Goal: Task Accomplishment & Management: Complete application form

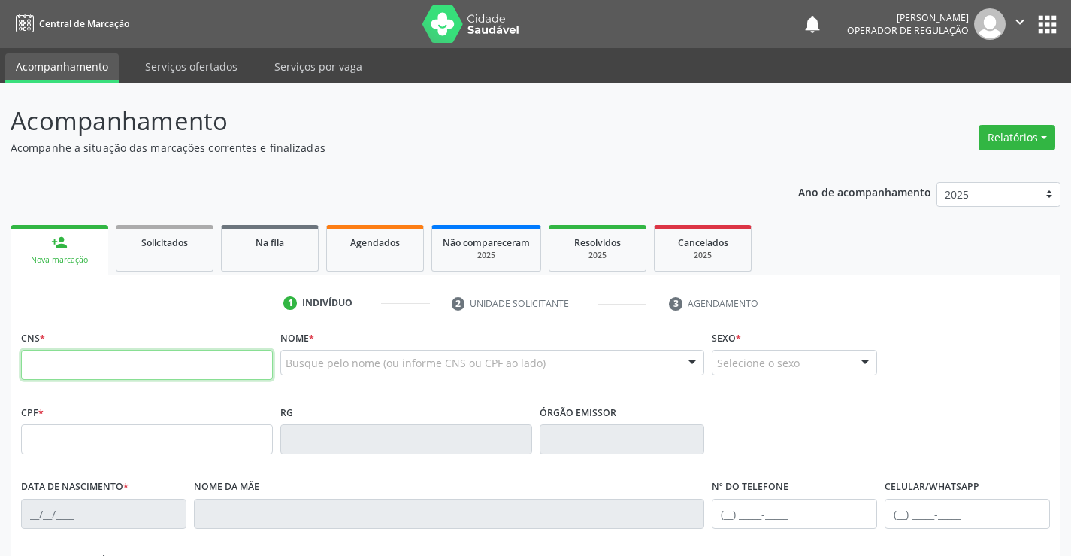
click at [61, 366] on input "text" at bounding box center [147, 365] width 252 height 30
type input "708 1045 4027 4839"
type input "1391283449"
type input "09/08/1984"
type input "[PHONE_NUMBER]"
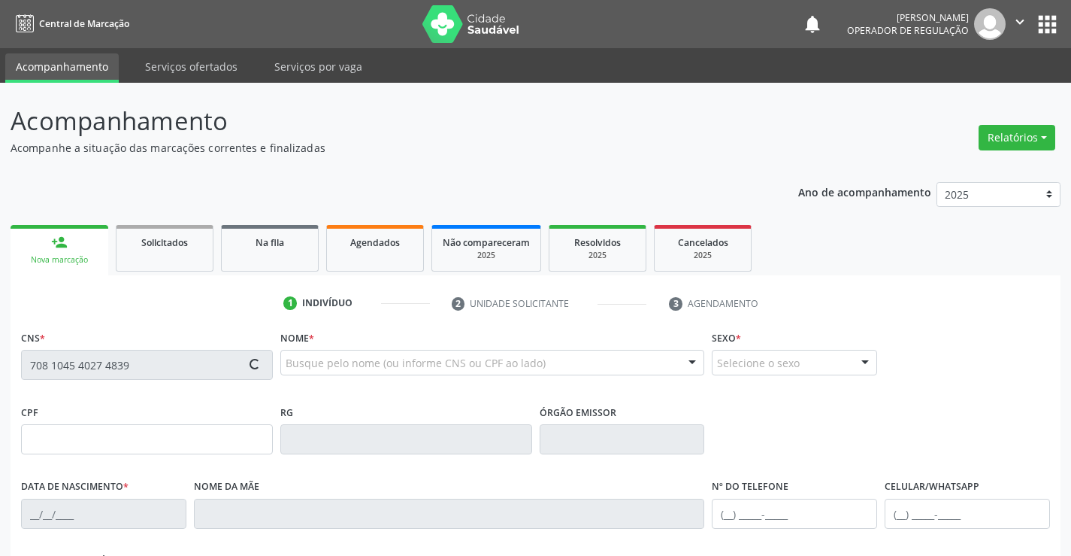
type input "[PHONE_NUMBER]"
type input "022.279.525-55"
type input "S/N"
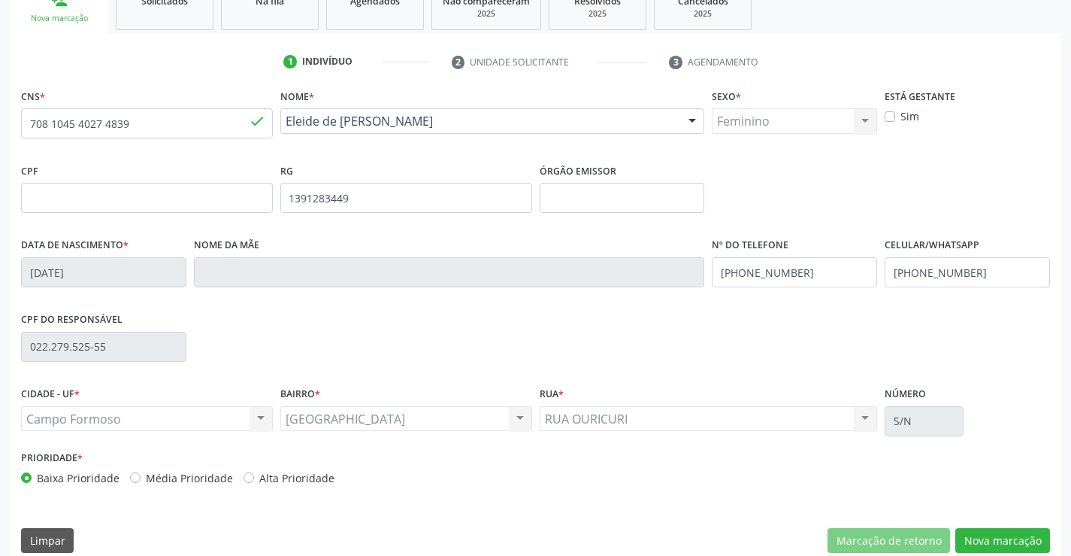
scroll to position [259, 0]
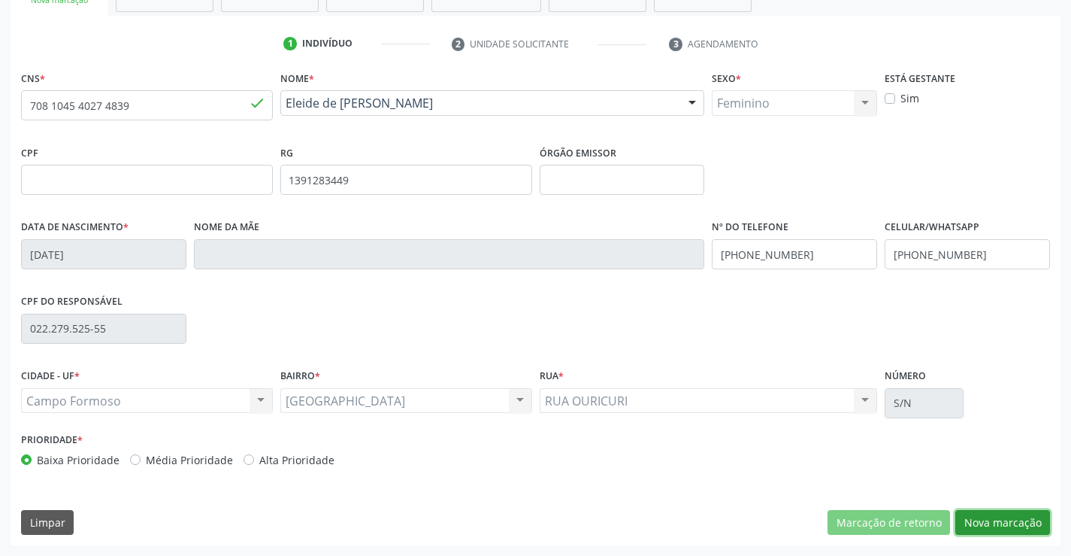
click at [1001, 527] on button "Nova marcação" at bounding box center [1002, 523] width 95 height 26
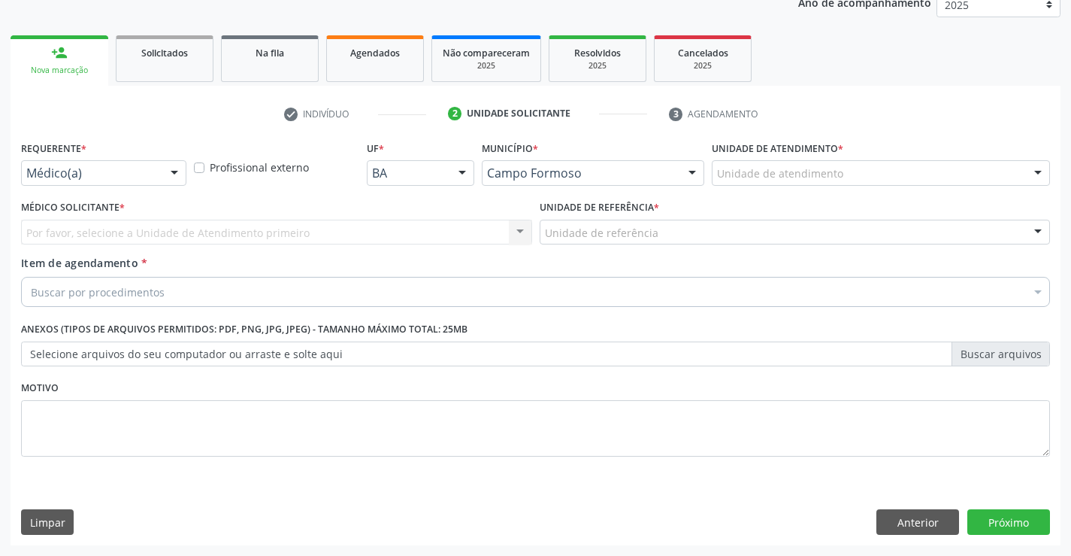
click at [165, 171] on div at bounding box center [174, 174] width 23 height 26
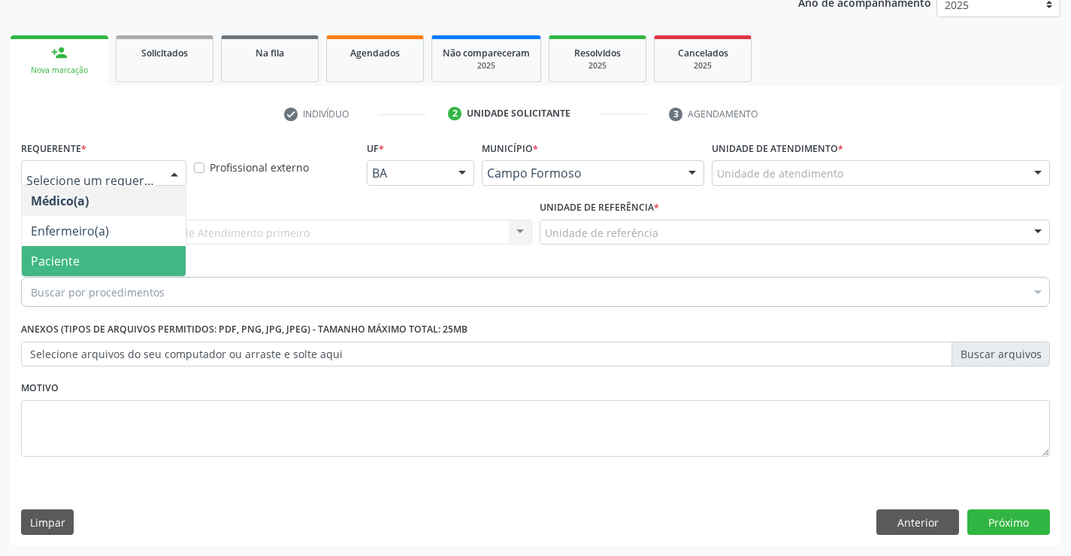
click at [92, 266] on span "Paciente" at bounding box center [104, 261] width 164 height 30
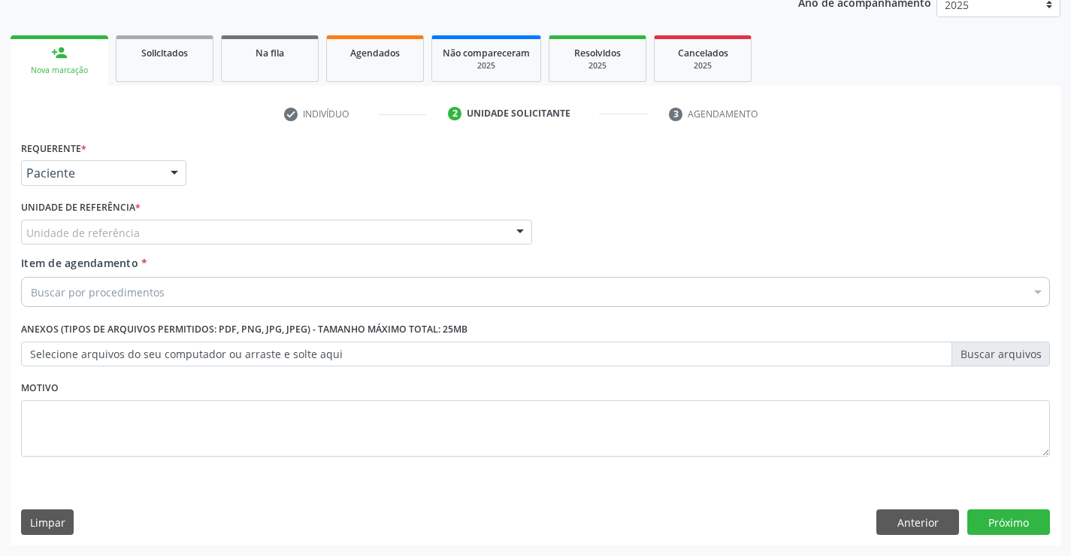
click at [535, 230] on div "Unidade de referência * Unidade de referência Unidade Basica de Saude da Famili…" at bounding box center [276, 225] width 519 height 59
click at [526, 229] on div at bounding box center [520, 233] width 23 height 26
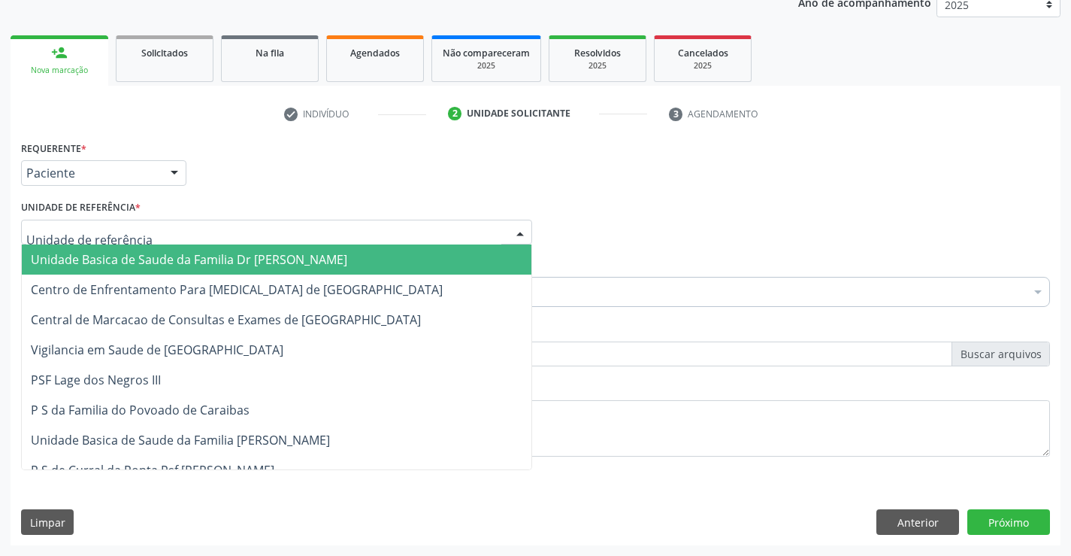
click at [367, 255] on span "Unidade Basica de Saude da Familia Dr [PERSON_NAME]" at bounding box center [277, 259] width 510 height 30
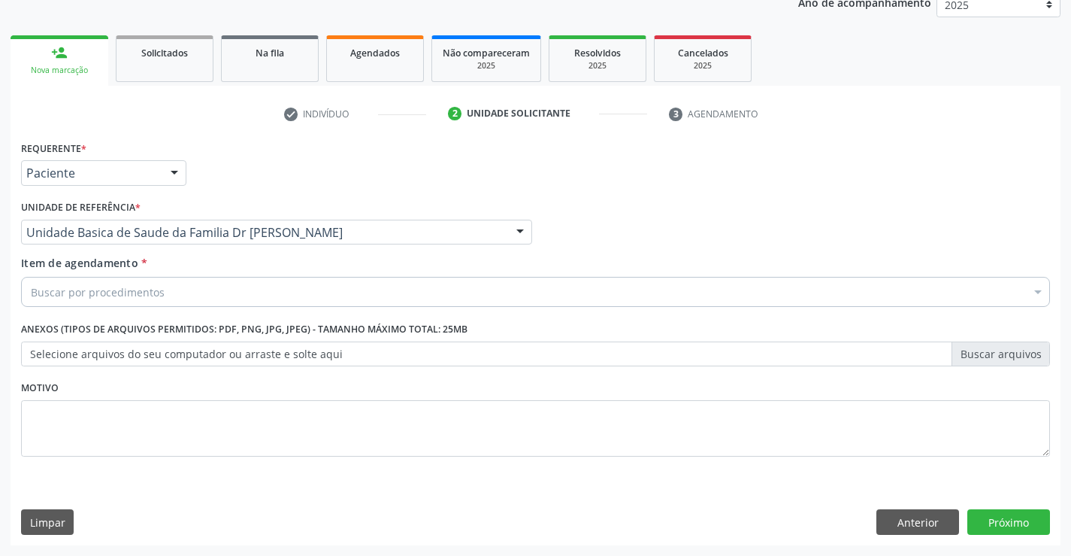
click at [303, 283] on div "Buscar por procedimentos" at bounding box center [535, 292] width 1029 height 30
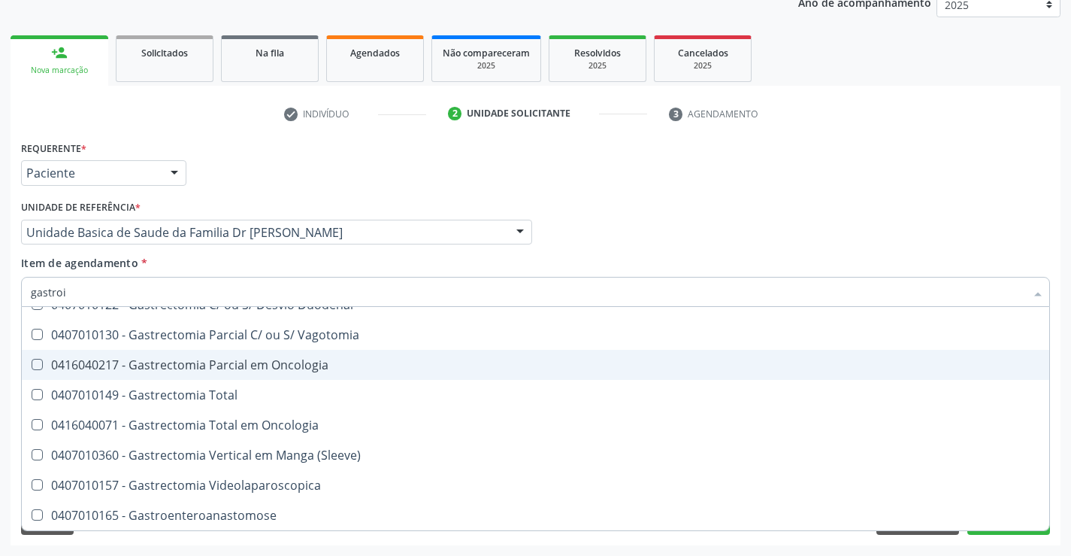
scroll to position [0, 0]
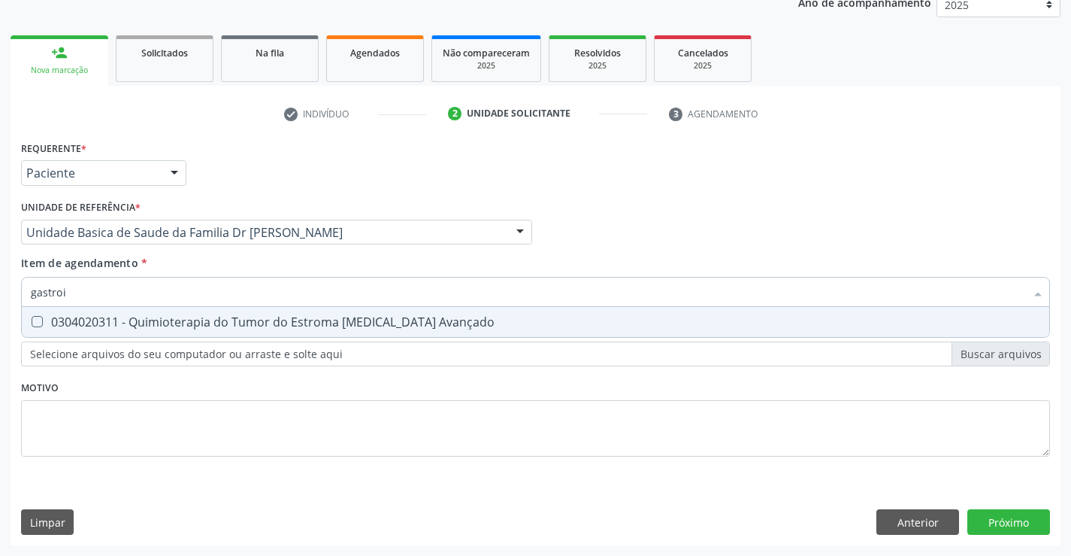
type input "gastro"
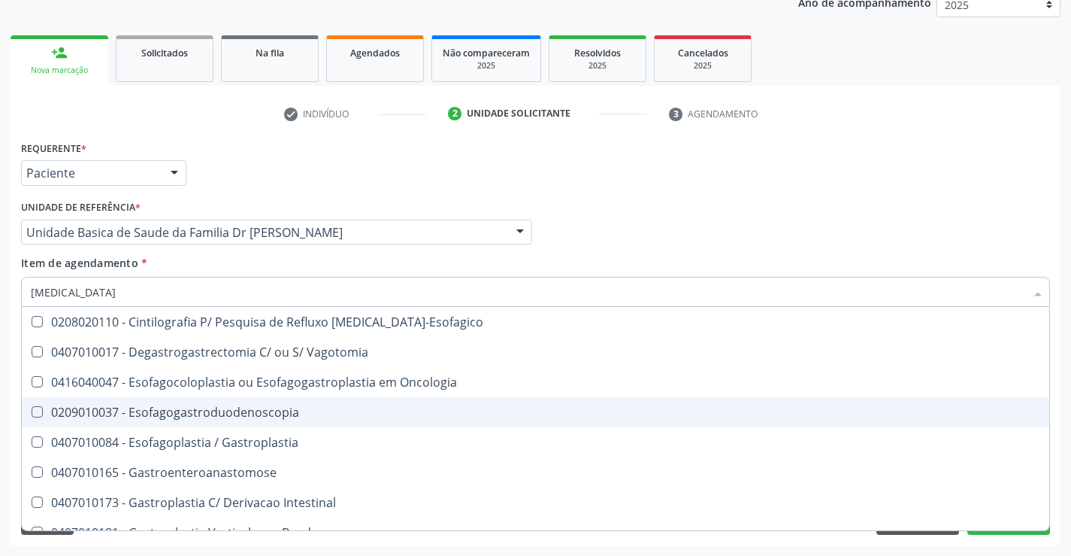
click at [566, 413] on div "0209010037 - Esofagogastroduodenoscopia" at bounding box center [536, 412] width 1010 height 12
checkbox Esofagogastroduodenoscopia "true"
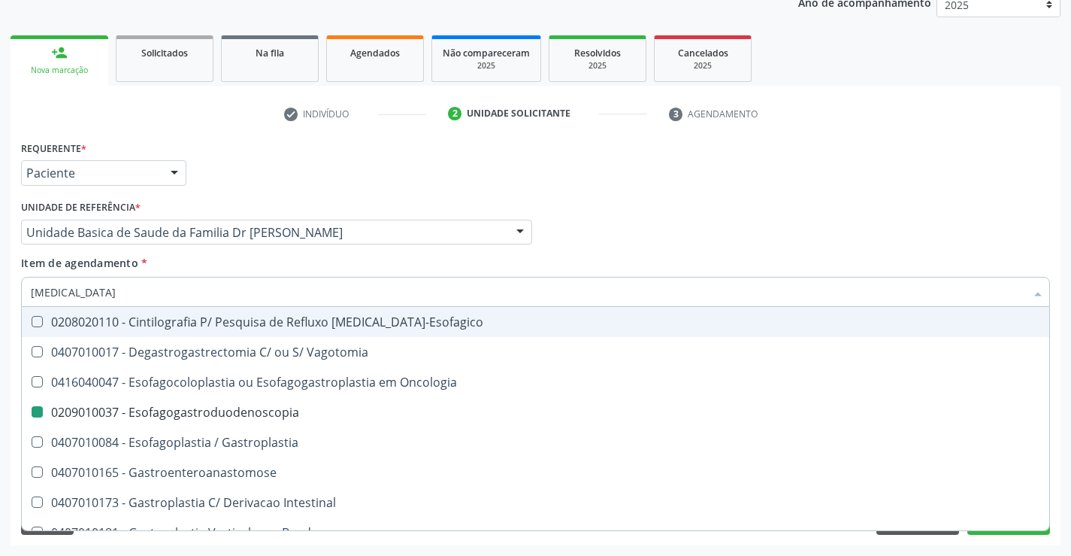
click at [694, 198] on div "Médico Solicitante Por favor, selecione a Unidade de Atendimento primeiro Nenhu…" at bounding box center [535, 225] width 1037 height 59
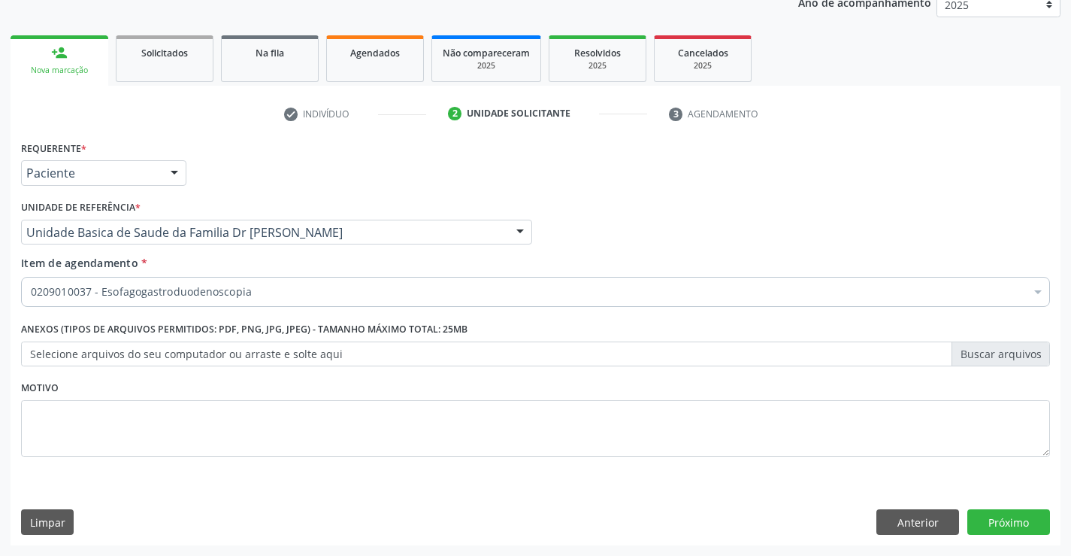
checkbox Esofagogastroduodenoscopia "true"
checkbox Fezes "false"
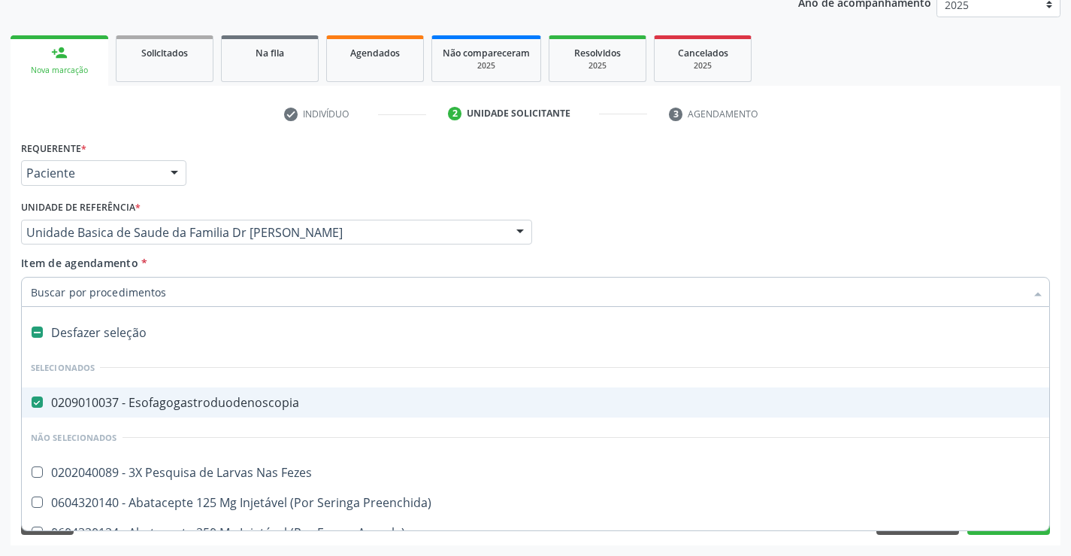
drag, startPoint x: 35, startPoint y: 401, endPoint x: 36, endPoint y: 375, distance: 25.6
click at [36, 390] on span "0209010037 - Esofagogastroduodenoscopia" at bounding box center [616, 402] width 1189 height 30
checkbox Esofagogastroduodenoscopia "false"
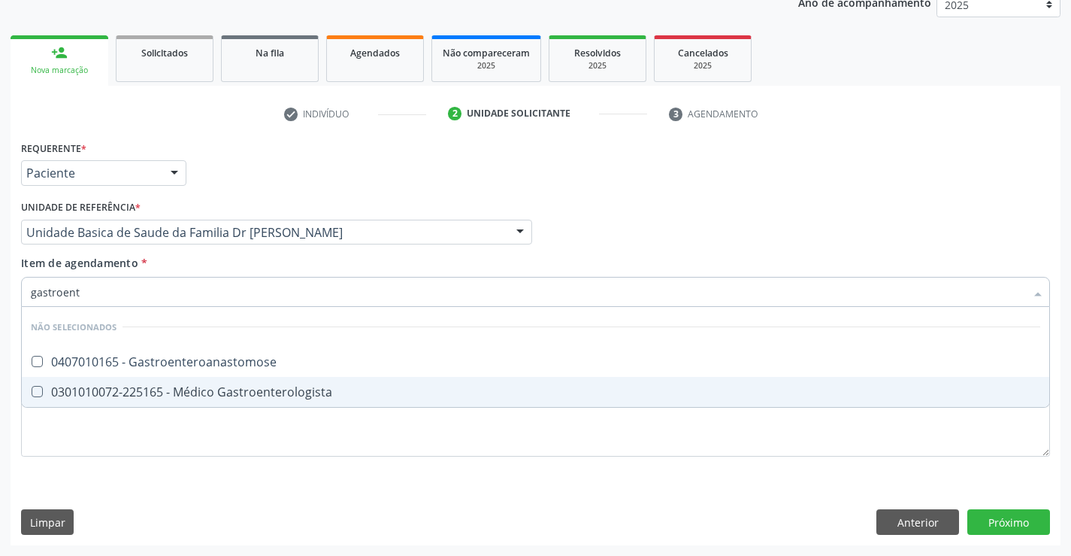
type input "gastroente"
click at [185, 391] on div "0301010072-225165 - Médico Gastroenterologista" at bounding box center [536, 392] width 1010 height 12
checkbox Gastroenterologista "true"
type input "gastroente"
click at [183, 454] on div "Requerente * Paciente Médico(a) Enfermeiro(a) Paciente Nenhum resultado encontr…" at bounding box center [535, 307] width 1029 height 341
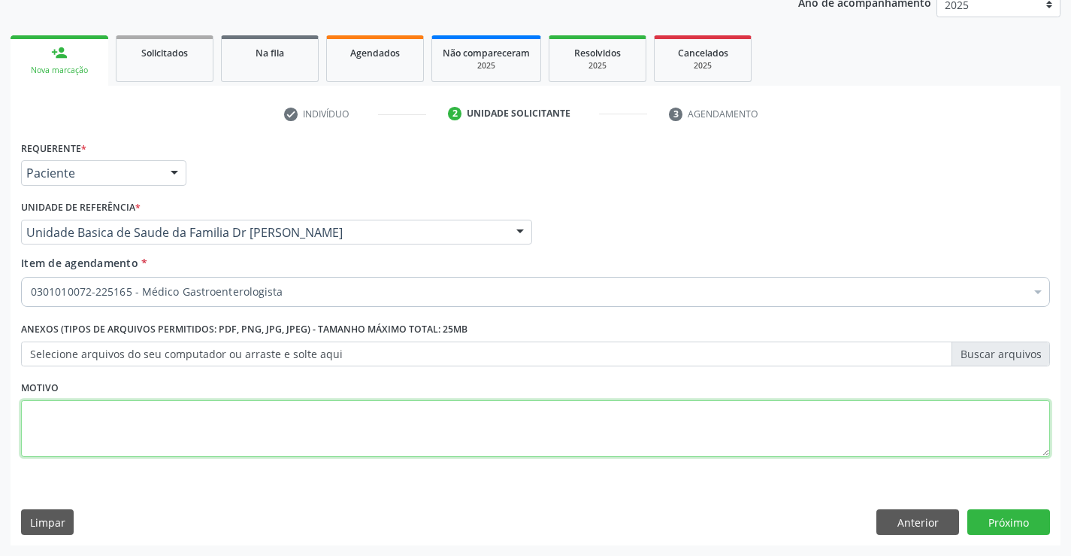
checkbox Gastroenterologista "true"
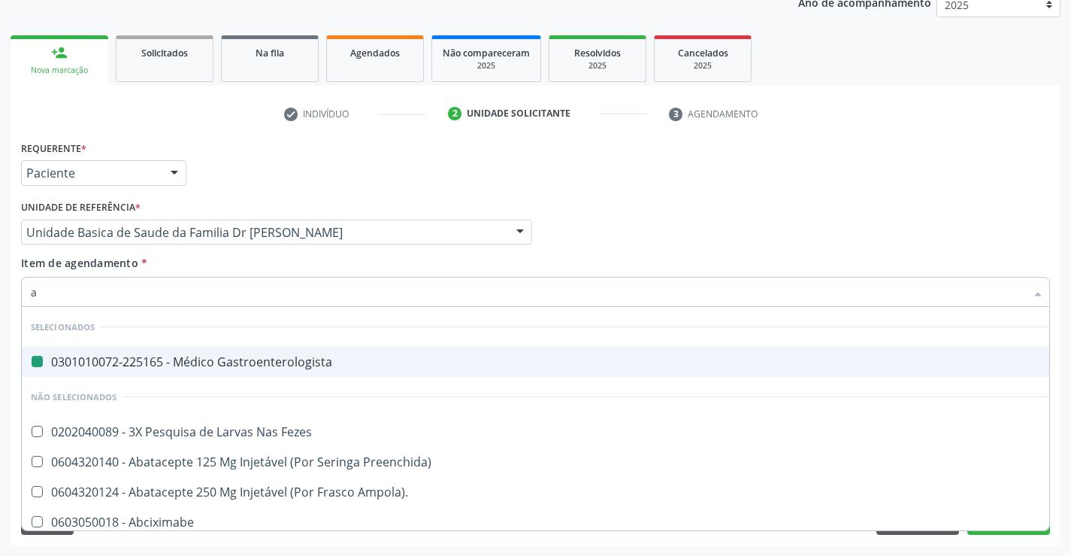
type input "ab"
checkbox Gastroenterologista "false"
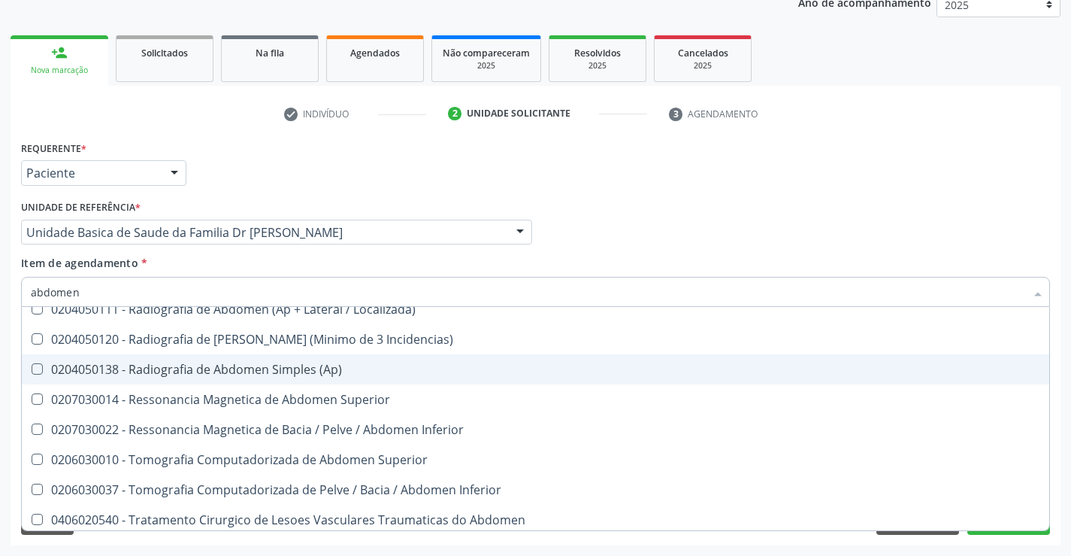
scroll to position [75, 0]
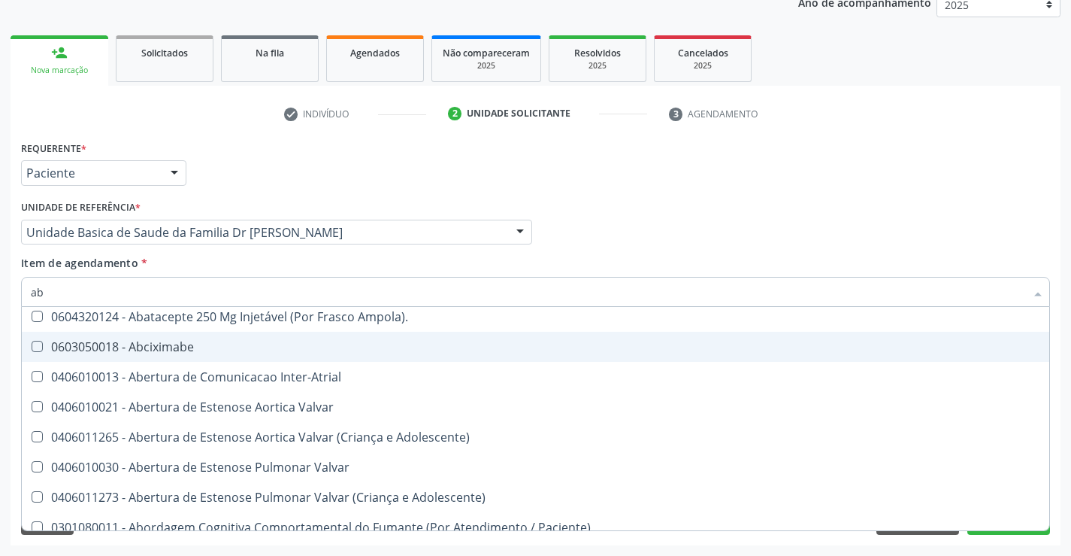
type input "a"
checkbox Preenchida\) "true"
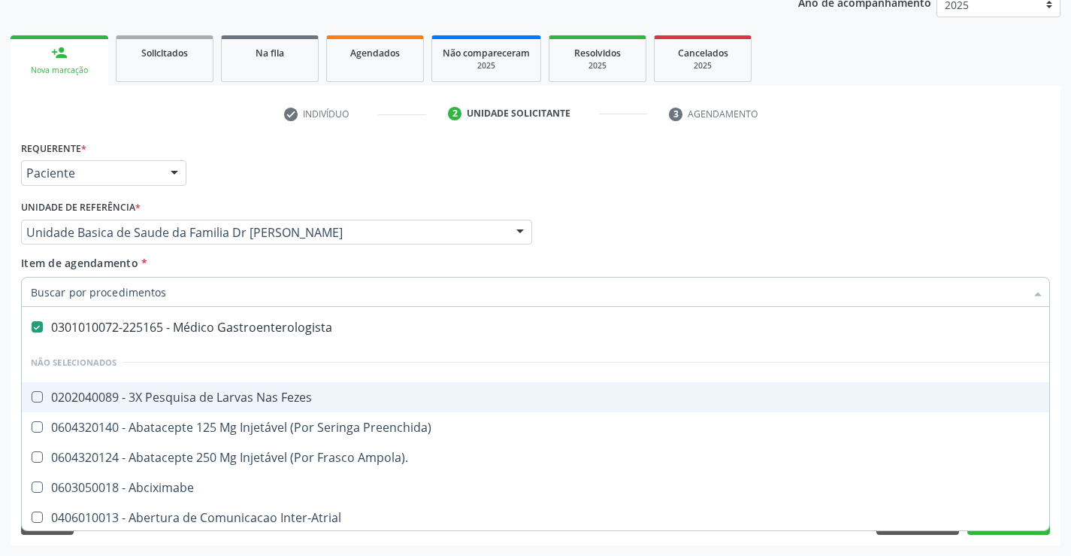
scroll to position [116, 0]
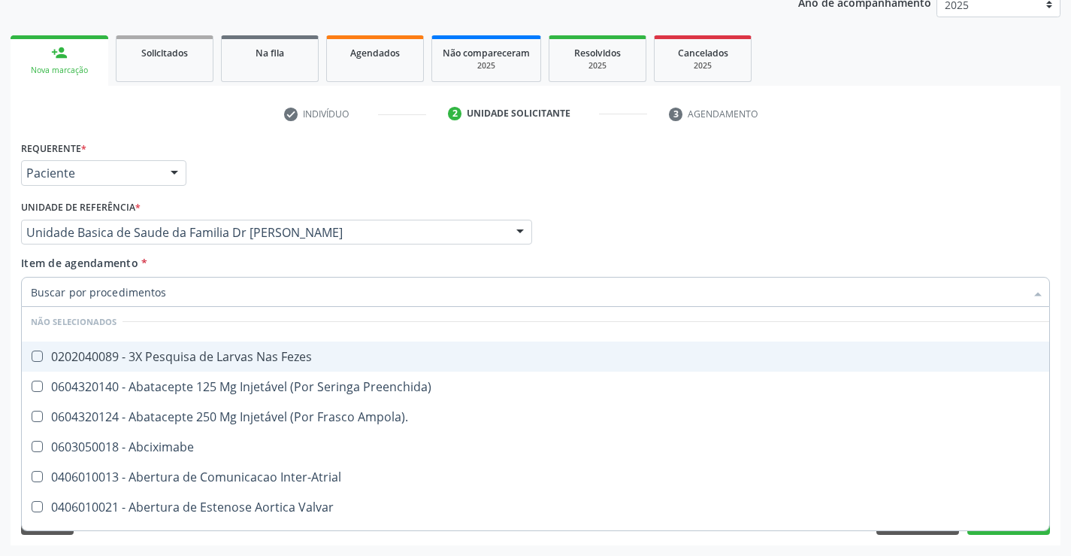
type input "u"
checkbox Gastroenterologista "false"
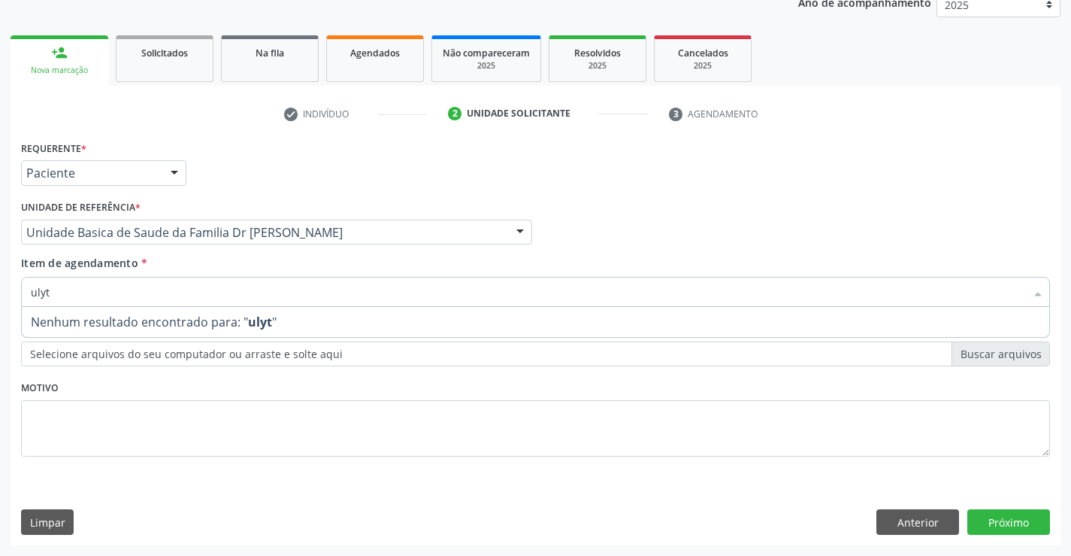
scroll to position [0, 0]
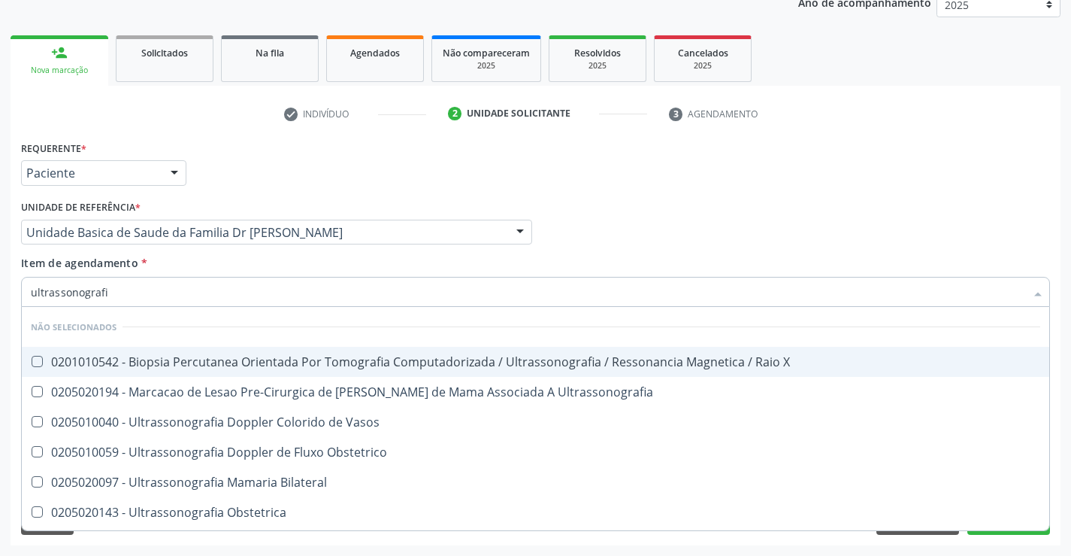
type input "ultrassonografia"
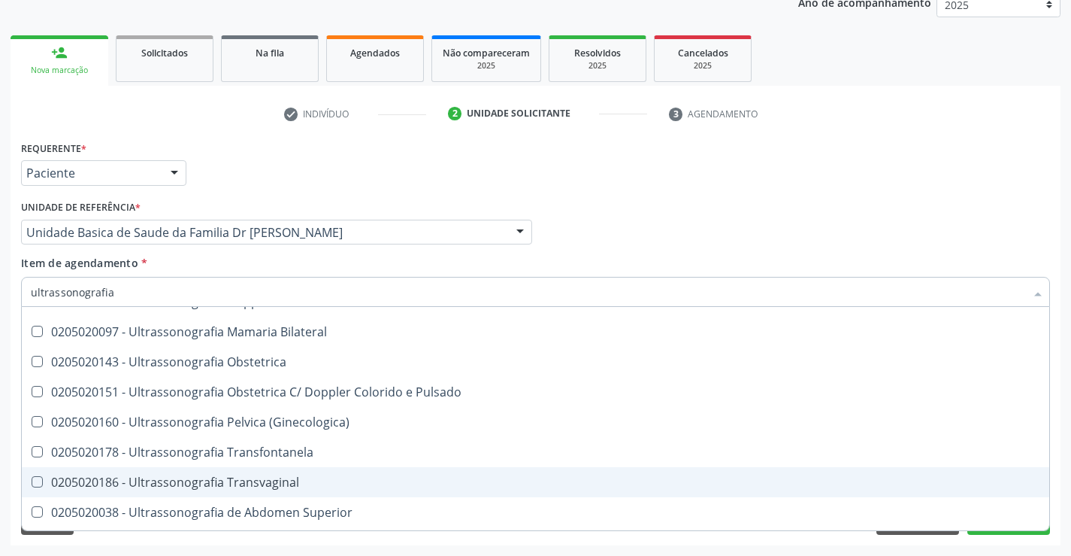
scroll to position [226, 0]
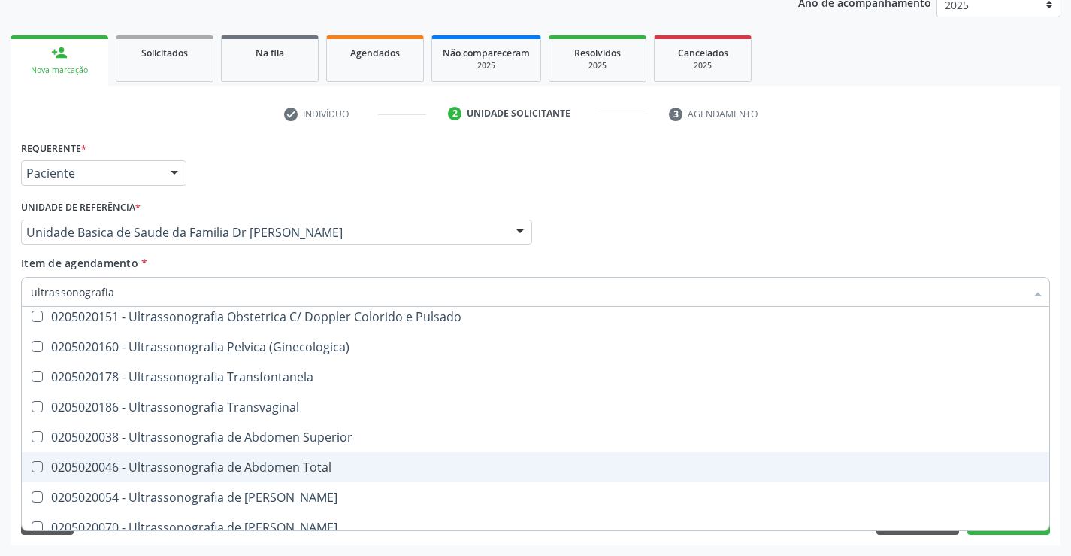
click at [329, 466] on div "0205020046 - Ultrassonografia de Abdomen Total" at bounding box center [536, 467] width 1010 height 12
checkbox Total "true"
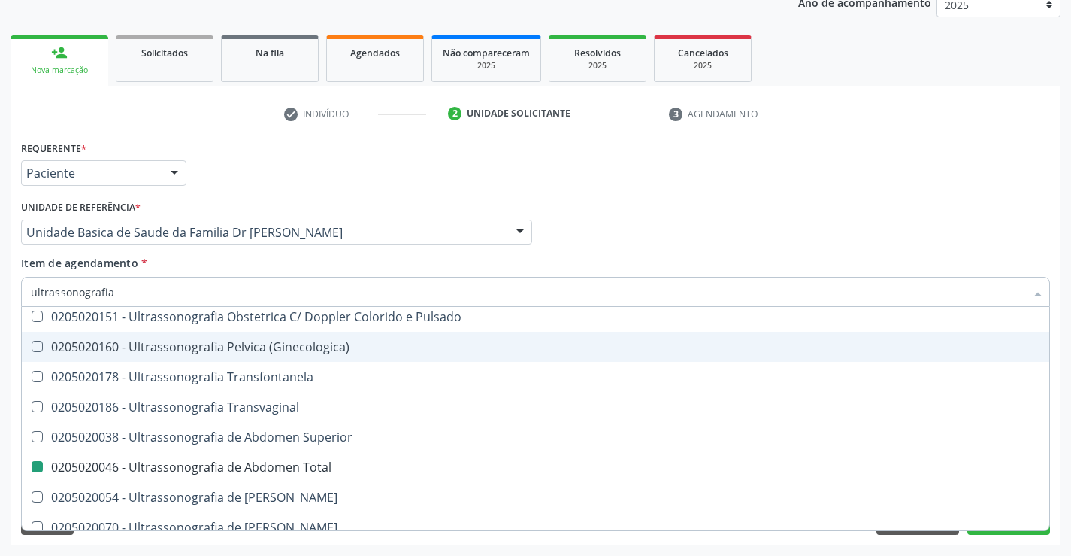
click at [923, 159] on div "Requerente * Paciente Médico(a) Enfermeiro(a) Paciente Nenhum resultado encontr…" at bounding box center [535, 166] width 1037 height 59
checkbox X "true"
checkbox Ultrassonografia "true"
checkbox Total "false"
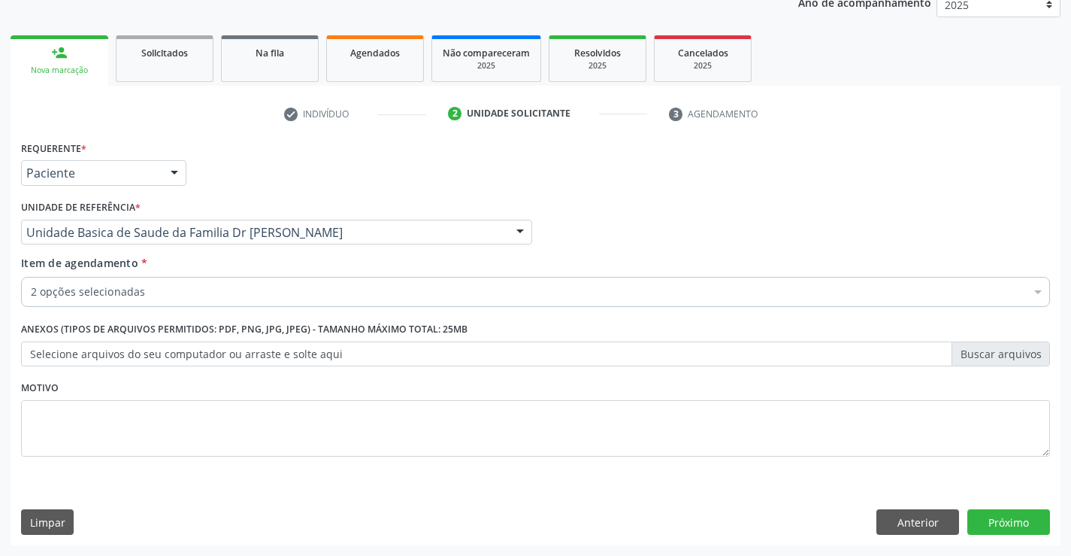
scroll to position [0, 0]
click at [974, 519] on button "Próximo" at bounding box center [1009, 522] width 83 height 26
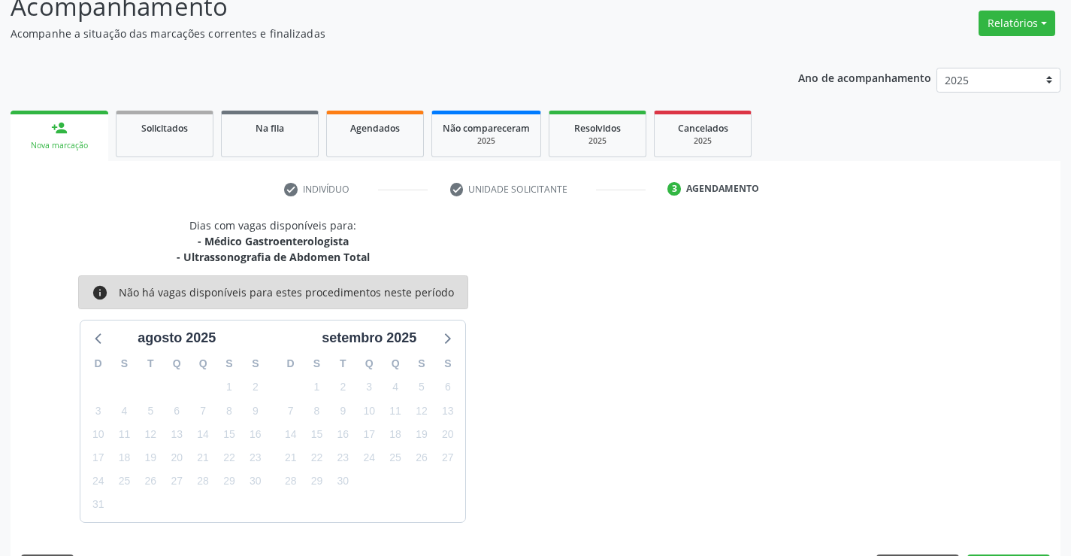
scroll to position [159, 0]
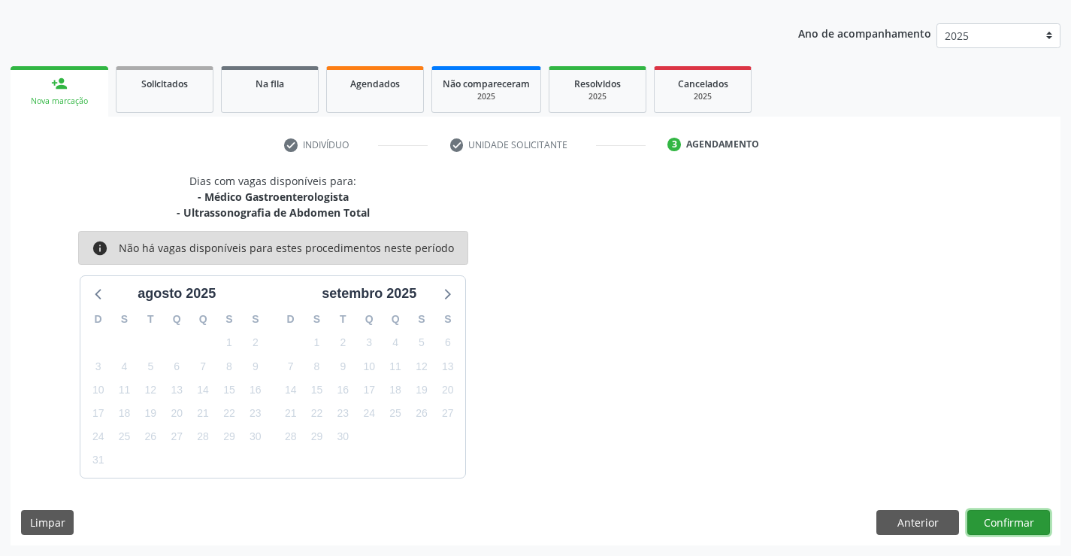
click at [1016, 524] on button "Confirmar" at bounding box center [1009, 523] width 83 height 26
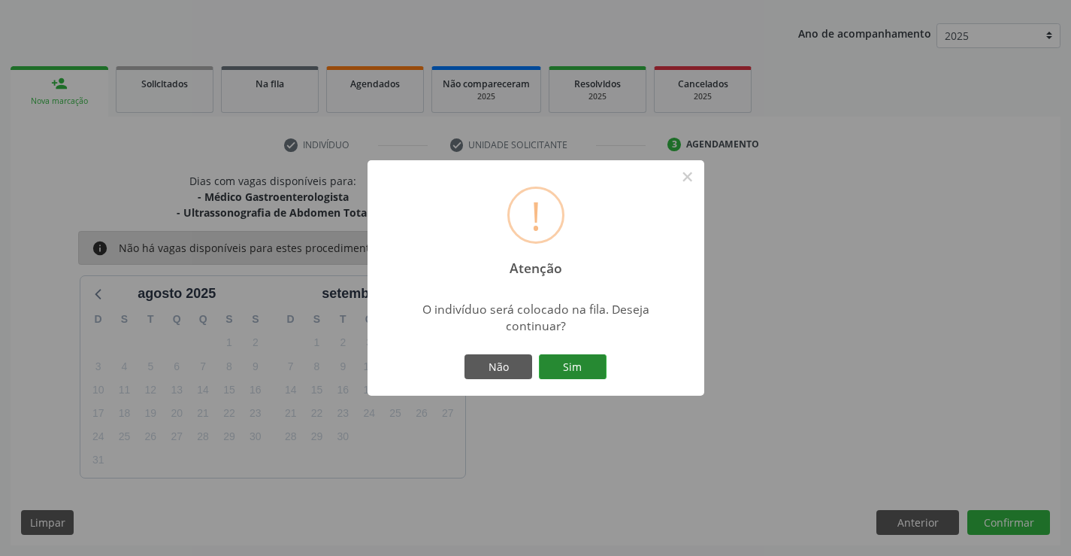
click at [565, 362] on button "Sim" at bounding box center [573, 367] width 68 height 26
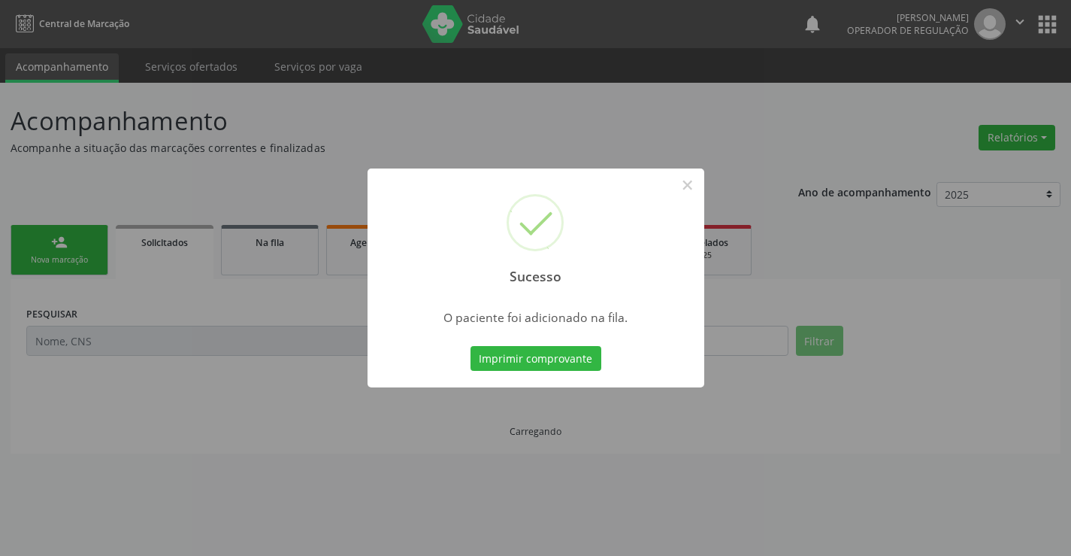
scroll to position [0, 0]
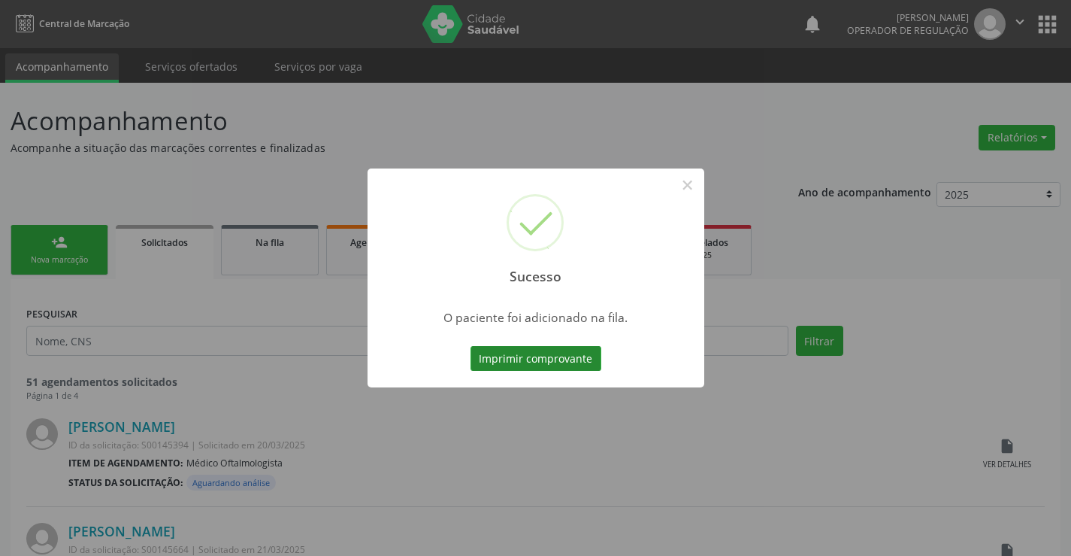
click at [550, 366] on button "Imprimir comprovante" at bounding box center [536, 359] width 131 height 26
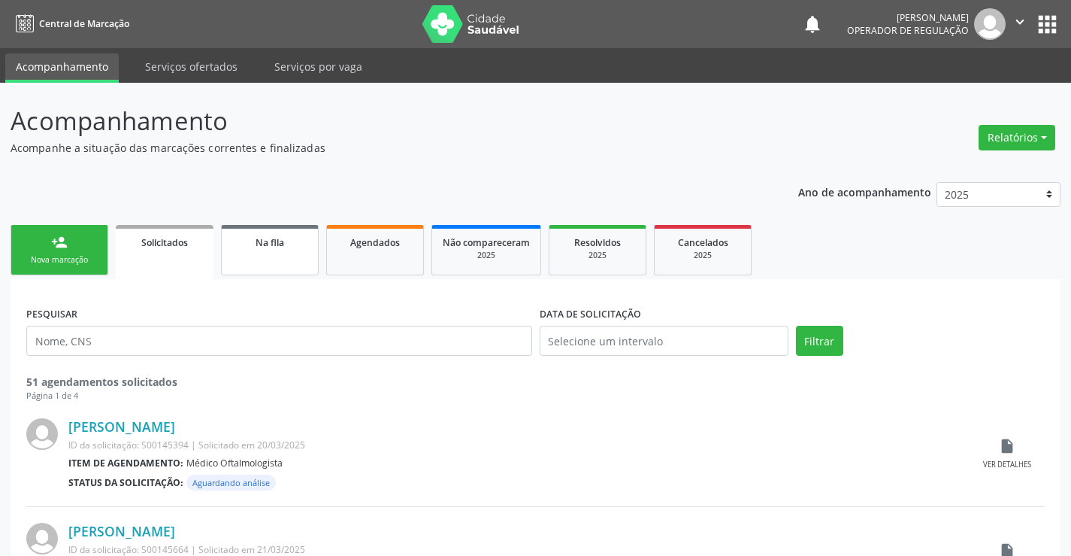
click at [256, 235] on div "Na fila" at bounding box center [269, 242] width 75 height 16
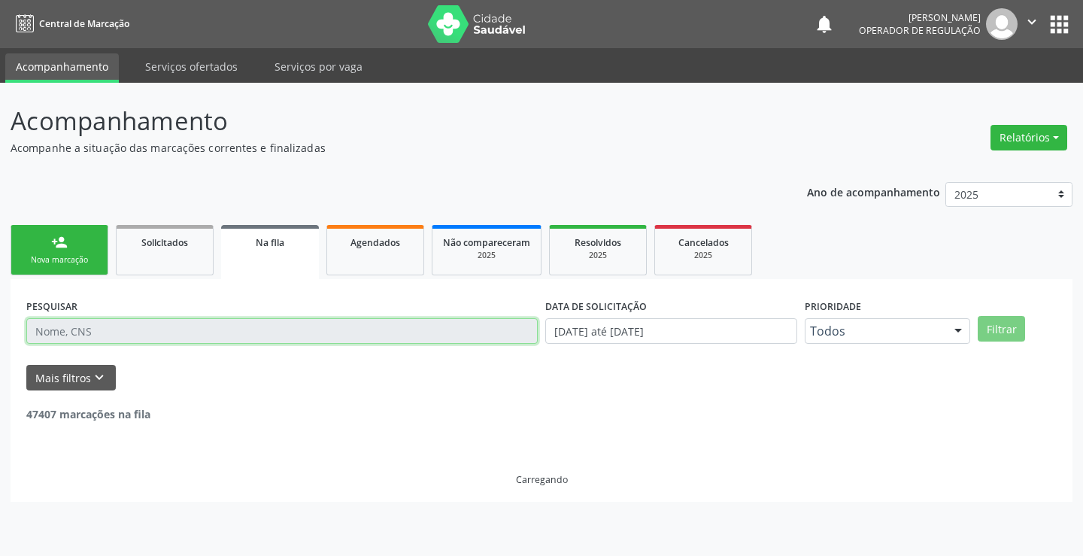
click at [164, 330] on input "text" at bounding box center [281, 331] width 511 height 26
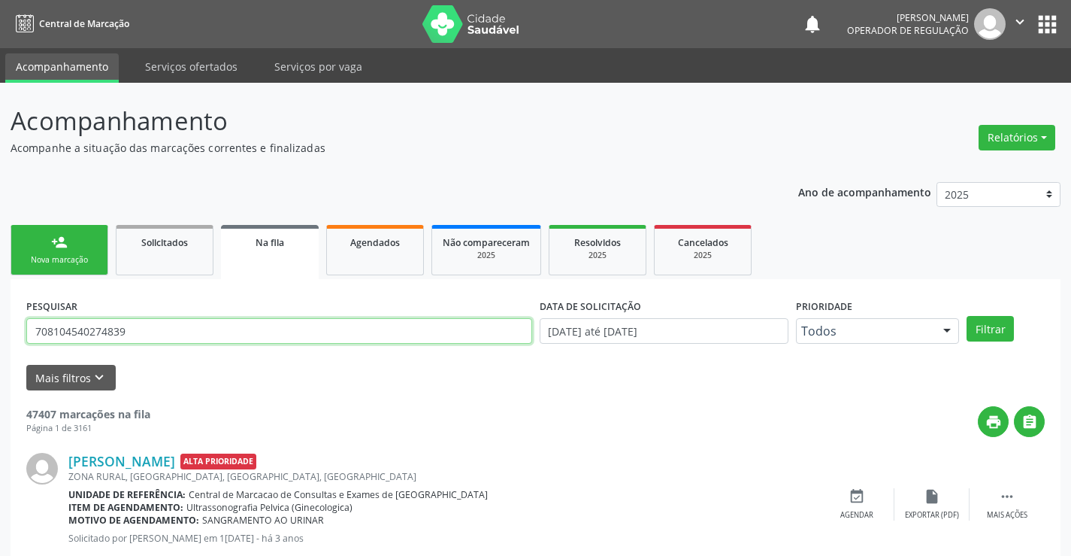
type input "708104540274839"
click at [967, 316] on button "Filtrar" at bounding box center [990, 329] width 47 height 26
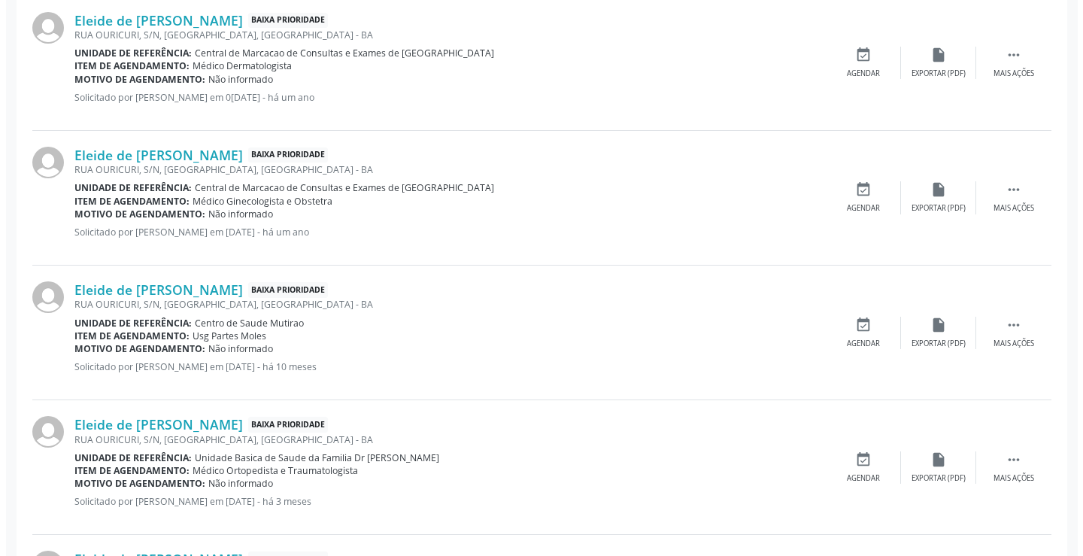
scroll to position [998, 0]
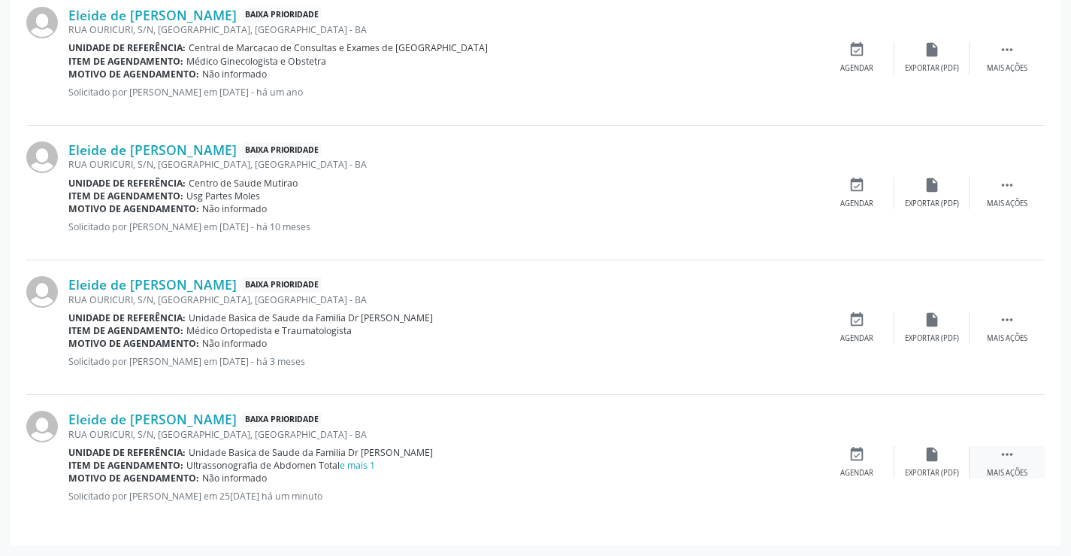
click at [1017, 456] on div " Mais ações" at bounding box center [1007, 462] width 75 height 32
click at [865, 460] on icon "cancel" at bounding box center [857, 454] width 17 height 17
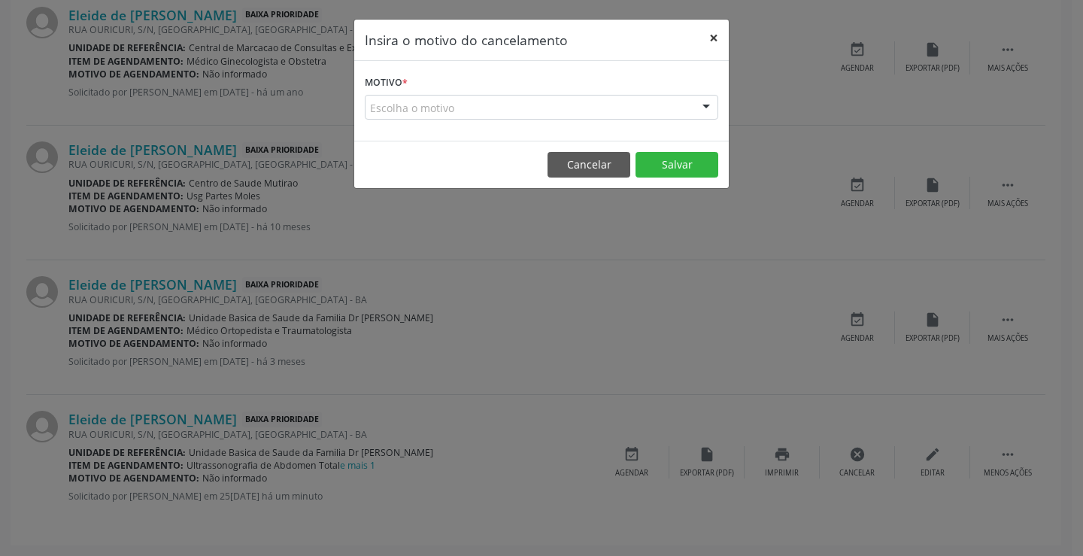
click at [716, 35] on button "×" at bounding box center [713, 38] width 30 height 37
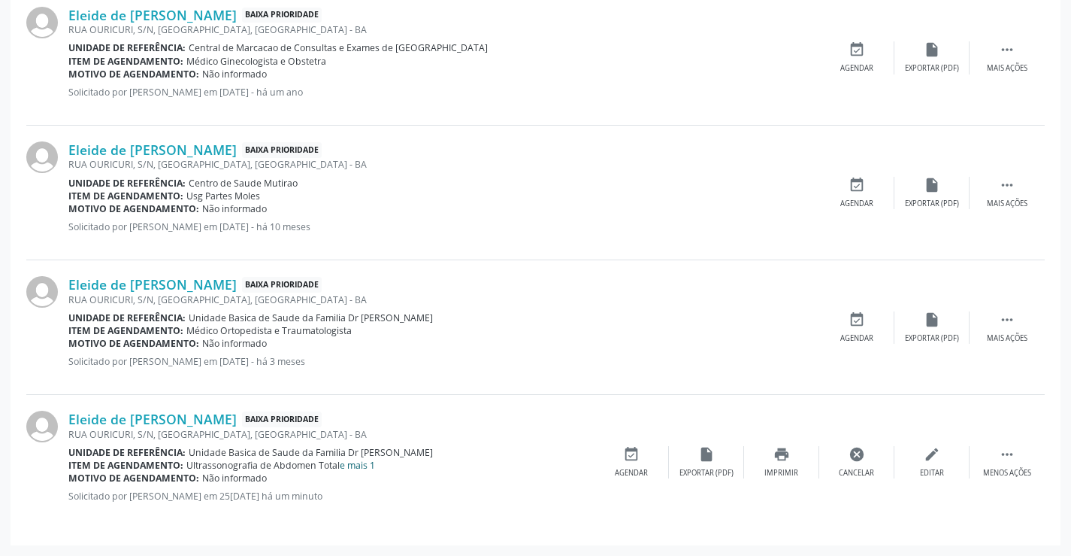
click at [368, 467] on link "e mais 1" at bounding box center [357, 465] width 35 height 13
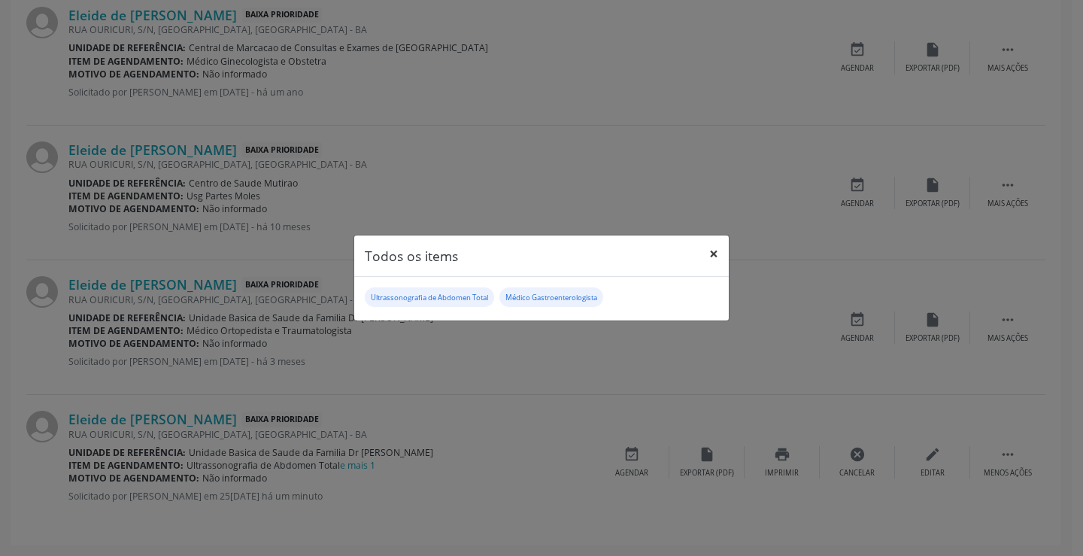
click at [715, 255] on button "×" at bounding box center [713, 253] width 30 height 37
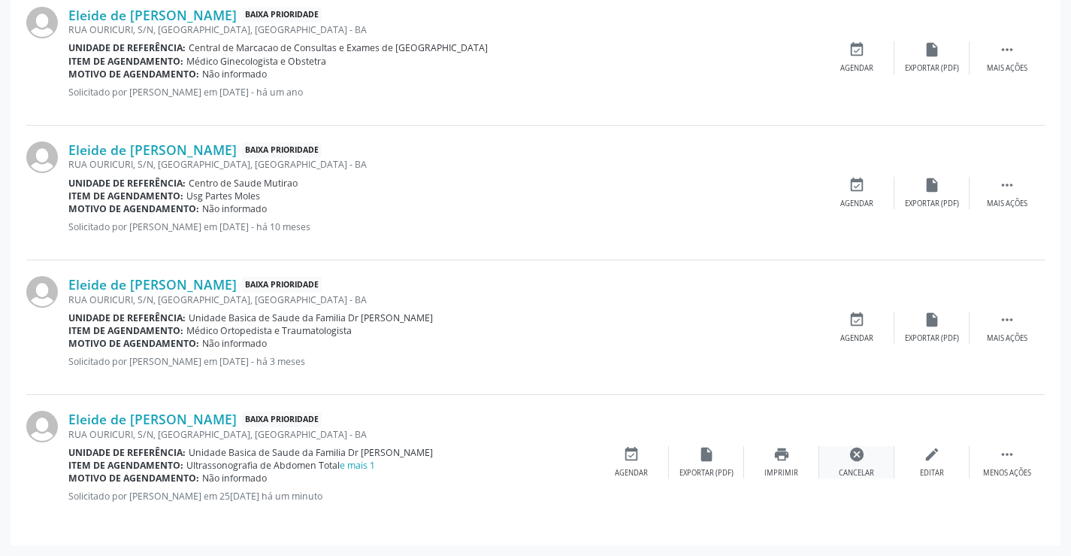
click at [850, 450] on icon "cancel" at bounding box center [857, 454] width 17 height 17
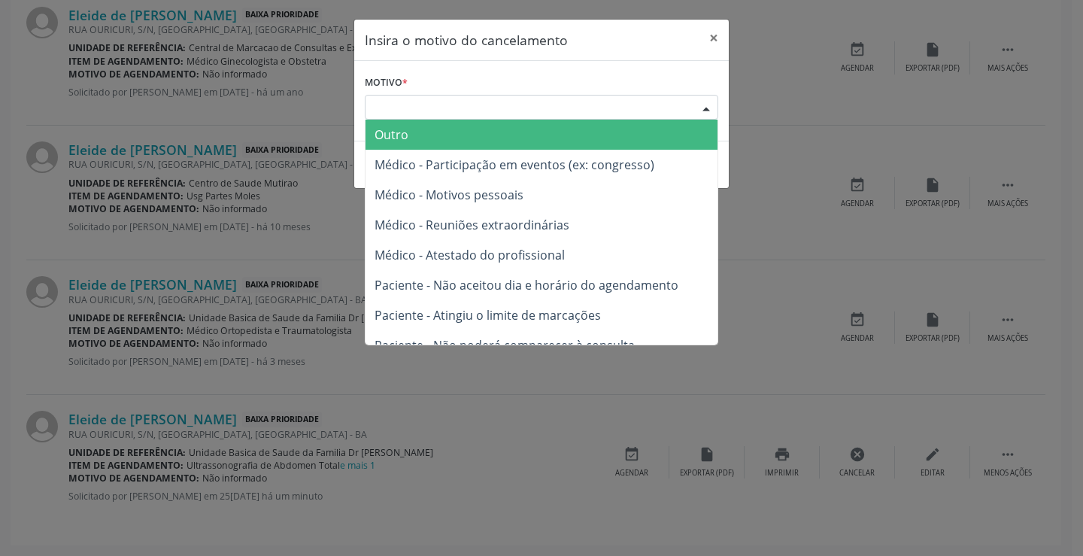
click at [705, 104] on div at bounding box center [706, 108] width 23 height 26
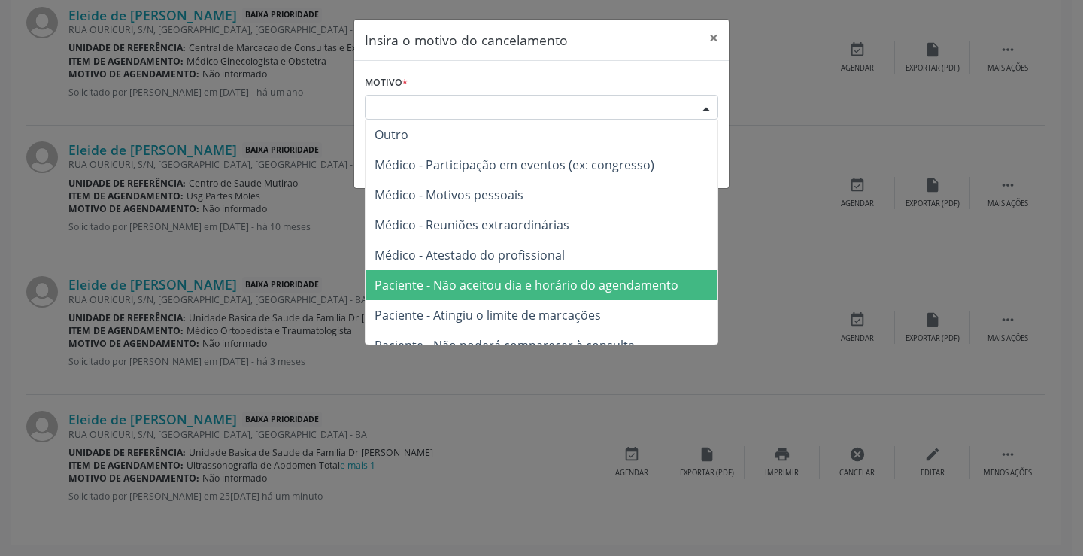
click at [529, 287] on span "Paciente - Não aceitou dia e horário do agendamento" at bounding box center [526, 285] width 304 height 17
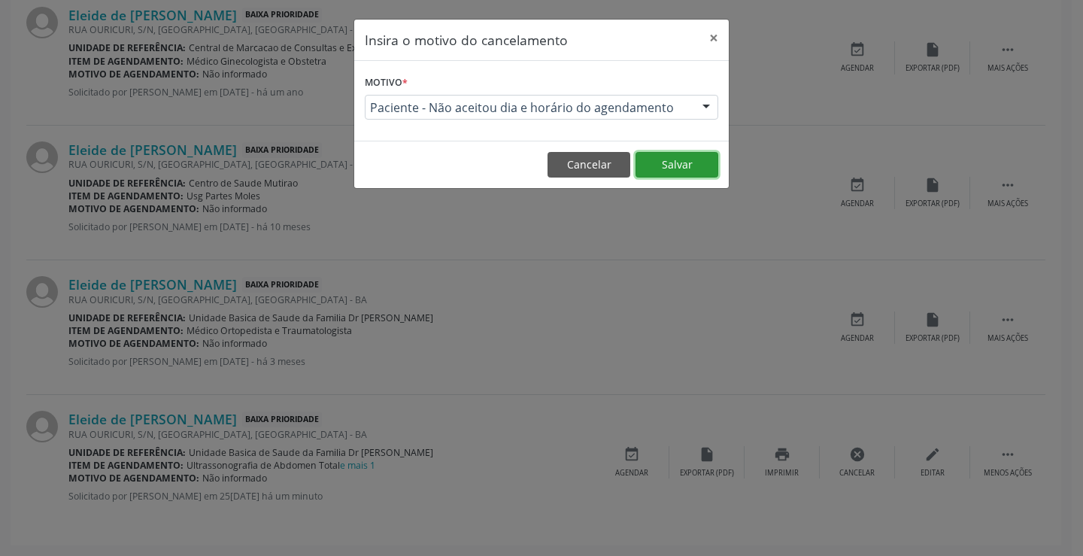
click at [684, 167] on button "Salvar" at bounding box center [676, 165] width 83 height 26
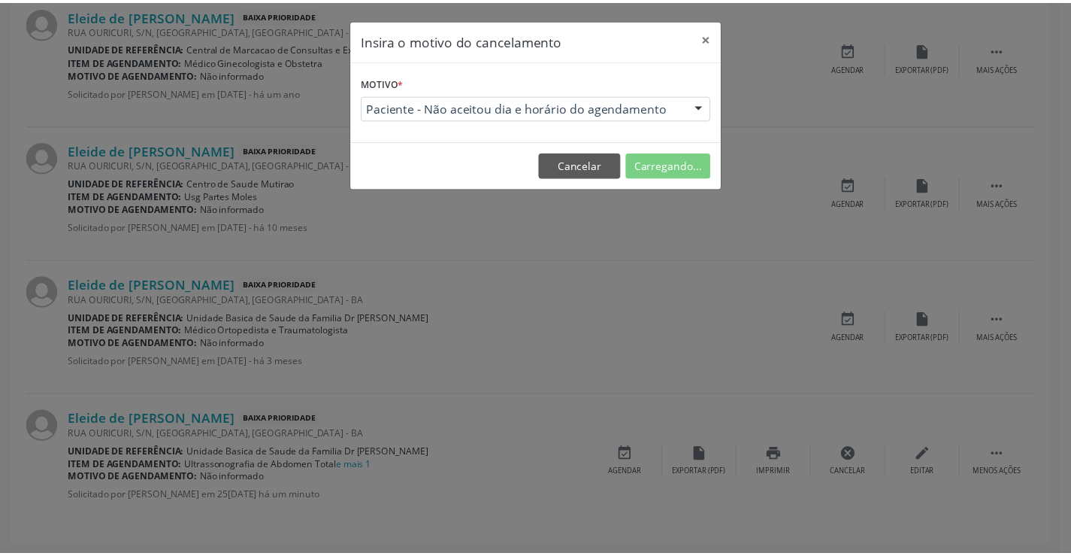
scroll to position [0, 0]
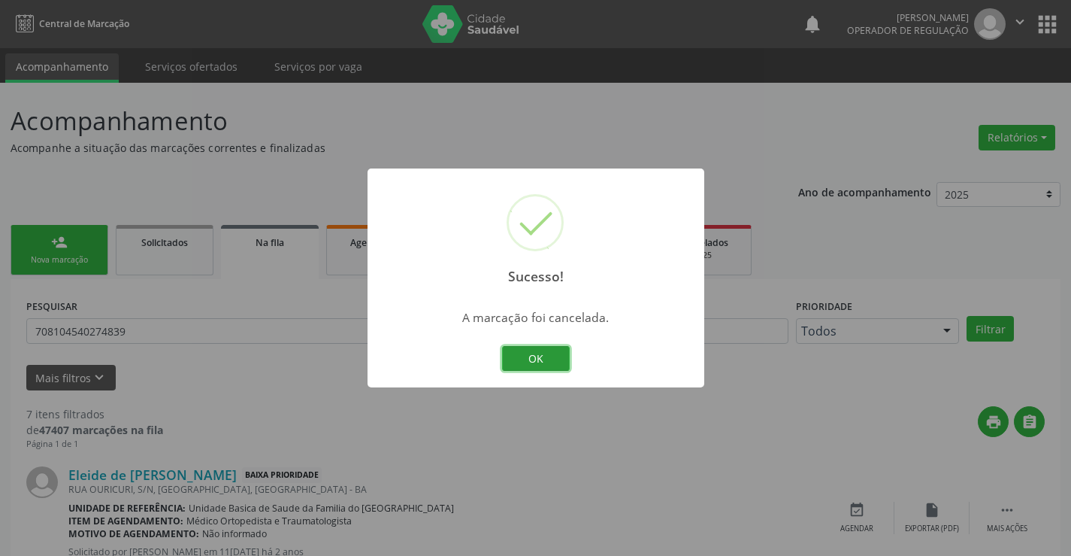
drag, startPoint x: 531, startPoint y: 355, endPoint x: 363, endPoint y: 292, distance: 179.1
click at [530, 354] on button "OK" at bounding box center [536, 359] width 68 height 26
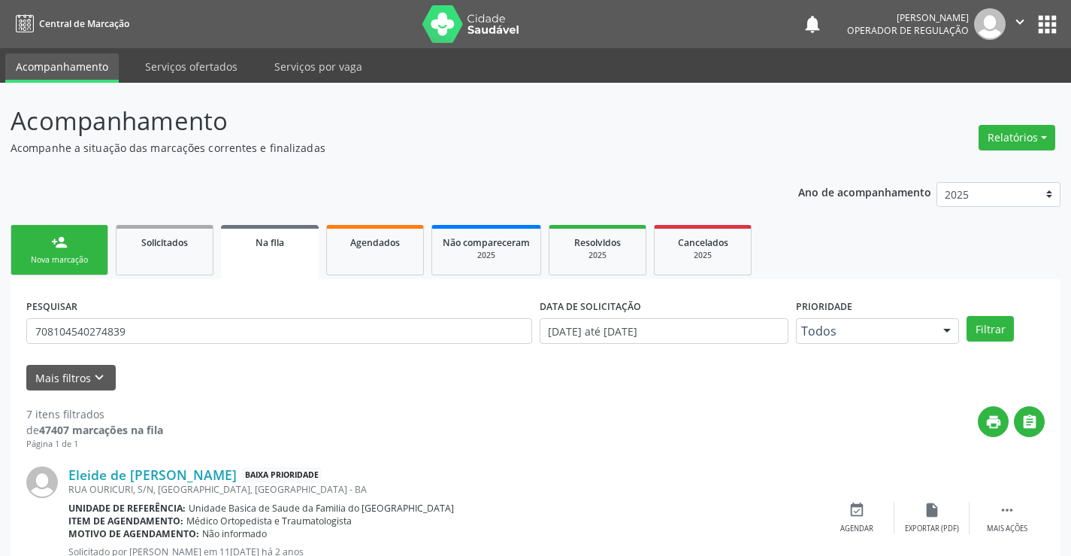
click at [77, 251] on link "person_add Nova marcação" at bounding box center [60, 250] width 98 height 50
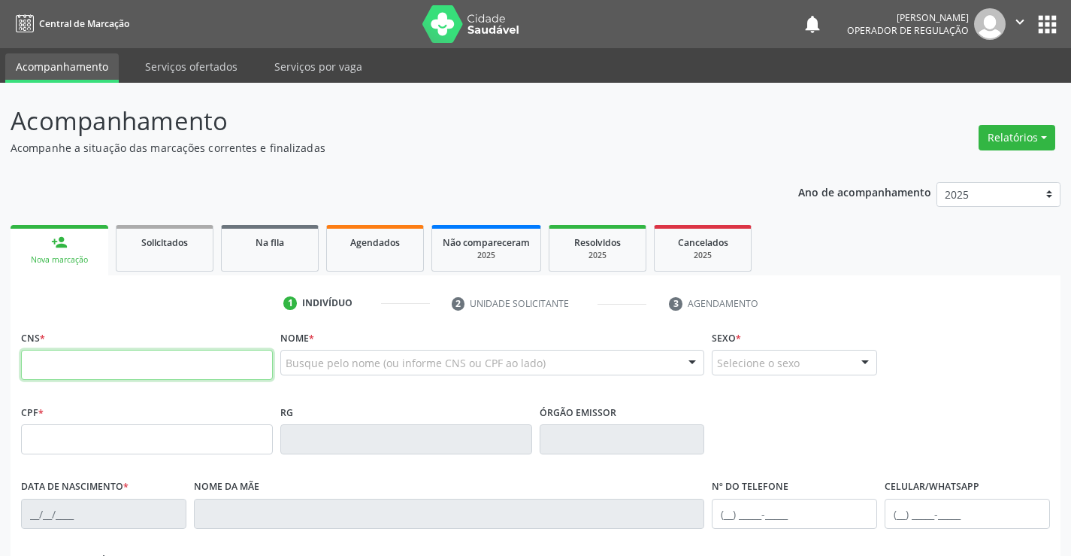
click at [53, 372] on input "text" at bounding box center [147, 365] width 252 height 30
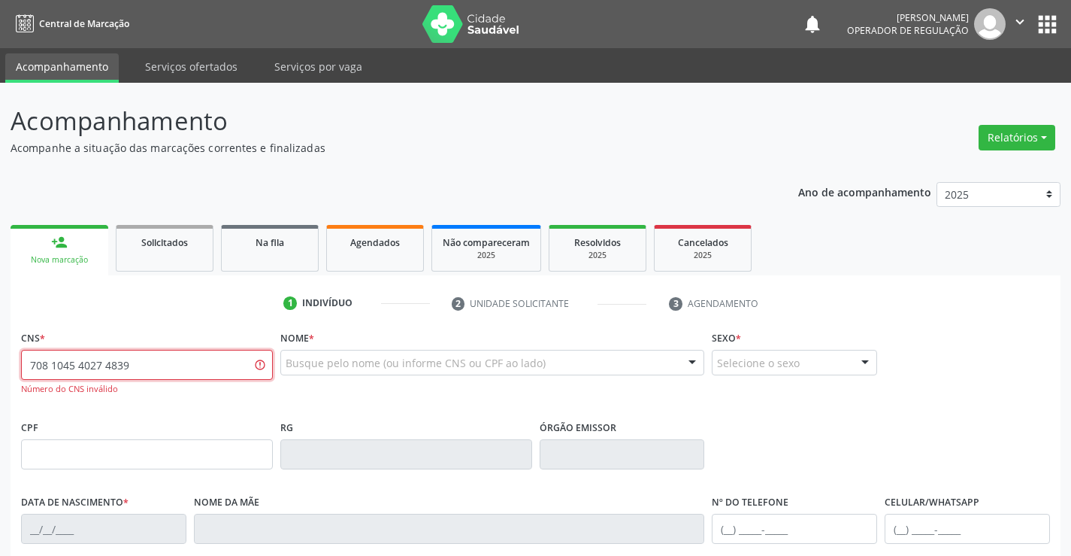
type input "708 1045 4027 4839"
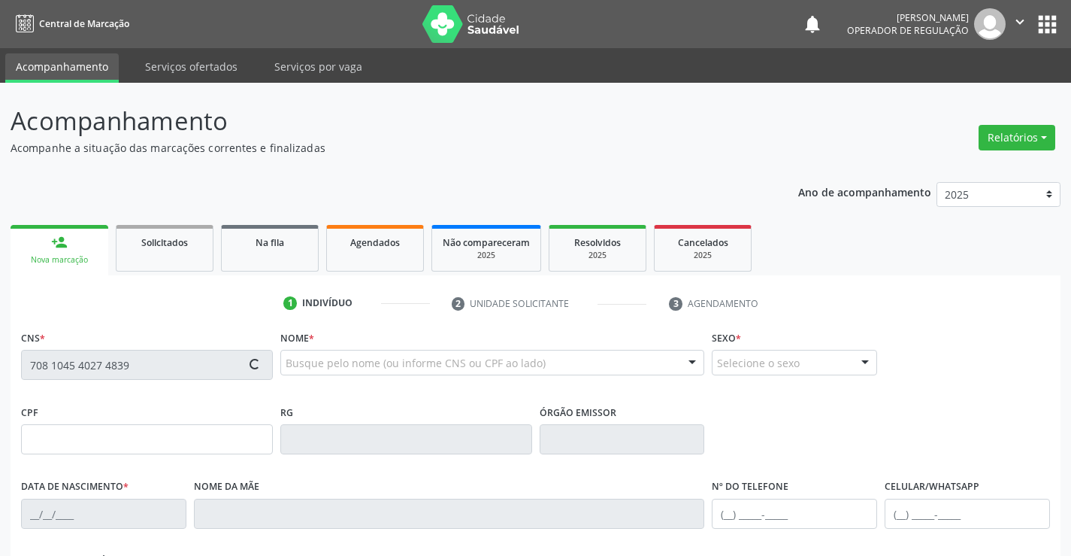
type input "1391283449"
type input "09/08/1984"
type input "[PHONE_NUMBER]"
type input "022.279.525-55"
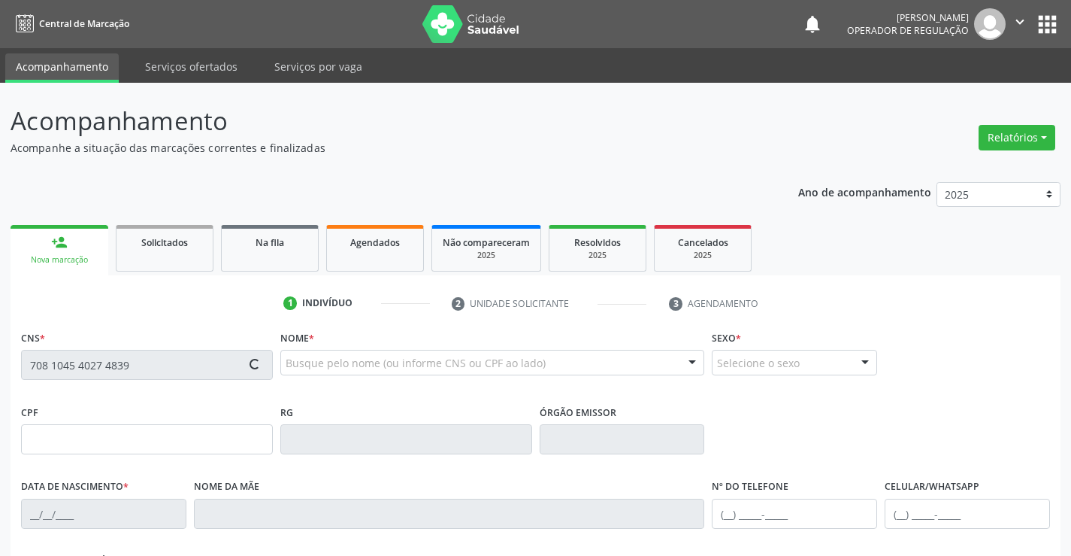
type input "S/N"
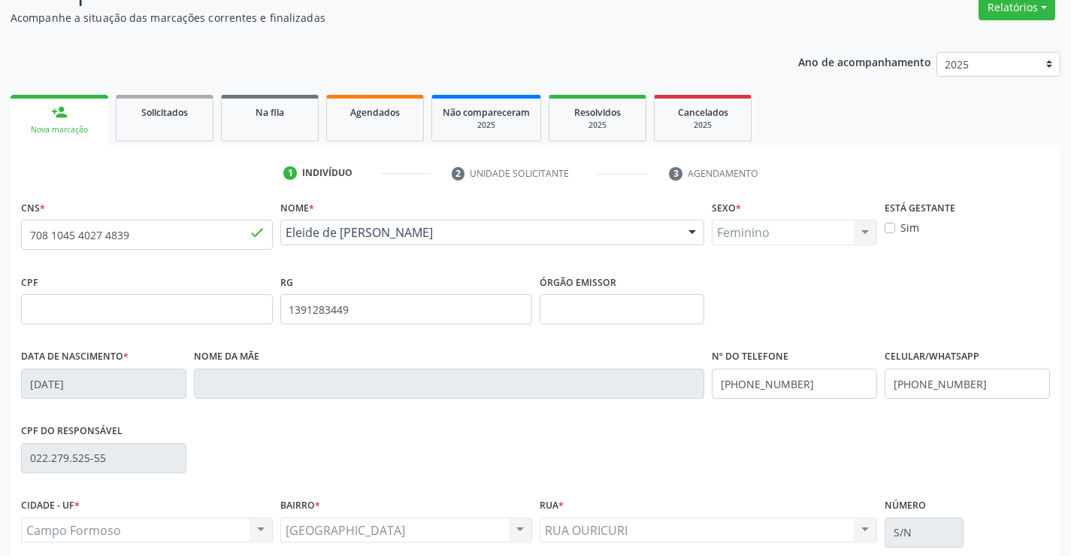
scroll to position [259, 0]
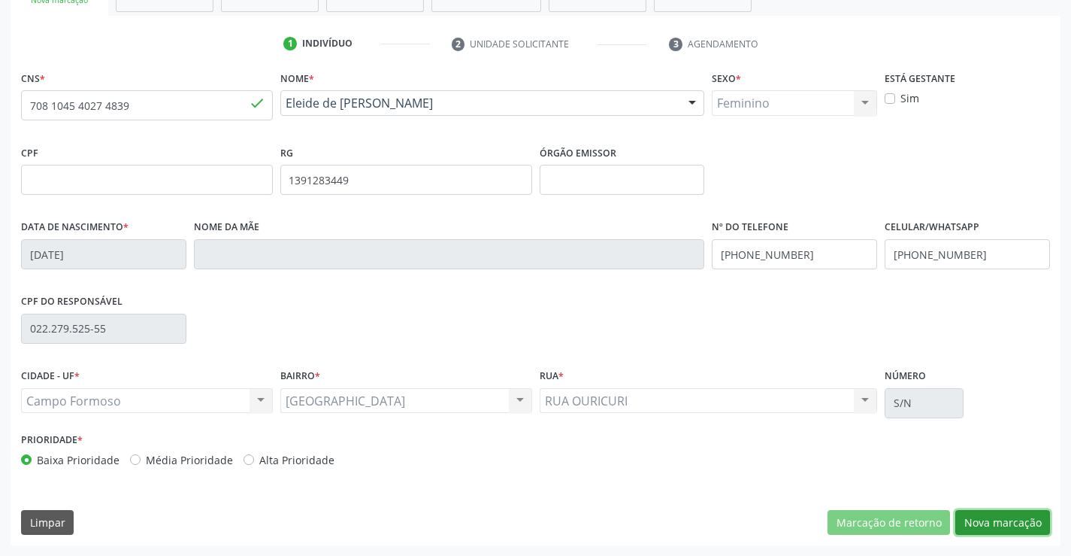
click at [968, 524] on button "Nova marcação" at bounding box center [1002, 523] width 95 height 26
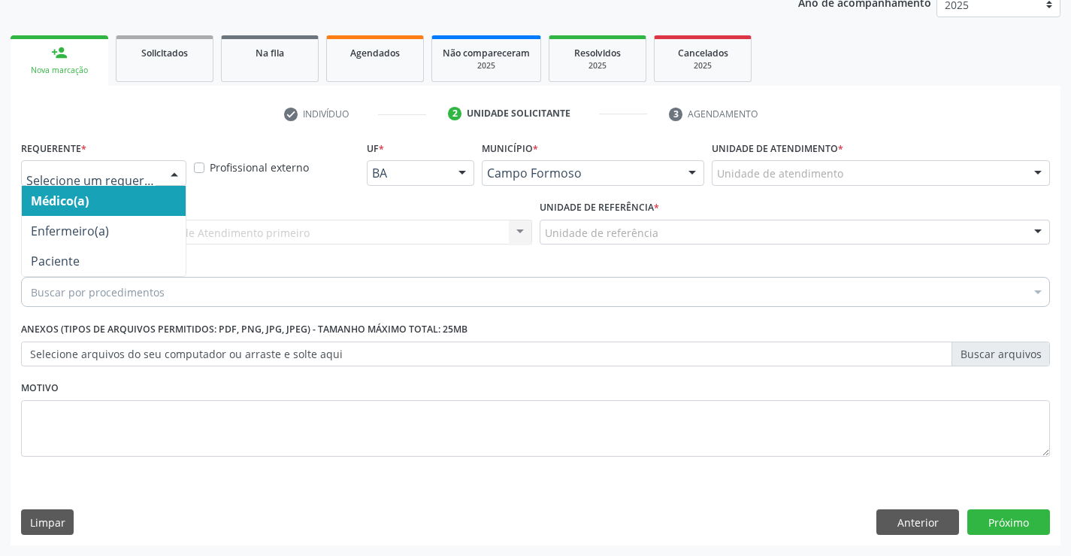
click at [170, 169] on div at bounding box center [174, 174] width 23 height 26
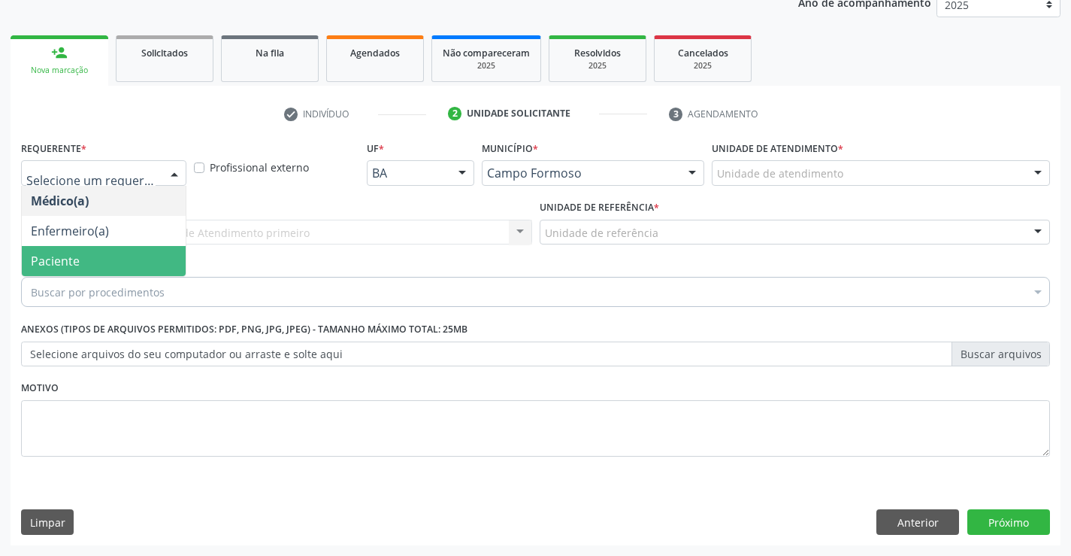
click at [62, 249] on span "Paciente" at bounding box center [104, 261] width 164 height 30
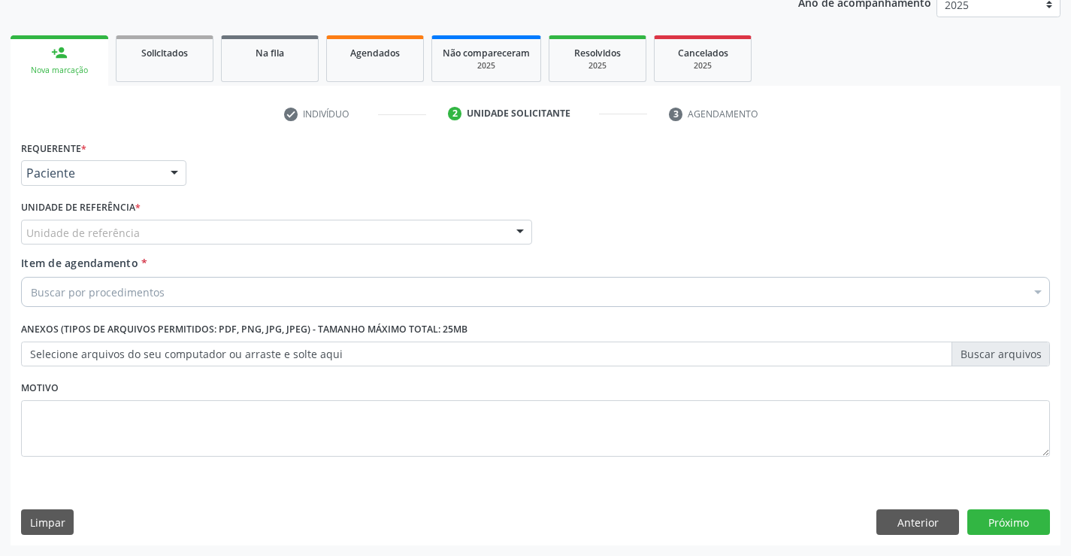
click at [511, 221] on div at bounding box center [520, 233] width 23 height 26
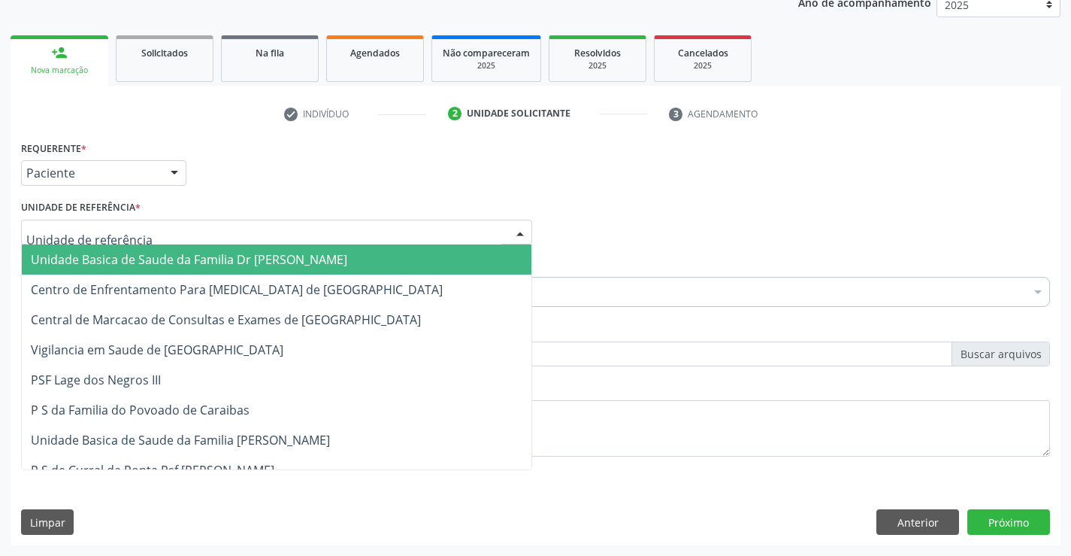
click at [360, 255] on span "Unidade Basica de Saude da Familia Dr [PERSON_NAME]" at bounding box center [277, 259] width 510 height 30
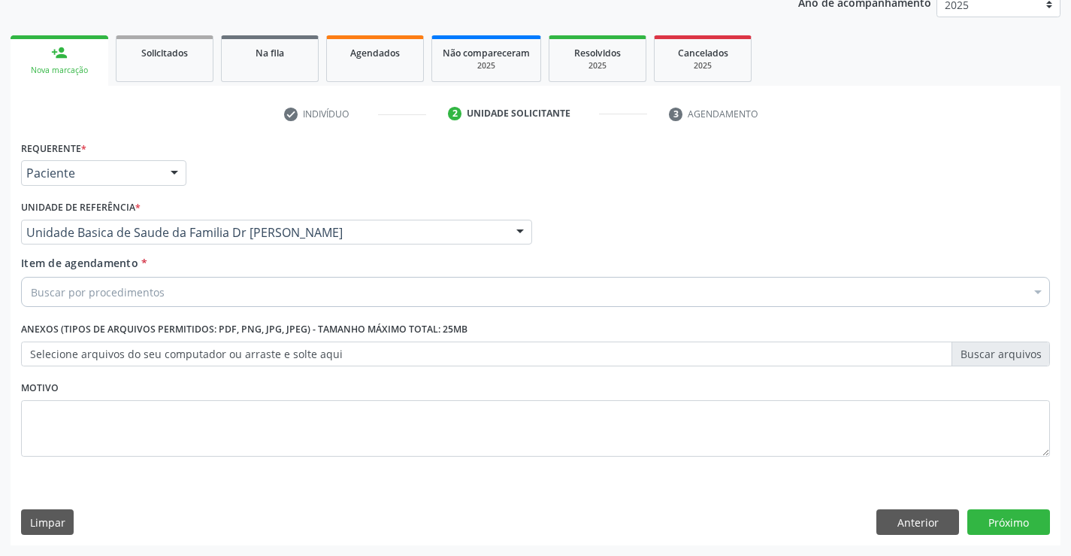
click at [276, 280] on div "Buscar por procedimentos" at bounding box center [535, 292] width 1029 height 30
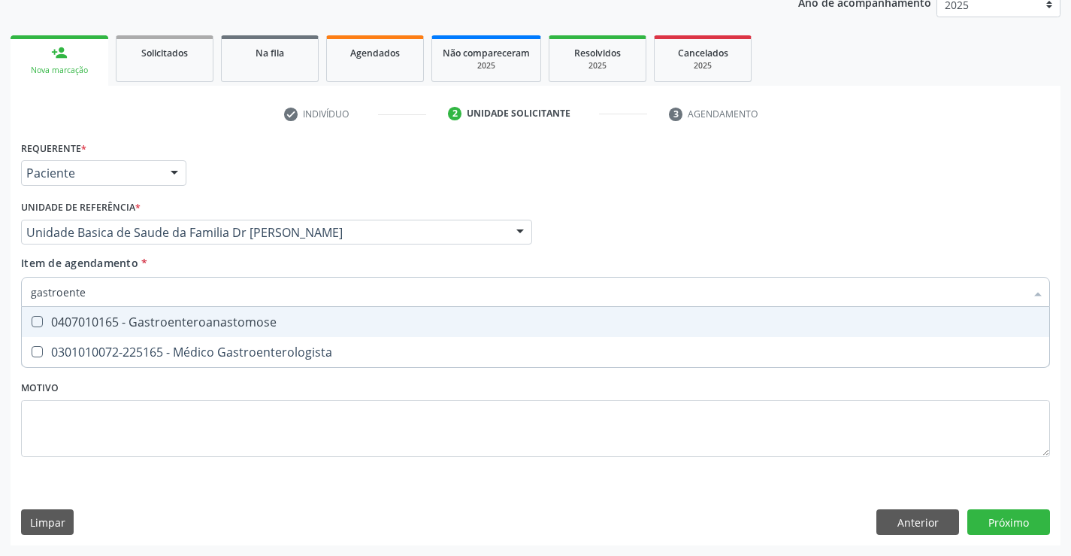
type input "gastroenter"
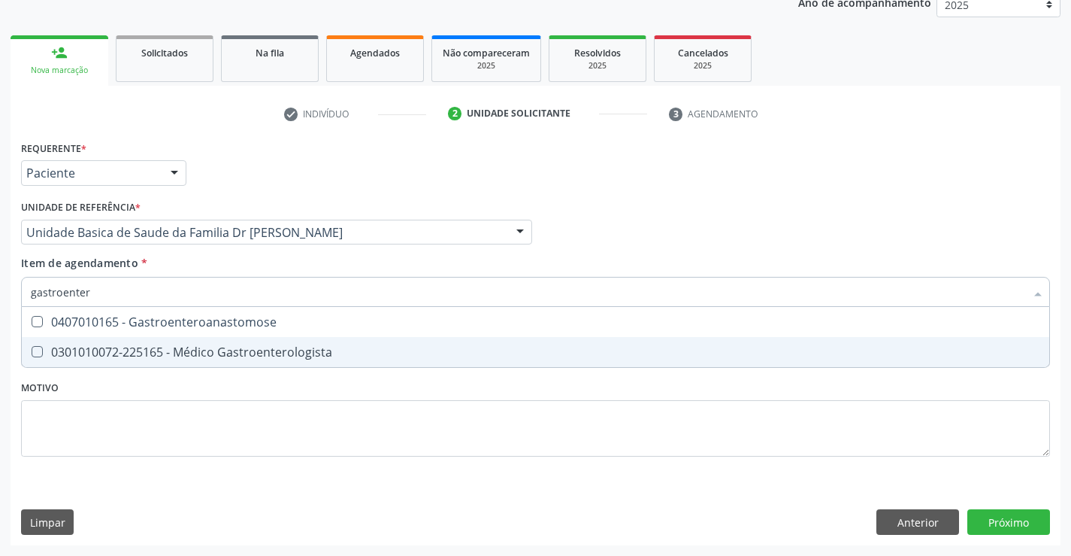
click at [176, 357] on div "0301010072-225165 - Médico Gastroenterologista" at bounding box center [536, 352] width 1010 height 12
checkbox Gastroenterologista "true"
click at [1000, 526] on div "Requerente * Paciente Médico(a) Enfermeiro(a) Paciente Nenhum resultado encontr…" at bounding box center [536, 341] width 1050 height 408
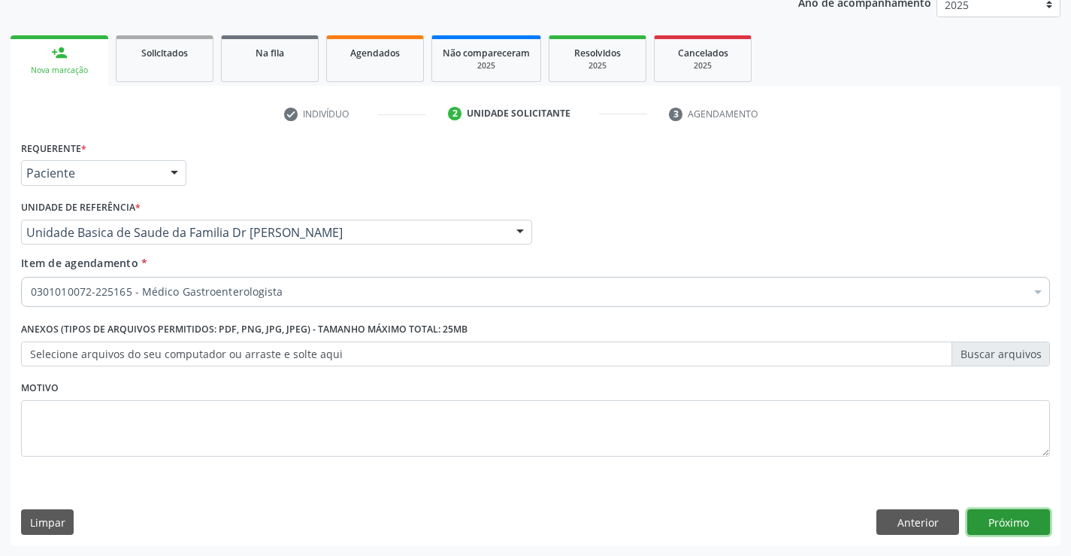
click at [1000, 526] on button "Próximo" at bounding box center [1009, 522] width 83 height 26
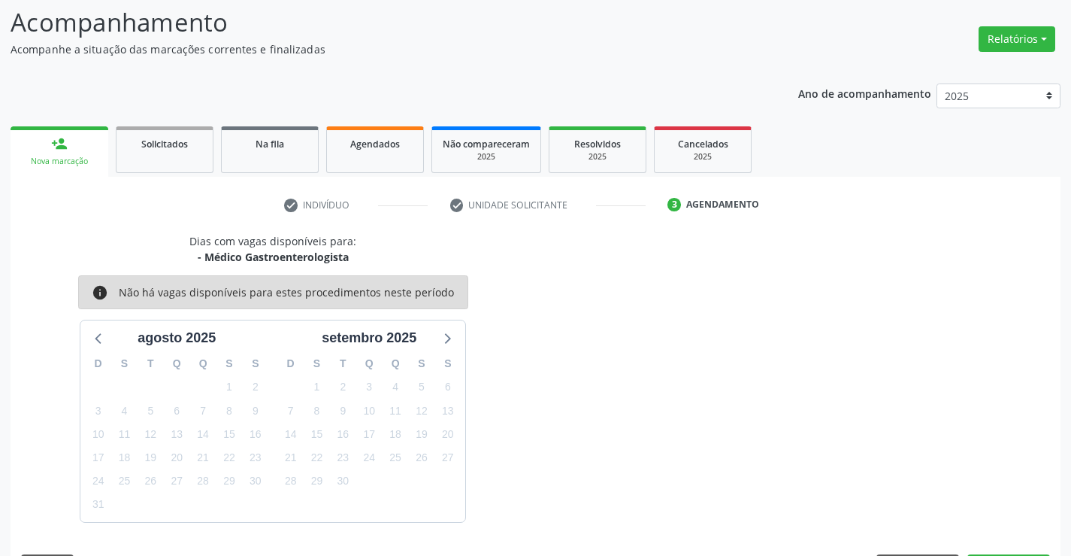
scroll to position [143, 0]
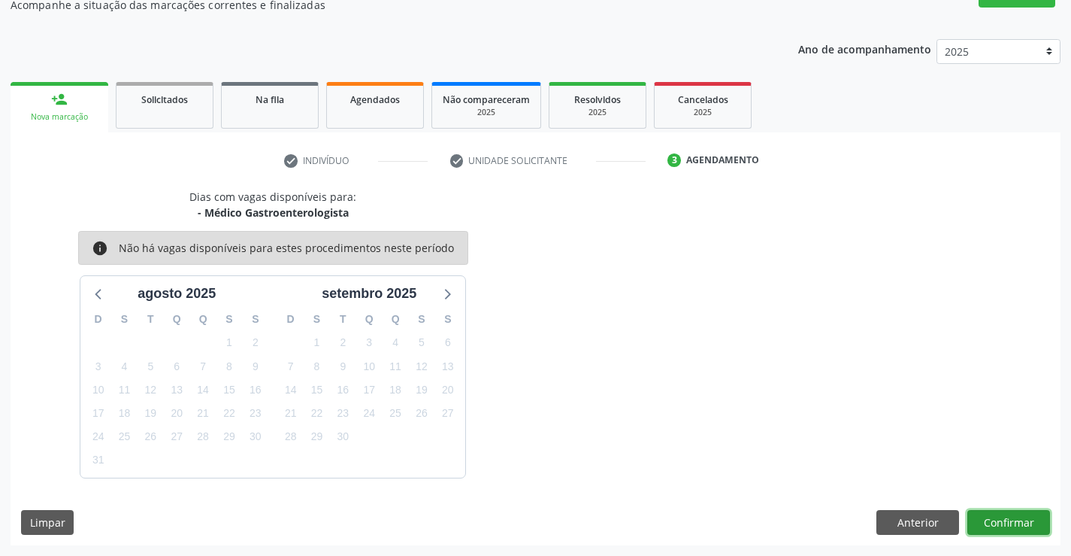
click at [1000, 526] on button "Confirmar" at bounding box center [1009, 523] width 83 height 26
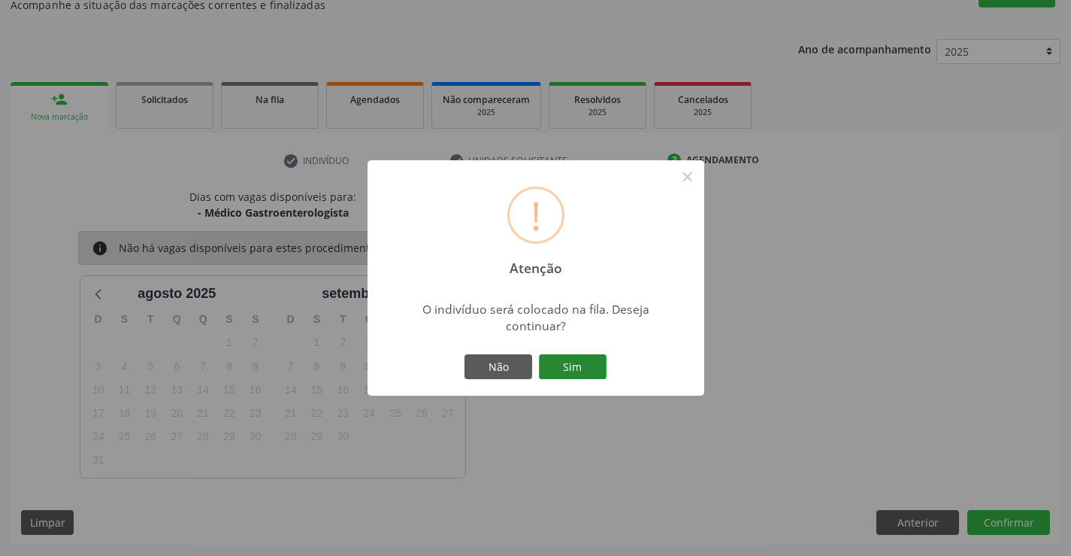
click at [574, 358] on button "Sim" at bounding box center [573, 367] width 68 height 26
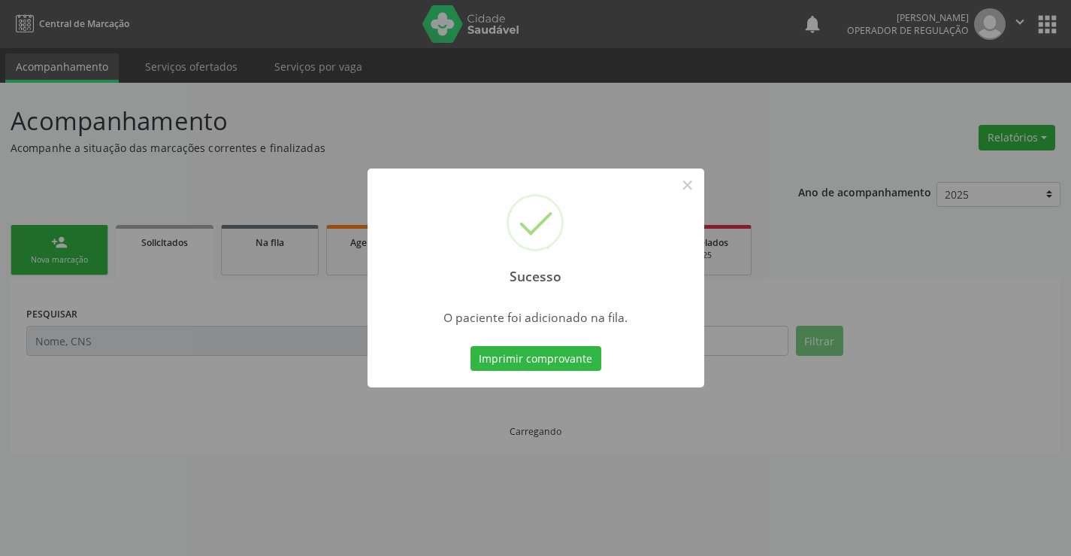
scroll to position [0, 0]
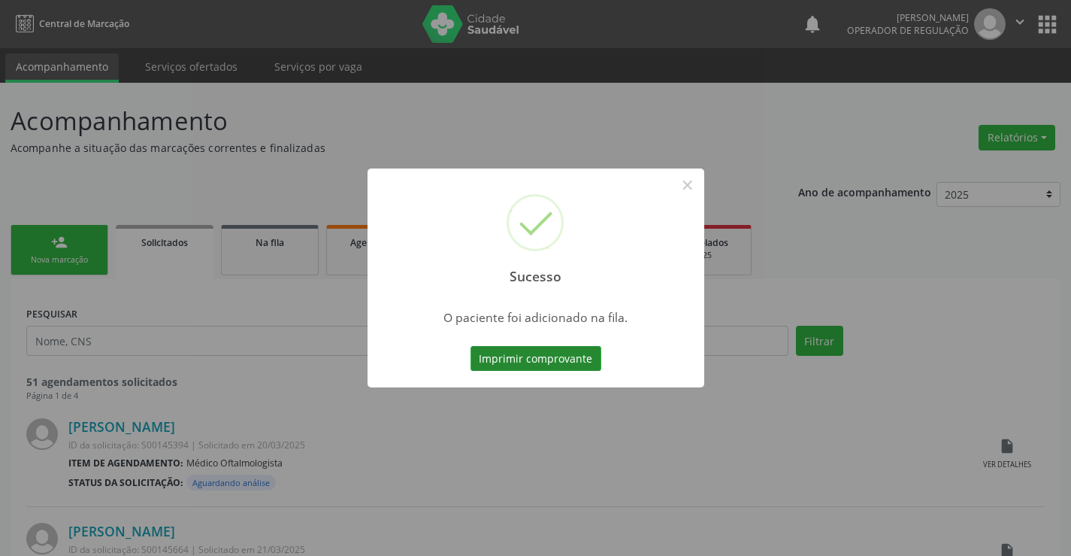
click at [530, 349] on button "Imprimir comprovante" at bounding box center [536, 359] width 131 height 26
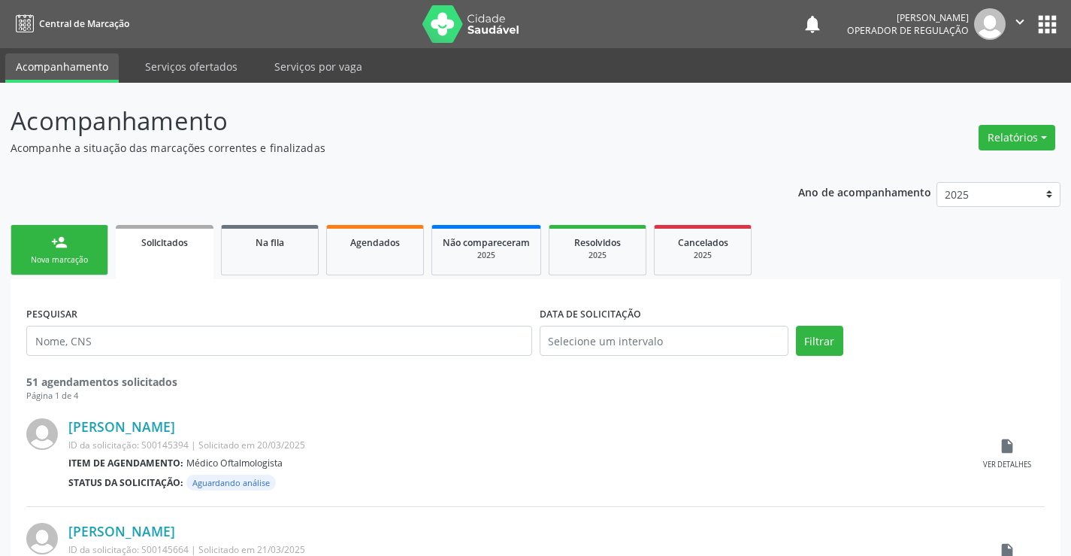
click at [78, 239] on link "person_add Nova marcação" at bounding box center [60, 250] width 98 height 50
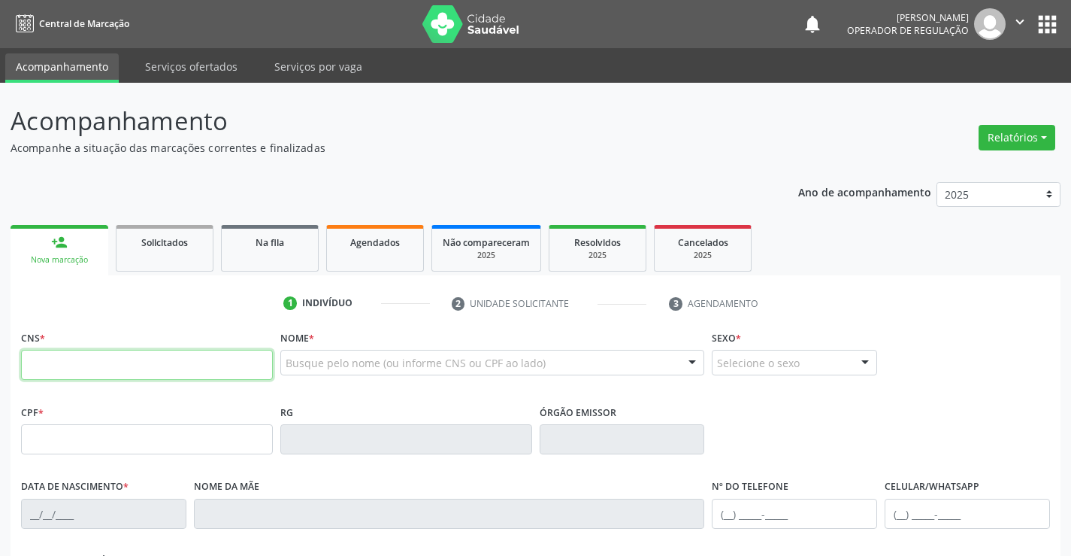
click at [75, 359] on input "text" at bounding box center [147, 365] width 252 height 30
type input "706 0013 1079 5340"
type input "0777513889"
type input "2[DATE]"
type input "[PHONE_NUMBER]"
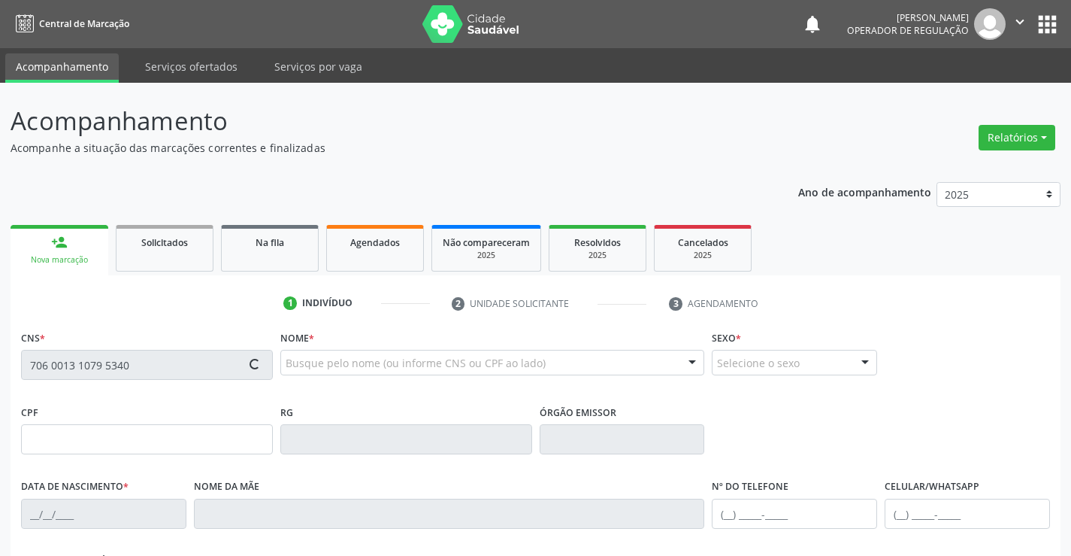
type input "[PHONE_NUMBER]"
type input "264.556.765-72"
type input "SN"
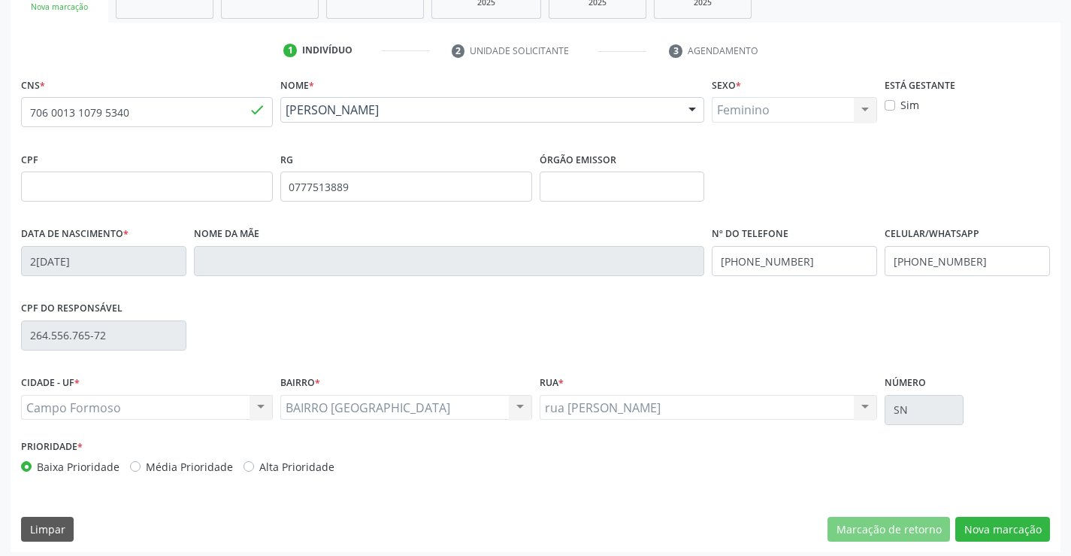
scroll to position [259, 0]
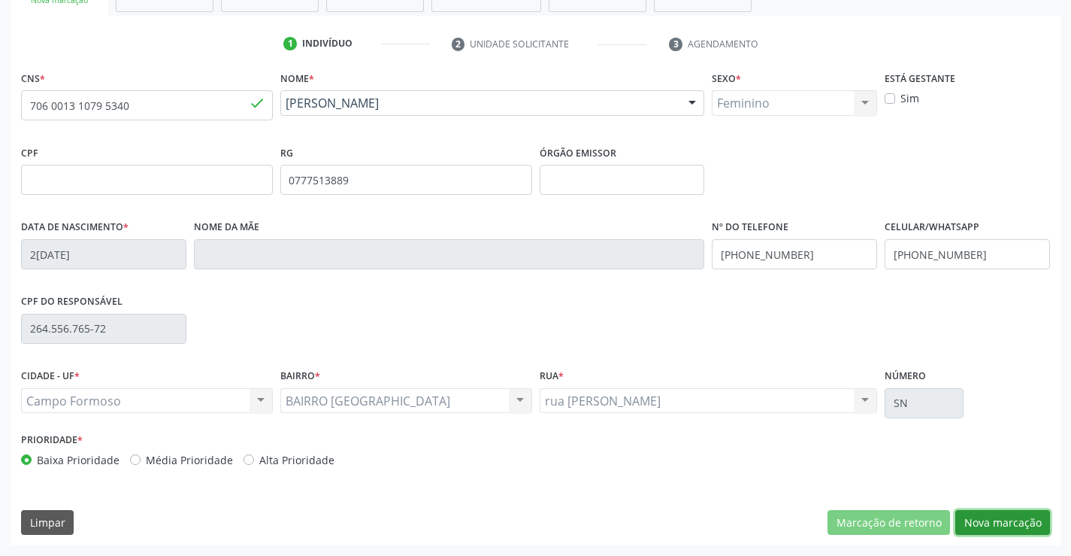
click at [1006, 519] on button "Nova marcação" at bounding box center [1002, 523] width 95 height 26
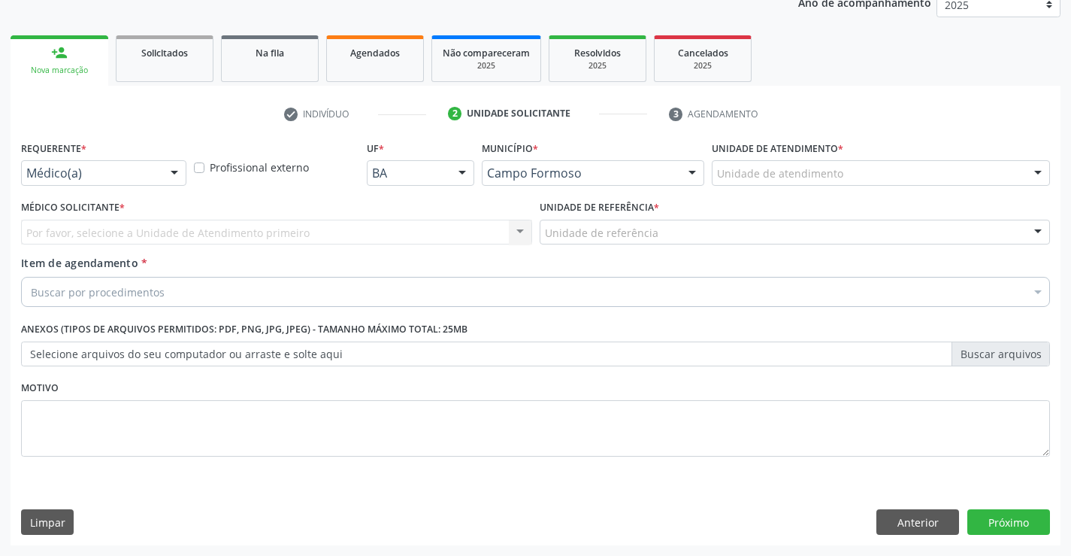
scroll to position [189, 0]
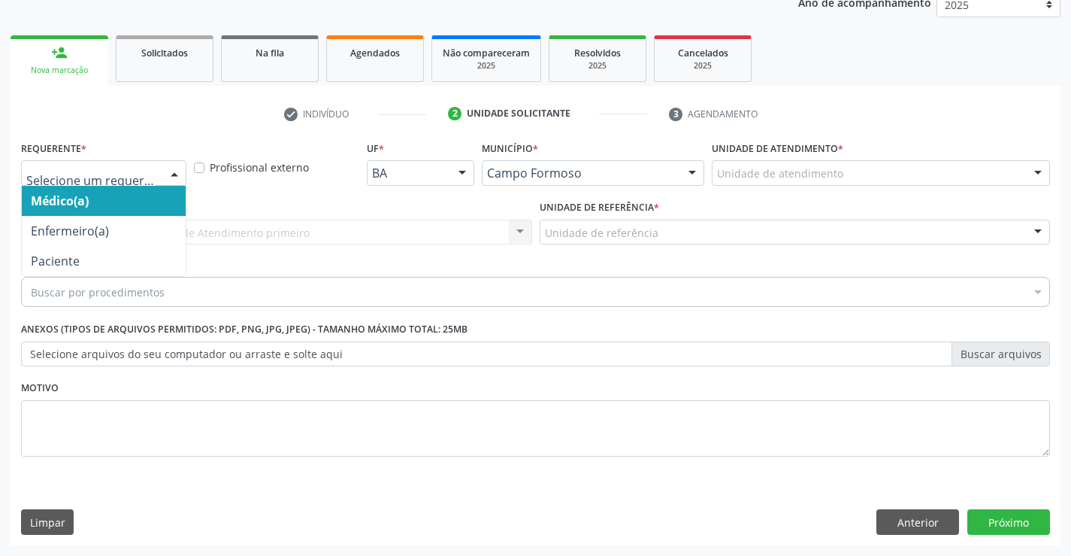
click at [173, 173] on div at bounding box center [174, 174] width 23 height 26
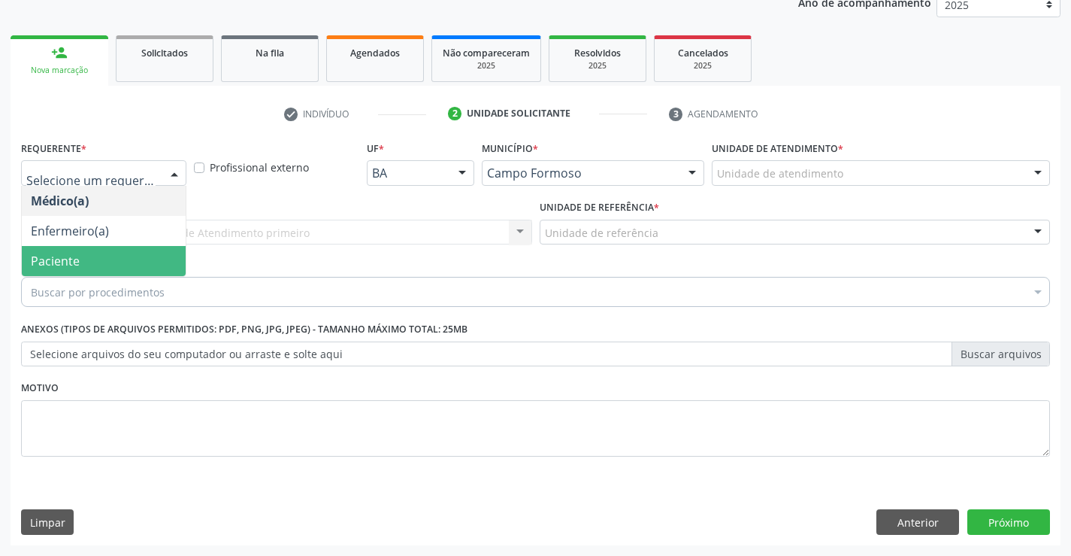
click at [108, 261] on span "Paciente" at bounding box center [104, 261] width 164 height 30
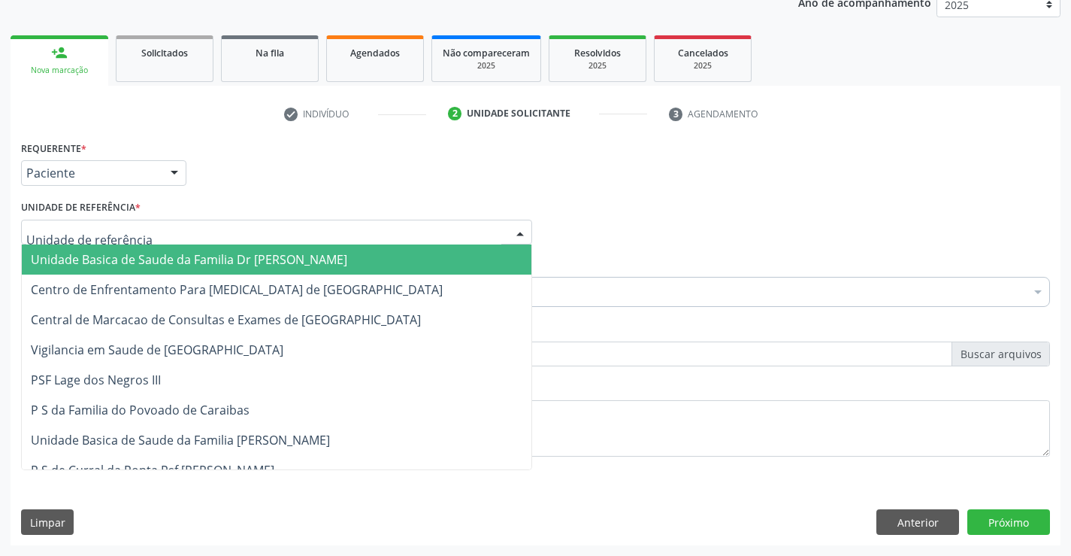
drag, startPoint x: 521, startPoint y: 226, endPoint x: 356, endPoint y: 280, distance: 173.5
click at [520, 226] on div at bounding box center [520, 233] width 23 height 26
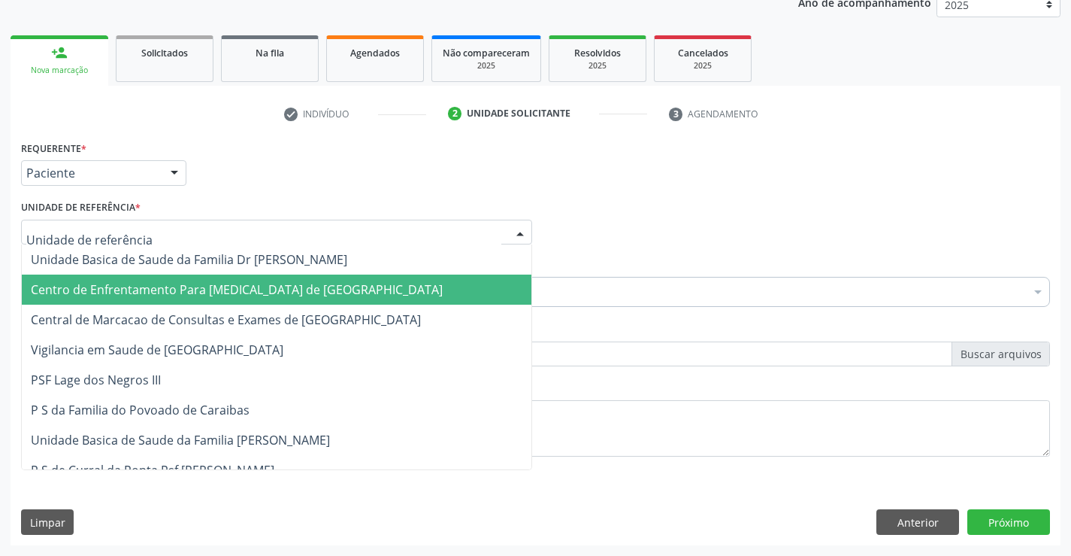
click at [355, 282] on span "Centro de Enfrentamento Para [MEDICAL_DATA] de [GEOGRAPHIC_DATA]" at bounding box center [237, 289] width 412 height 17
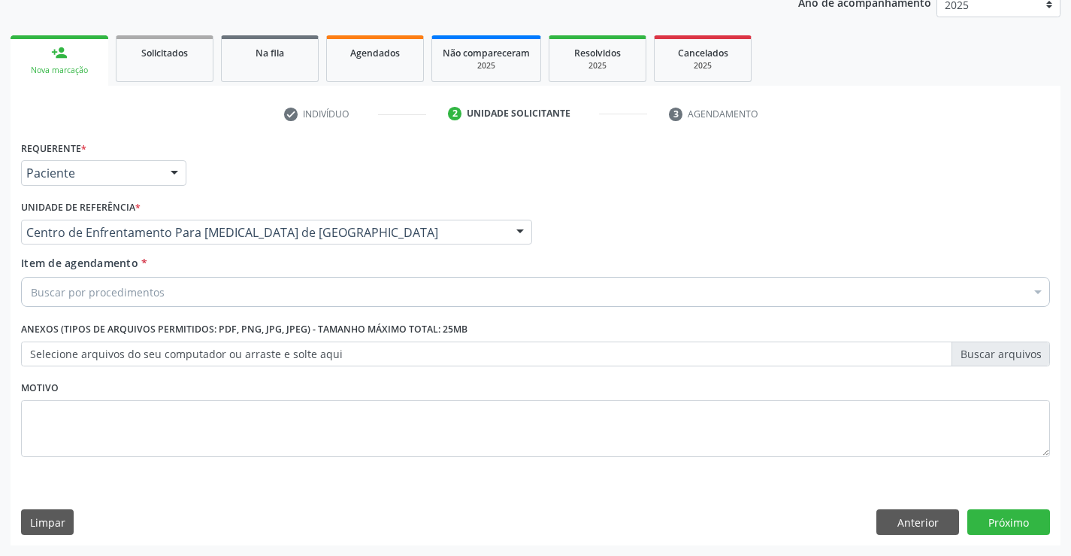
drag, startPoint x: 528, startPoint y: 228, endPoint x: 465, endPoint y: 245, distance: 65.5
click at [525, 228] on div at bounding box center [520, 233] width 23 height 26
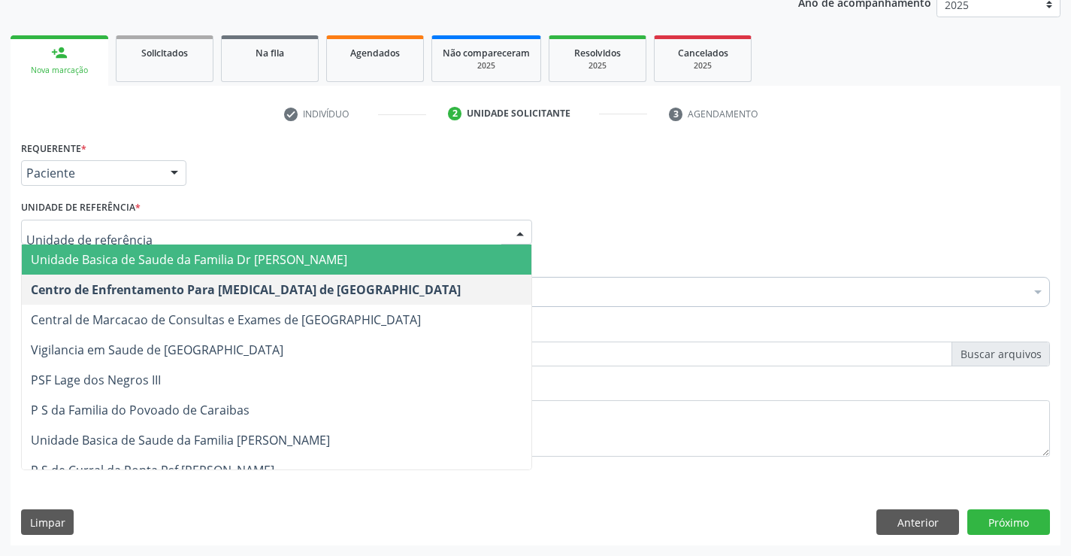
click at [362, 261] on span "Unidade Basica de Saude da Familia Dr [PERSON_NAME]" at bounding box center [277, 259] width 510 height 30
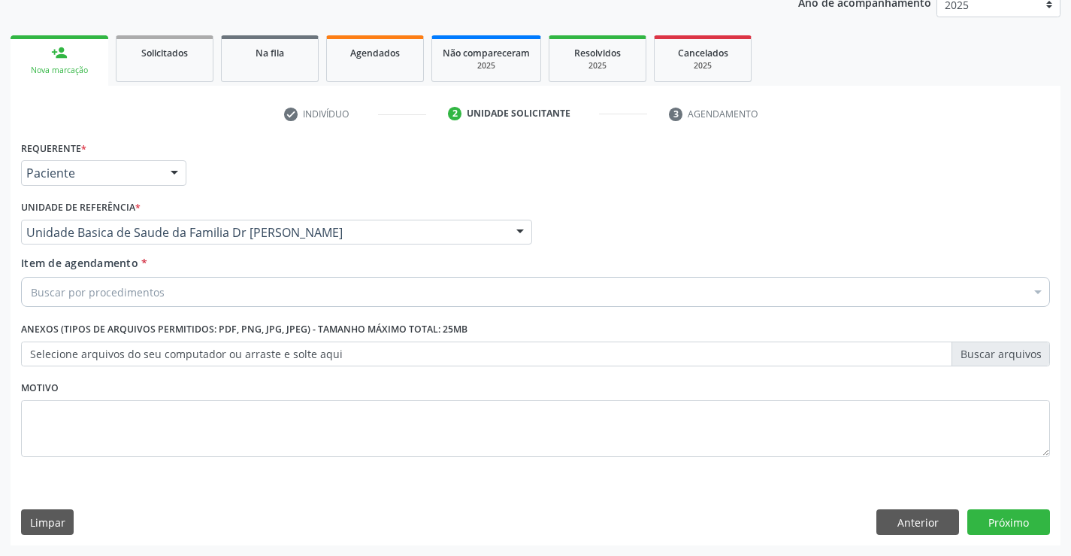
click at [244, 301] on div "Buscar por procedimentos" at bounding box center [535, 292] width 1029 height 30
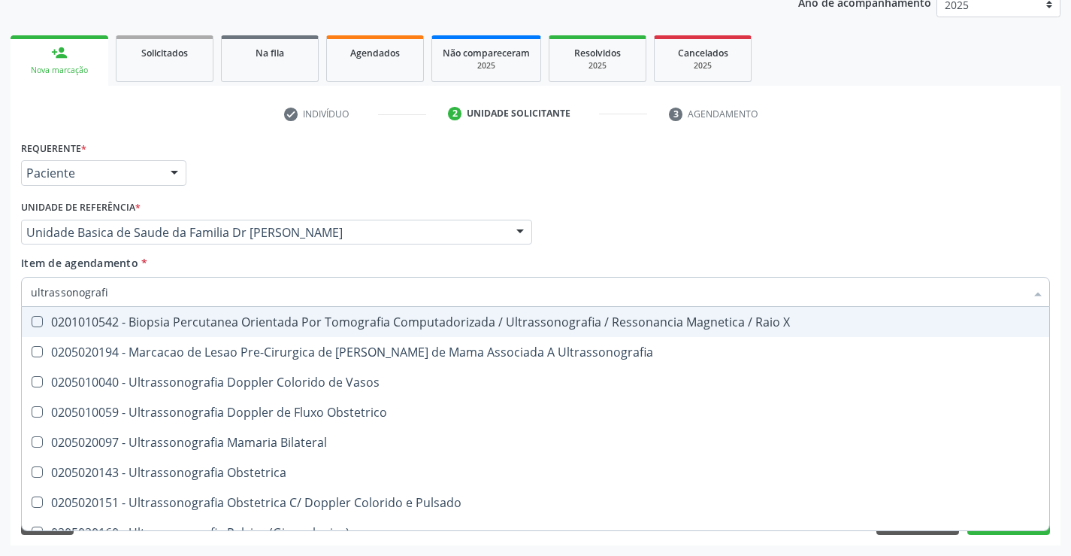
type input "ultrassonografia"
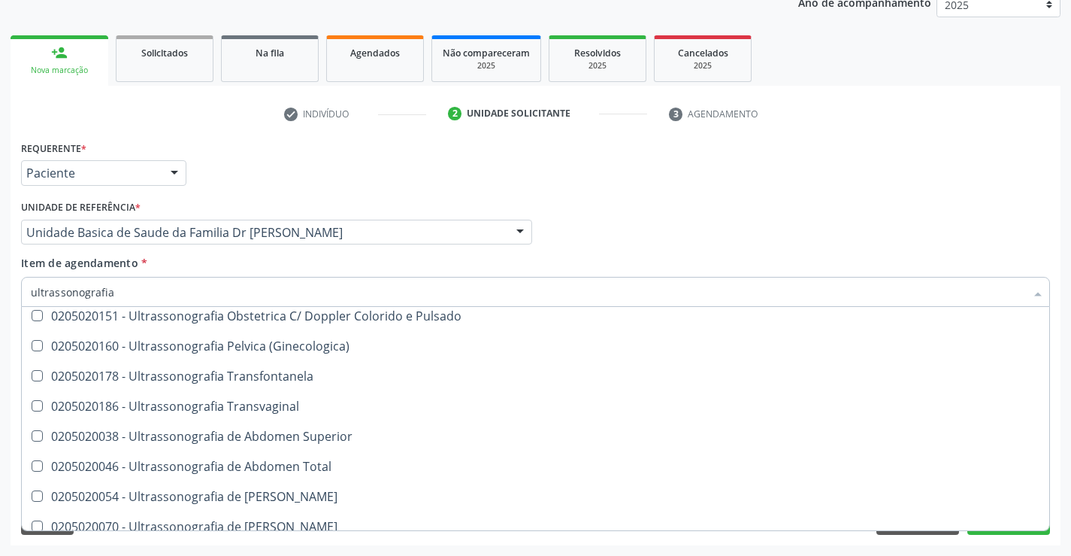
scroll to position [226, 0]
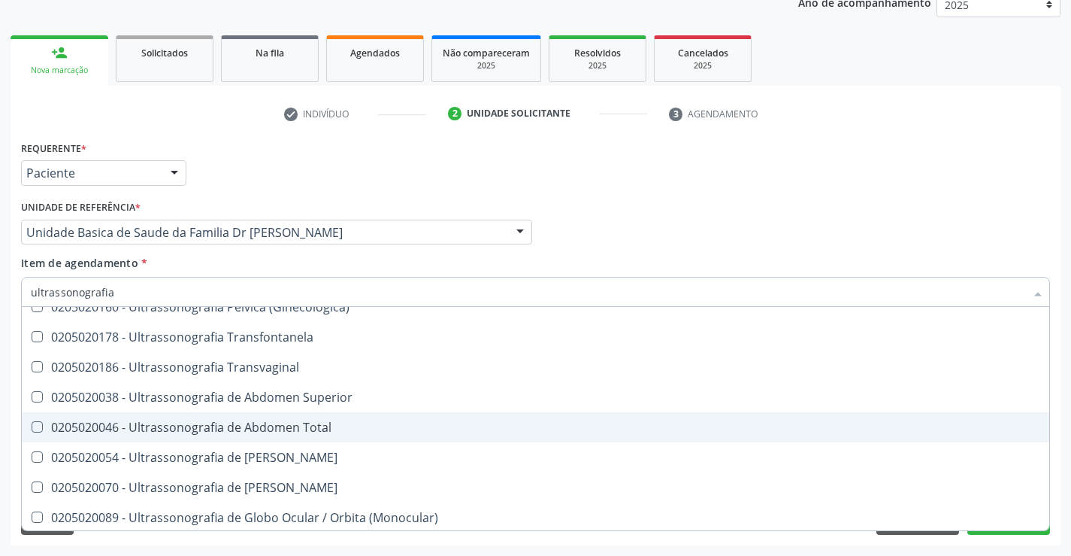
click at [284, 425] on div "0205020046 - Ultrassonografia de Abdomen Total" at bounding box center [536, 427] width 1010 height 12
checkbox Total "true"
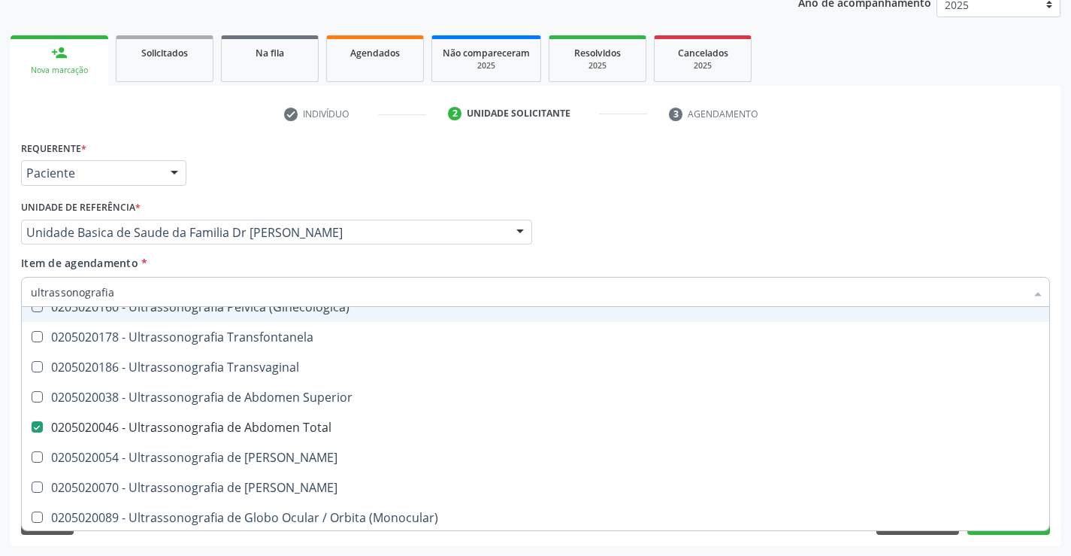
click at [952, 201] on div "Médico Solicitante Por favor, selecione a Unidade de Atendimento primeiro Nenhu…" at bounding box center [535, 225] width 1037 height 59
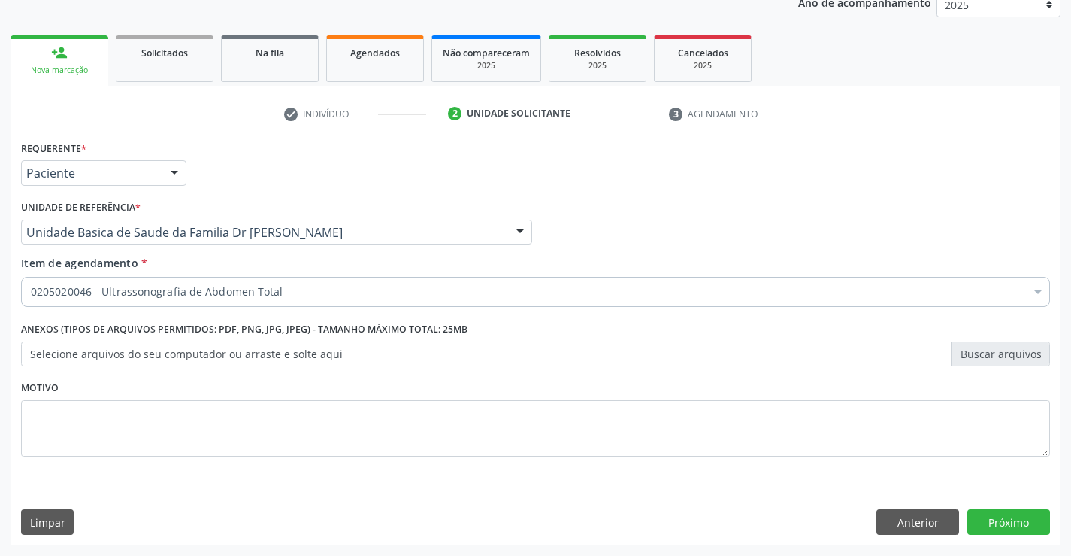
scroll to position [0, 0]
click at [977, 522] on button "Próximo" at bounding box center [1009, 522] width 83 height 26
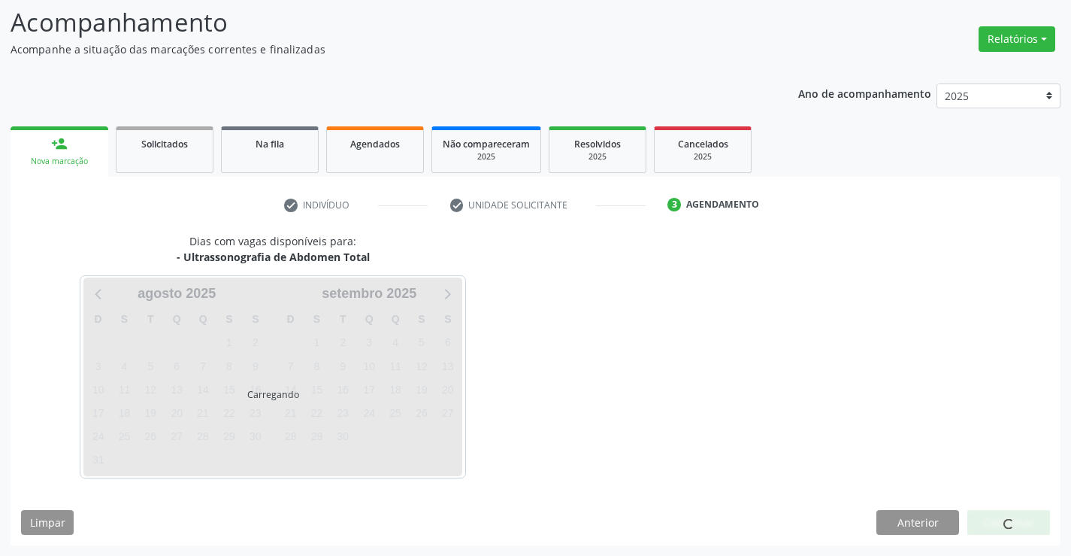
scroll to position [98, 0]
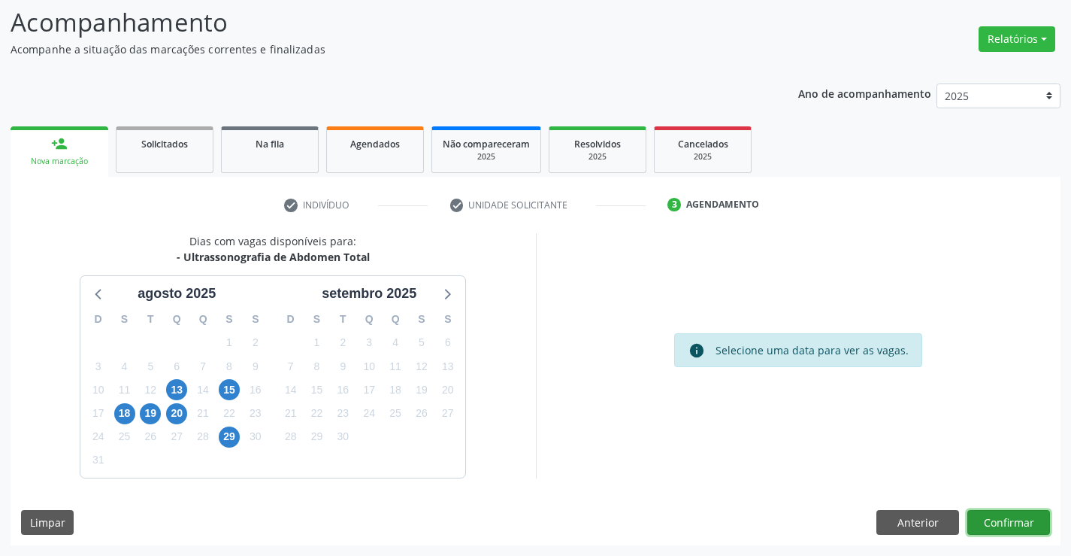
click at [977, 522] on button "Confirmar" at bounding box center [1009, 523] width 83 height 26
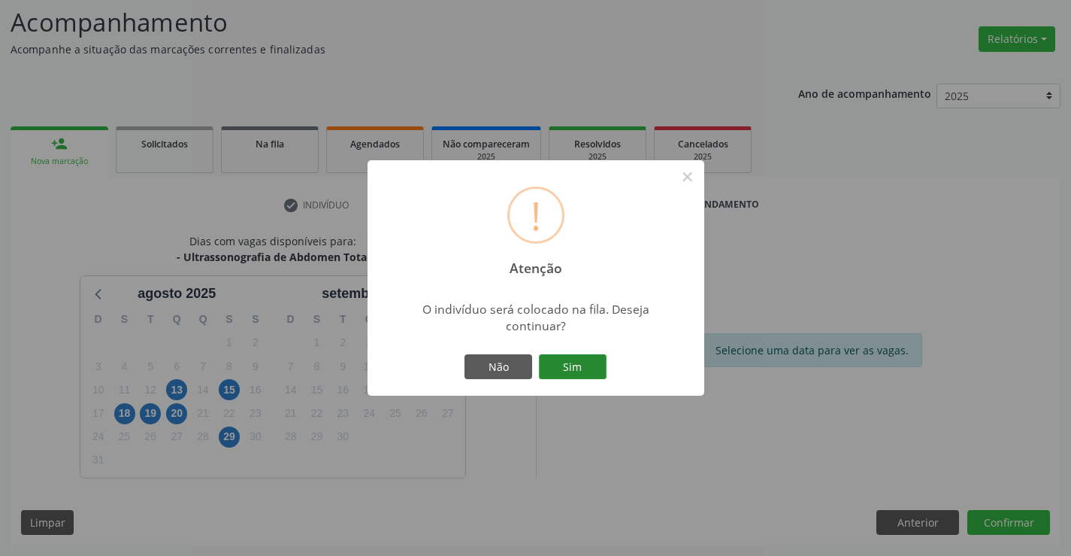
click at [566, 365] on button "Sim" at bounding box center [573, 367] width 68 height 26
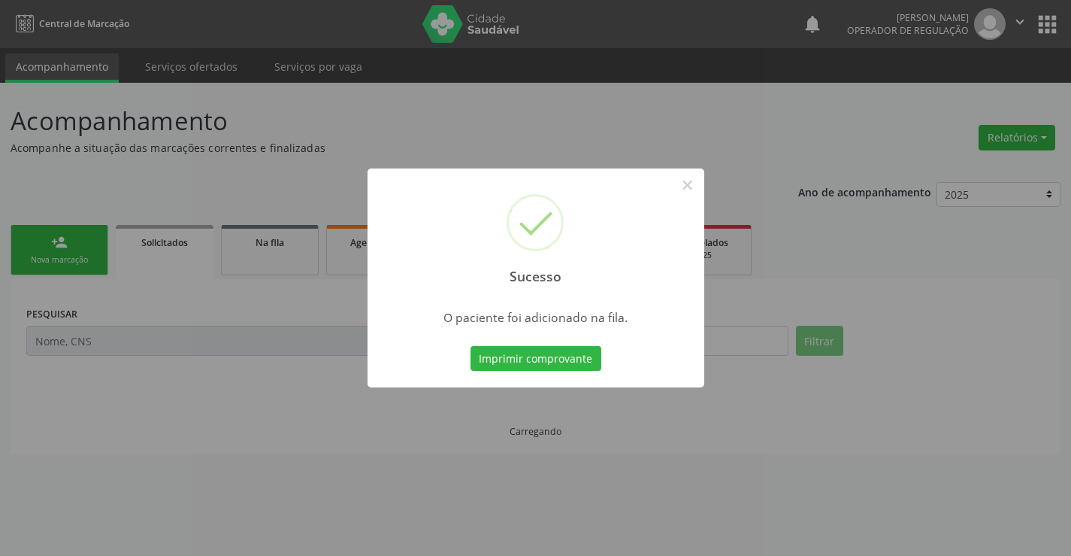
scroll to position [0, 0]
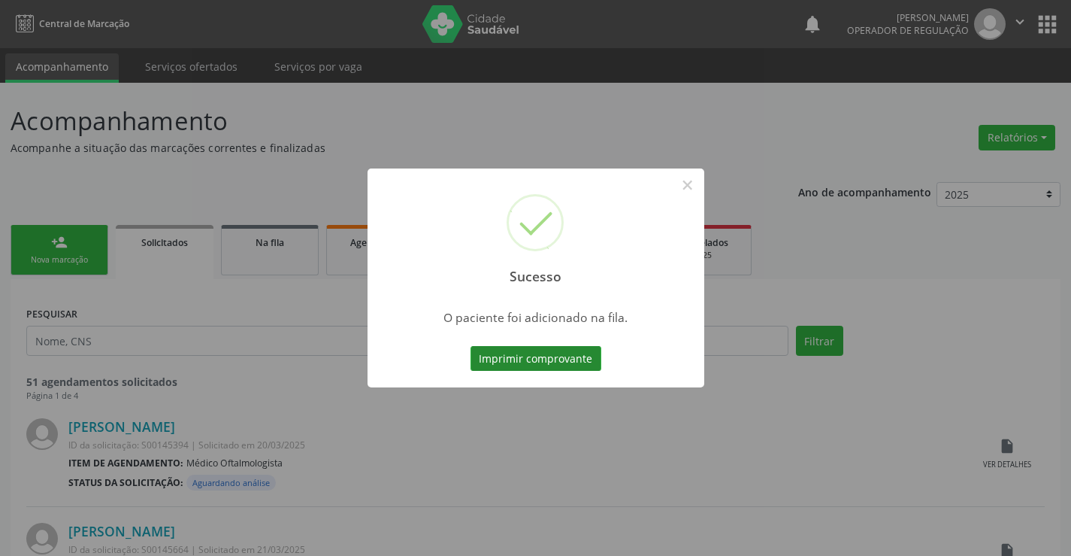
click at [566, 365] on button "Imprimir comprovante" at bounding box center [536, 359] width 131 height 26
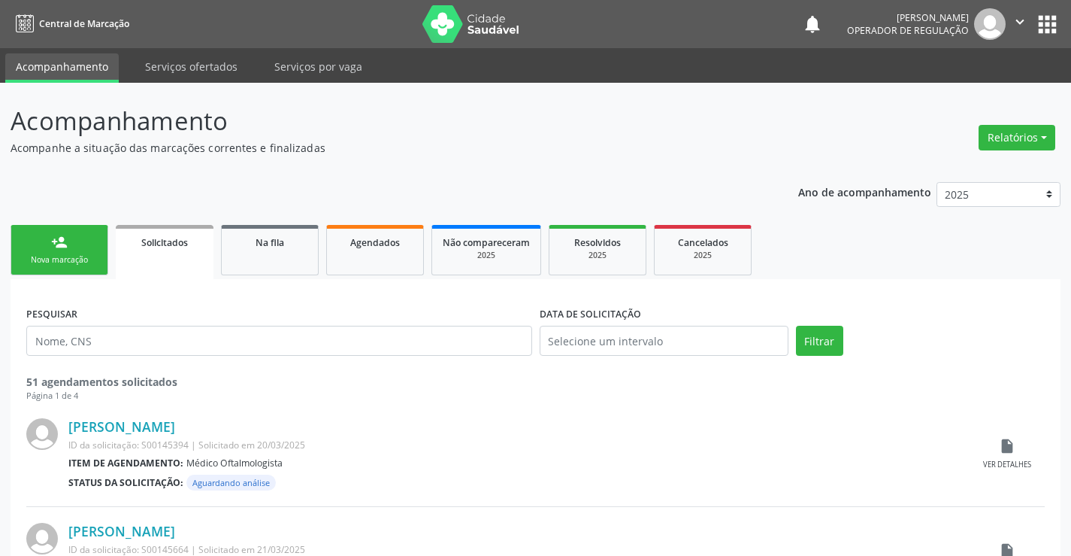
click at [65, 246] on div "person_add" at bounding box center [59, 242] width 17 height 17
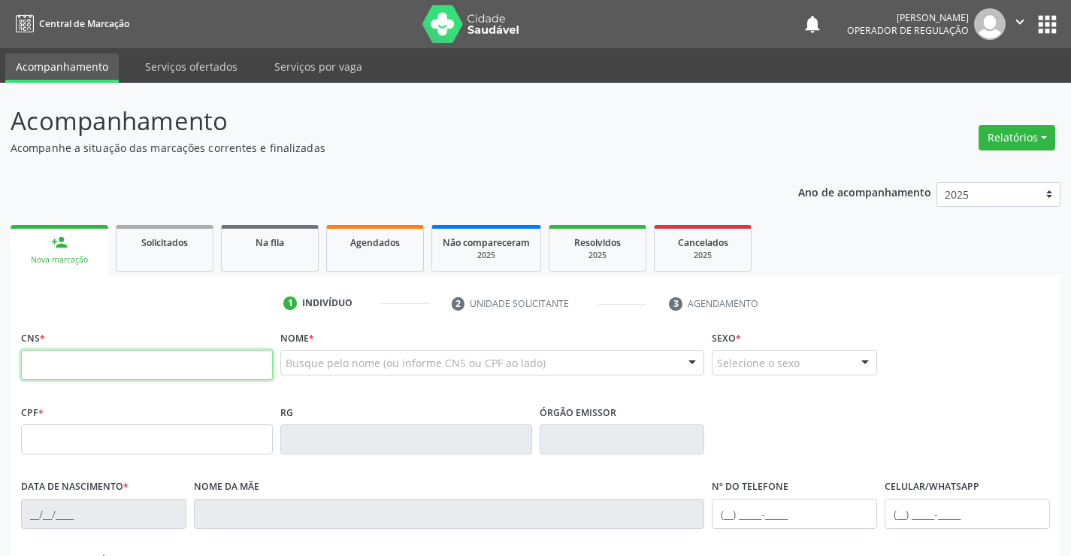
click at [63, 365] on input "text" at bounding box center [147, 365] width 252 height 30
type input "706 0013 1079 5340"
type input "0777513889"
type input "2[DATE]"
type input "[PHONE_NUMBER]"
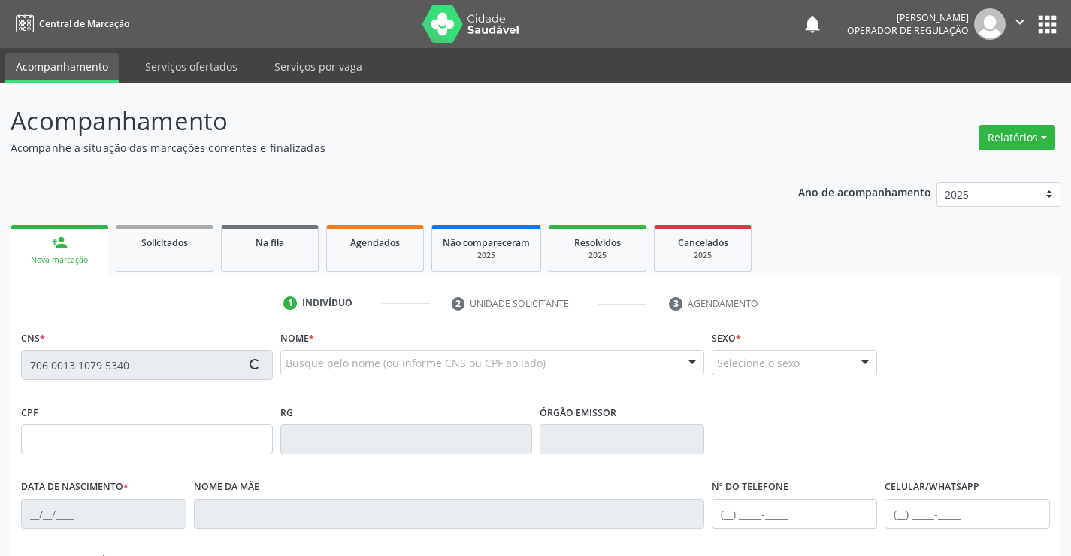
type input "[PHONE_NUMBER]"
type input "264.556.765-72"
type input "SN"
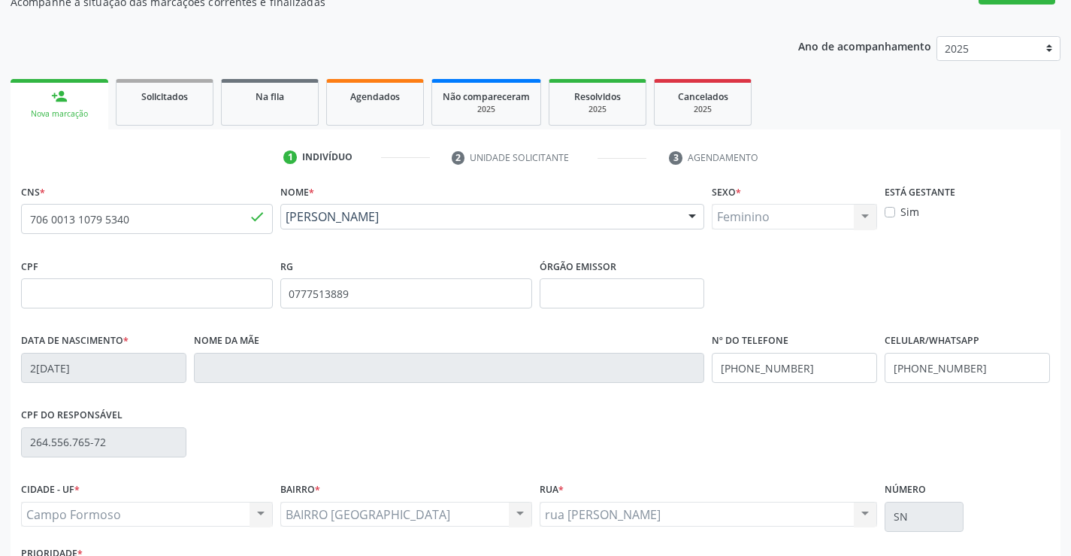
scroll to position [259, 0]
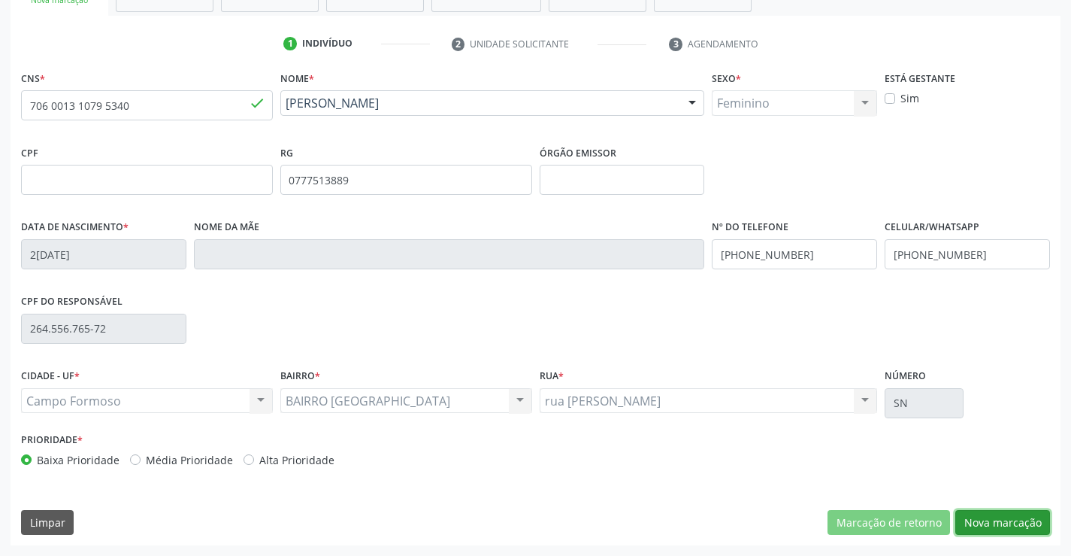
click at [1020, 519] on button "Nova marcação" at bounding box center [1002, 523] width 95 height 26
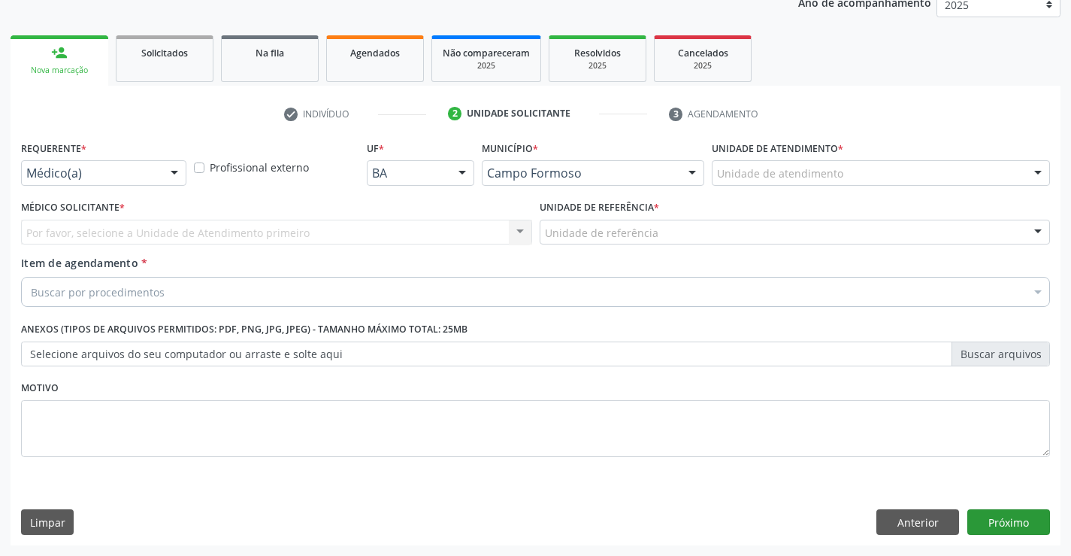
scroll to position [189, 0]
click at [174, 171] on div at bounding box center [174, 174] width 23 height 26
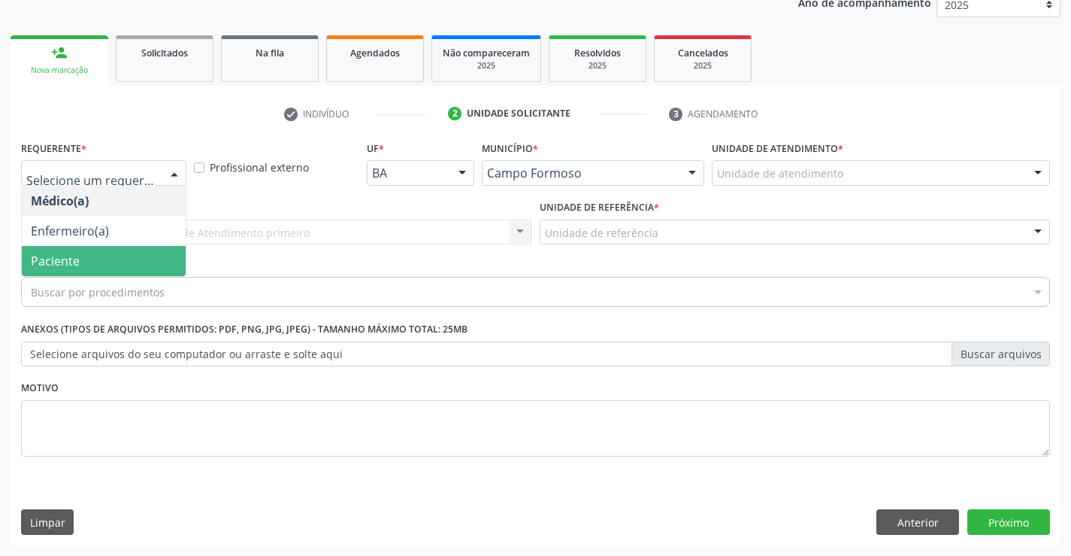
click at [116, 269] on span "Paciente" at bounding box center [104, 261] width 164 height 30
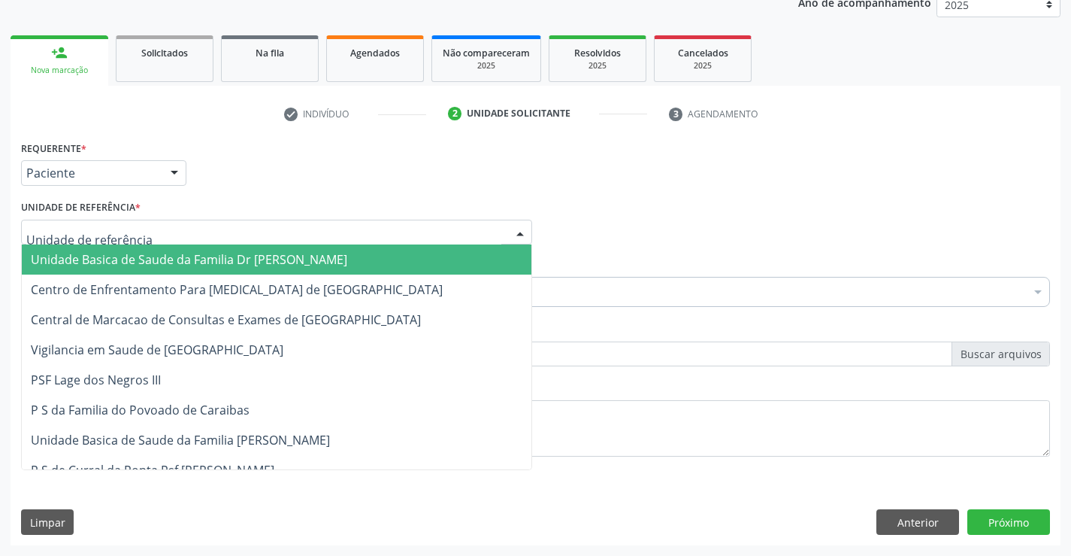
click at [526, 229] on div at bounding box center [520, 233] width 23 height 26
drag, startPoint x: 395, startPoint y: 254, endPoint x: 368, endPoint y: 261, distance: 27.9
click at [395, 254] on span "Unidade Basica de Saude da Familia Dr [PERSON_NAME]" at bounding box center [277, 259] width 510 height 30
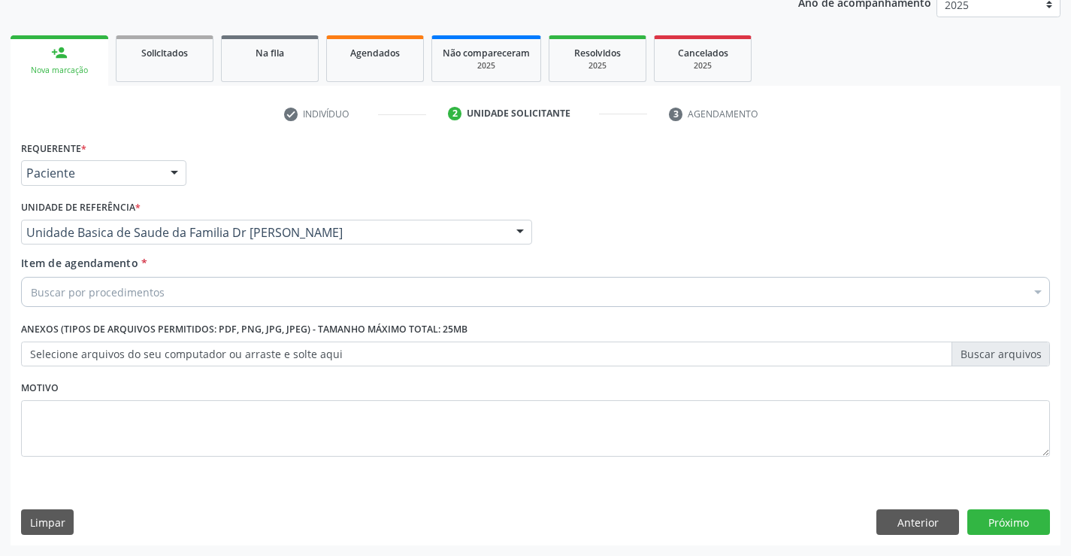
click at [302, 285] on div "Buscar por procedimentos" at bounding box center [535, 292] width 1029 height 30
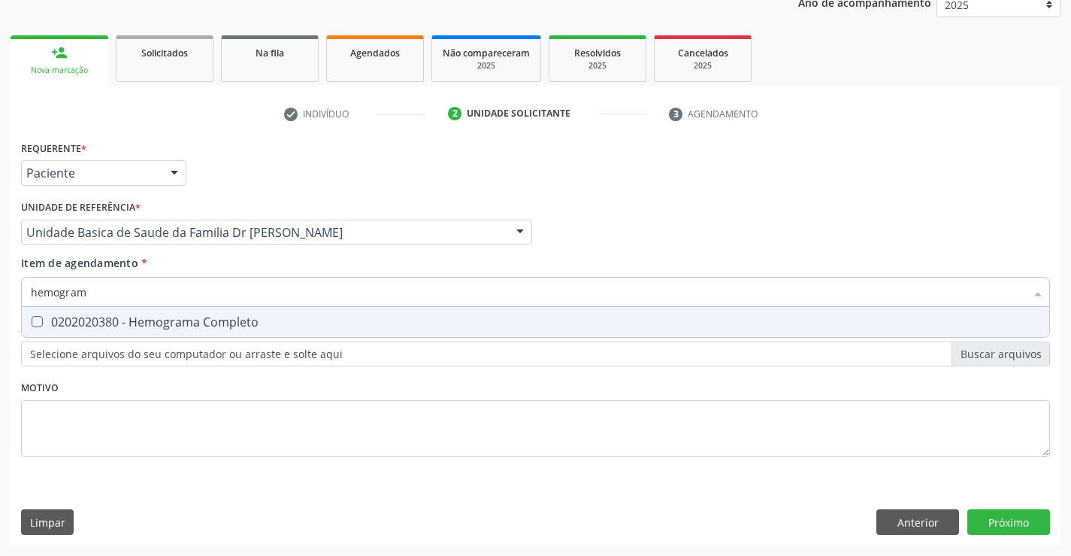
type input "hemograma"
drag, startPoint x: 175, startPoint y: 318, endPoint x: 138, endPoint y: 413, distance: 102.6
click at [175, 319] on div "0202020380 - Hemograma Completo" at bounding box center [536, 322] width 1010 height 12
checkbox Completo "true"
click at [137, 417] on div "Requerente * Paciente Médico(a) Enfermeiro(a) Paciente Nenhum resultado encontr…" at bounding box center [535, 307] width 1029 height 341
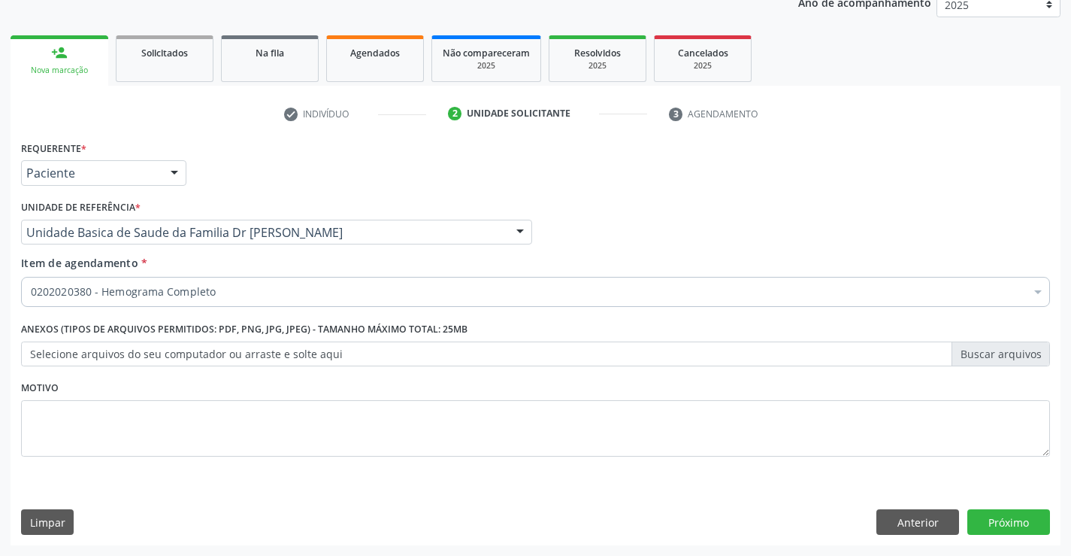
scroll to position [189, 0]
click at [157, 351] on label "Selecione arquivos do seu computador ou arraste e solte aqui" at bounding box center [535, 354] width 1029 height 26
click at [157, 351] on input "Selecione arquivos do seu computador ou arraste e solte aqui" at bounding box center [535, 354] width 1029 height 26
click at [137, 301] on div "0202020380 - Hemograma Completo" at bounding box center [535, 292] width 1029 height 30
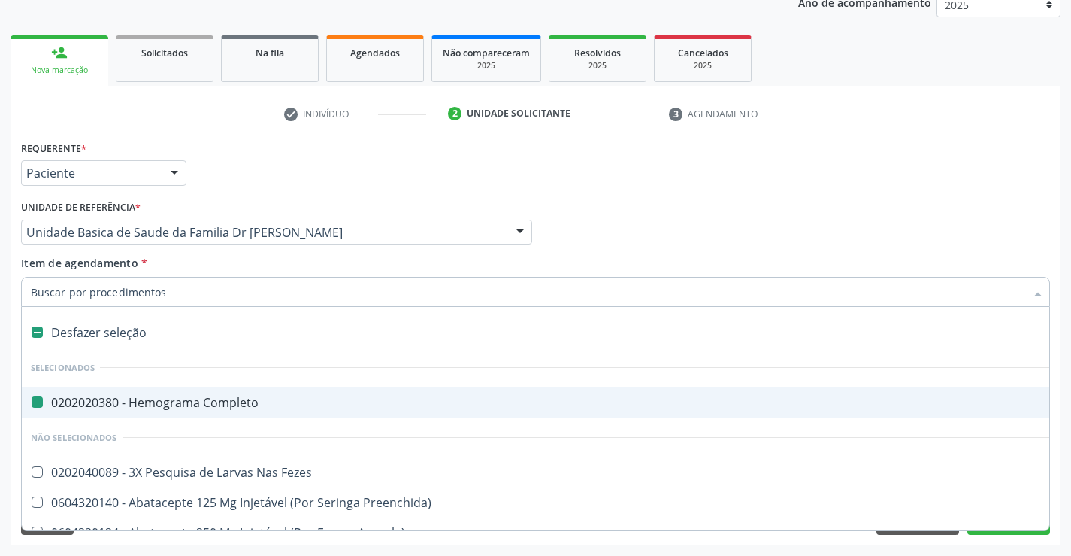
type input "v"
checkbox Completo "false"
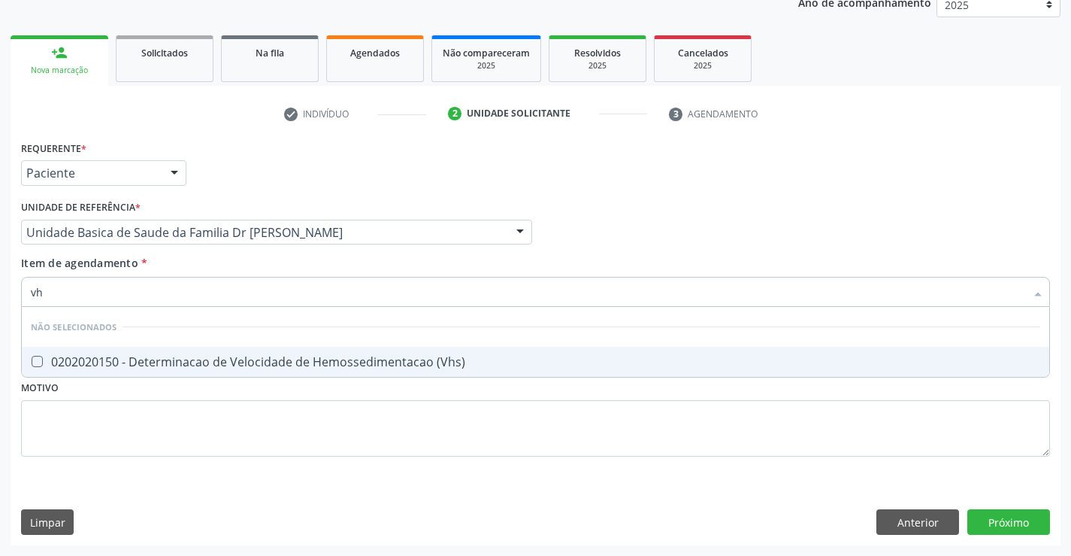
type input "vhs"
click at [85, 362] on div "0202020150 - Determinacao de Velocidade de Hemossedimentacao (Vhs)" at bounding box center [536, 362] width 1010 height 12
checkbox \(Vhs\) "true"
type input "vhs"
click at [631, 235] on div "Médico Solicitante Por favor, selecione a Unidade de Atendimento primeiro Nenhu…" at bounding box center [535, 225] width 1037 height 59
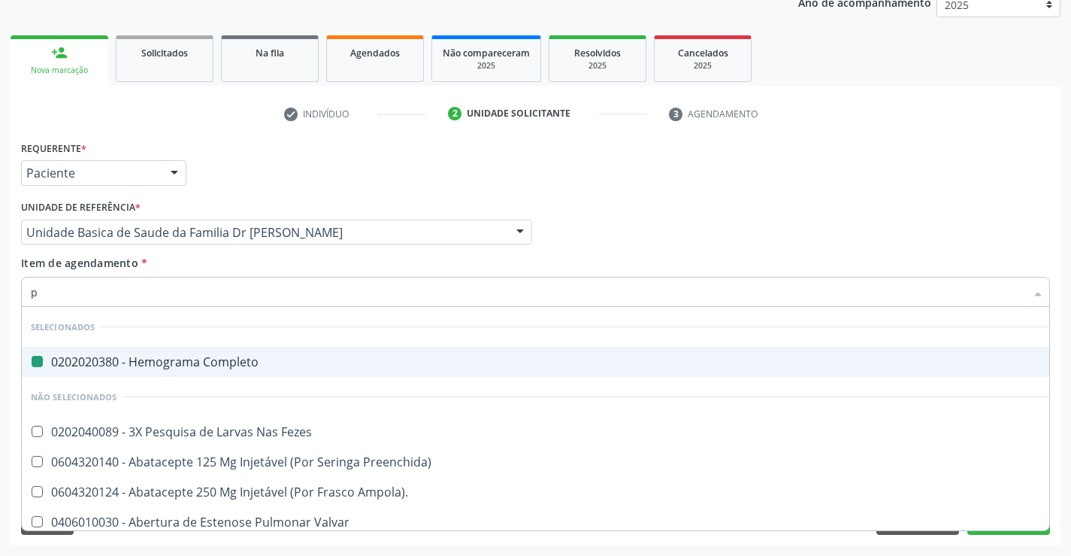
type input "pr"
checkbox Completo "false"
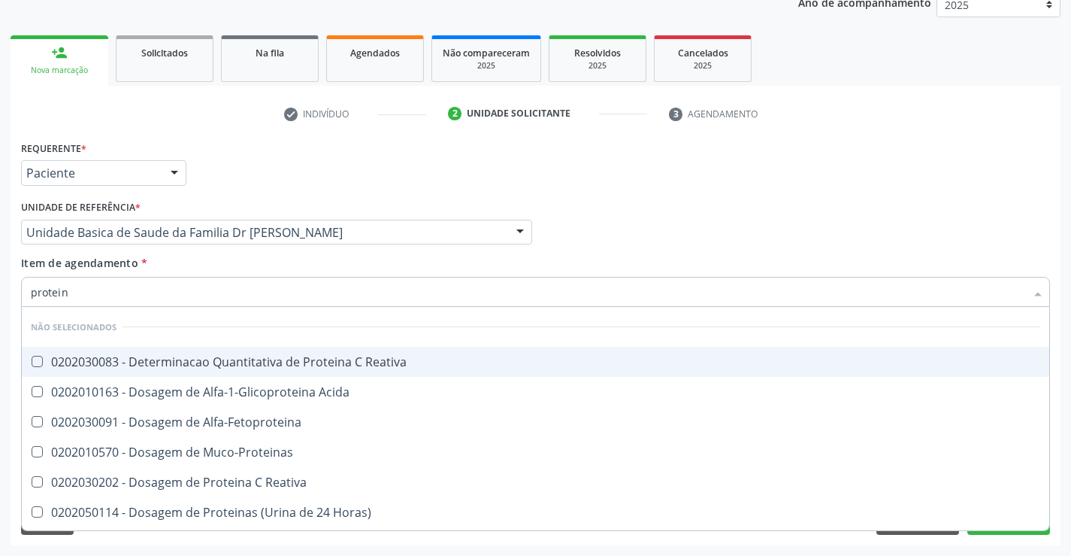
type input "proteina"
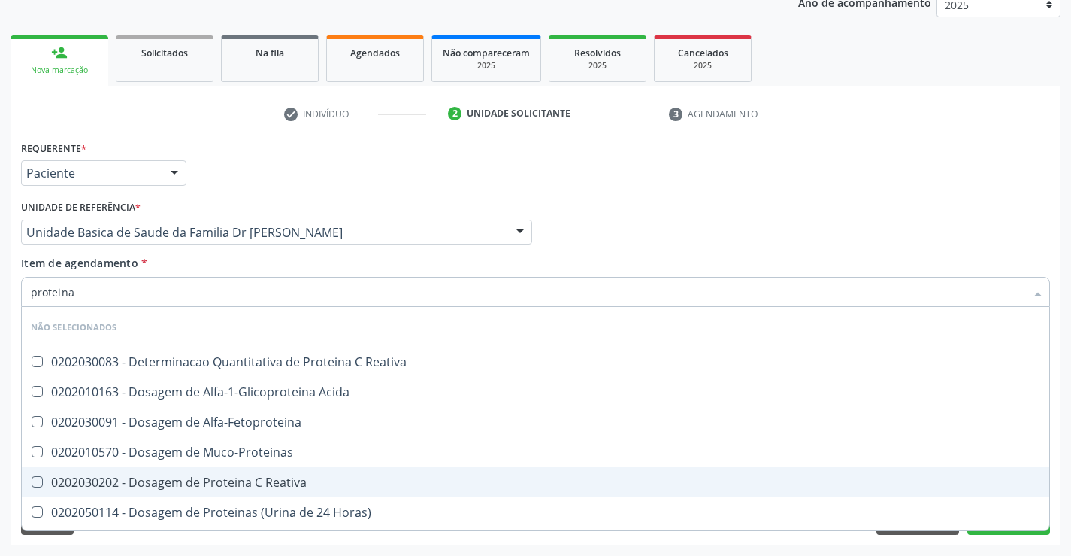
click at [203, 484] on div "0202030202 - Dosagem de Proteina C Reativa" at bounding box center [536, 482] width 1010 height 12
checkbox Reativa "true"
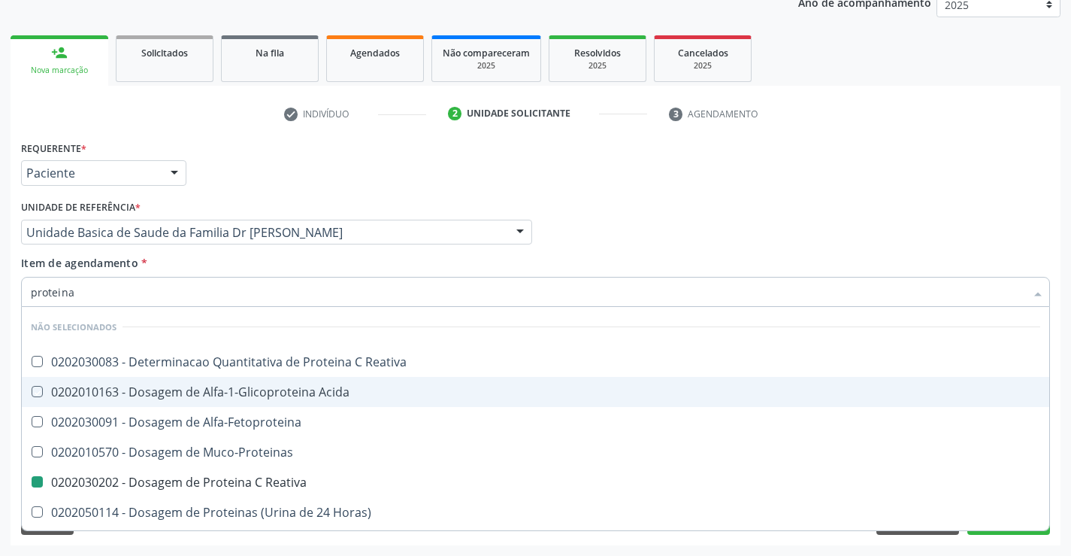
click at [493, 183] on div "Requerente * Paciente Médico(a) Enfermeiro(a) Paciente Nenhum resultado encontr…" at bounding box center [535, 166] width 1037 height 59
checkbox Reativa "true"
checkbox Reativa "false"
checkbox Alfa-Fetoproteina "true"
checkbox Acida "true"
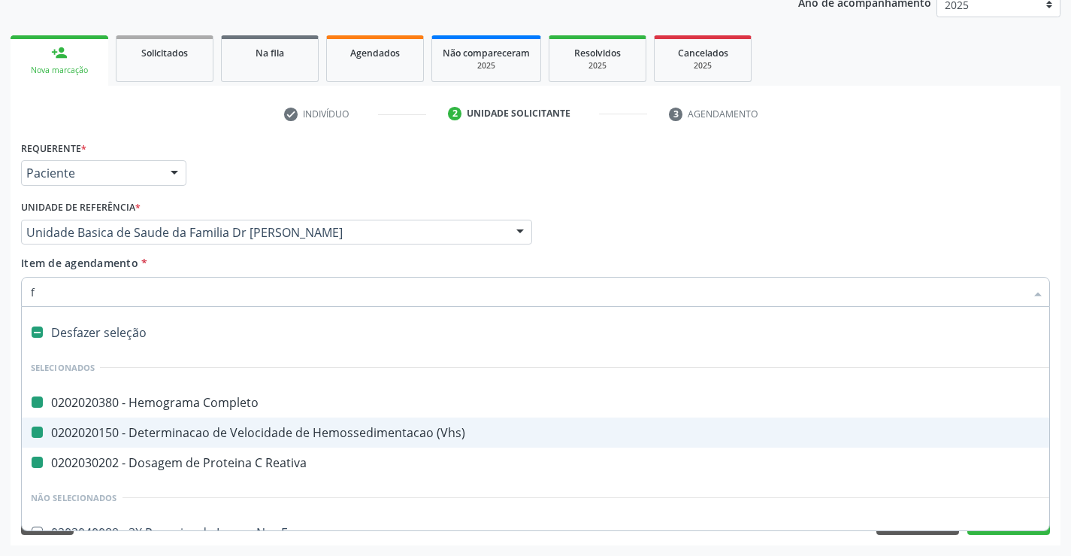
type input "fa"
checkbox Completo "false"
checkbox Reativa "false"
checkbox \(Vhs\) "false"
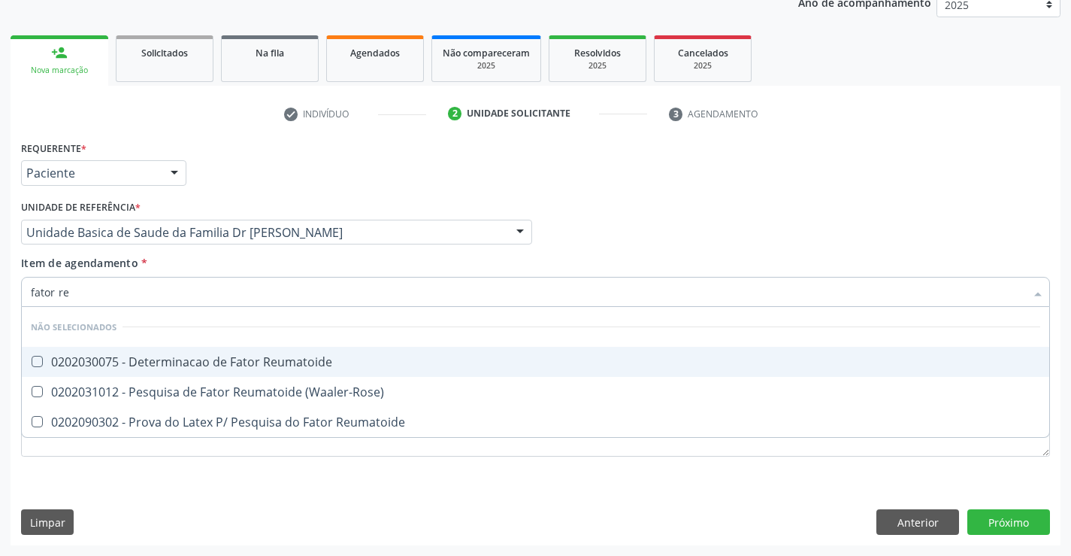
type input "fator reu"
click at [276, 365] on div "0202030075 - Determinacao de Fator Reumatoide" at bounding box center [536, 362] width 1010 height 12
checkbox Reumatoide "true"
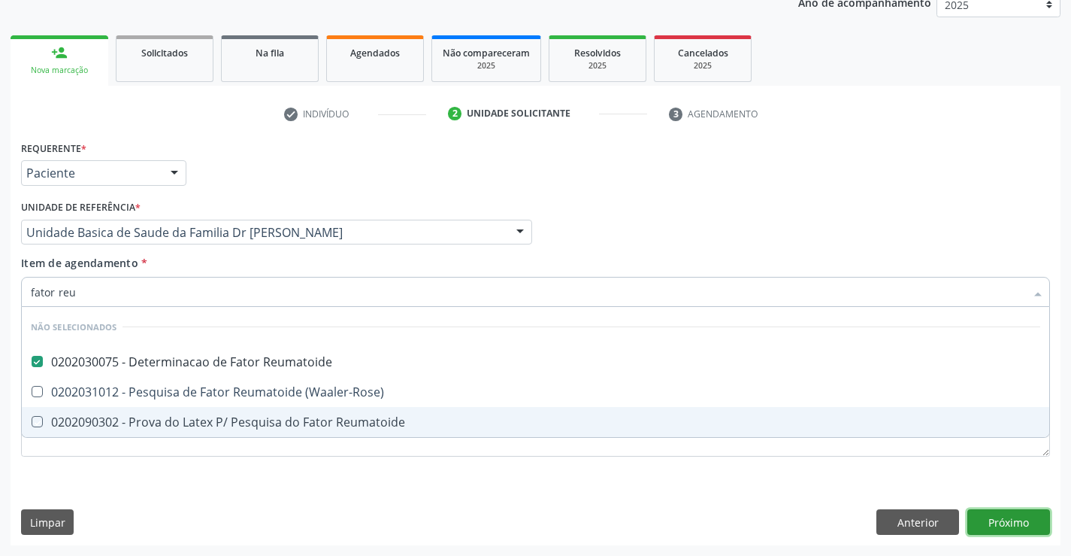
click at [1004, 517] on div "Requerente * Paciente Médico(a) Enfermeiro(a) Paciente Nenhum resultado encontr…" at bounding box center [536, 341] width 1050 height 408
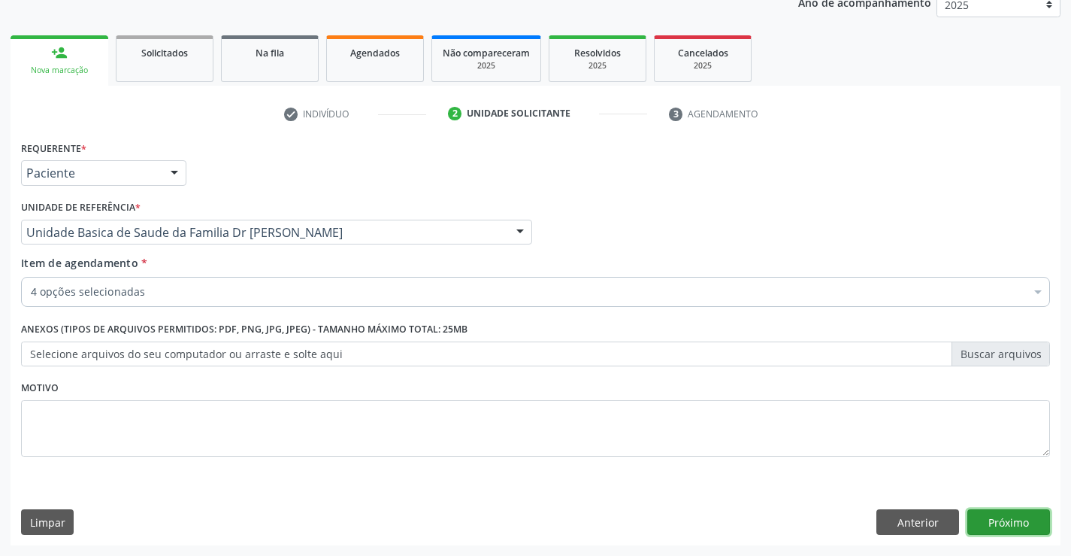
click at [1005, 518] on button "Próximo" at bounding box center [1009, 522] width 83 height 26
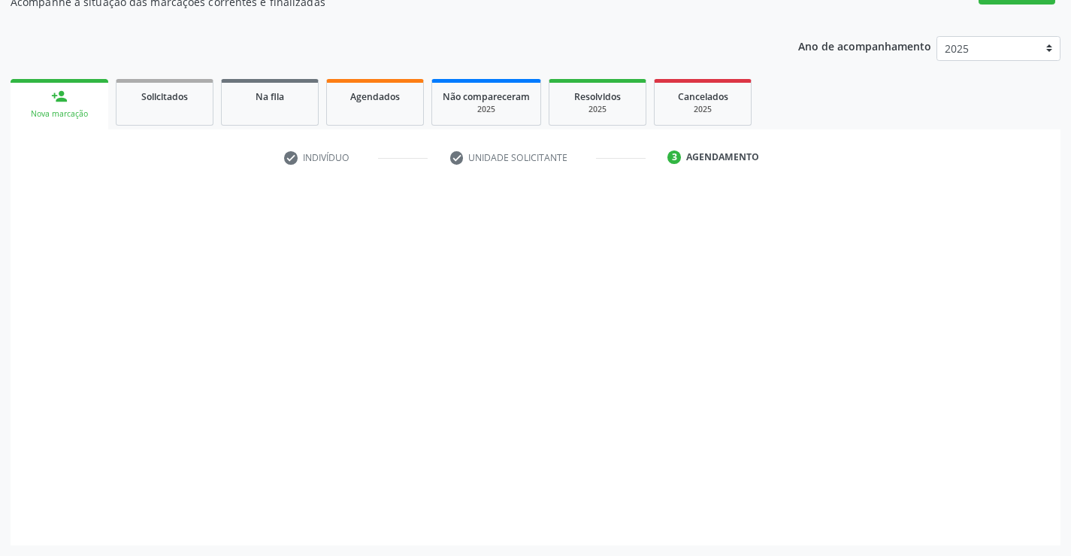
scroll to position [146, 0]
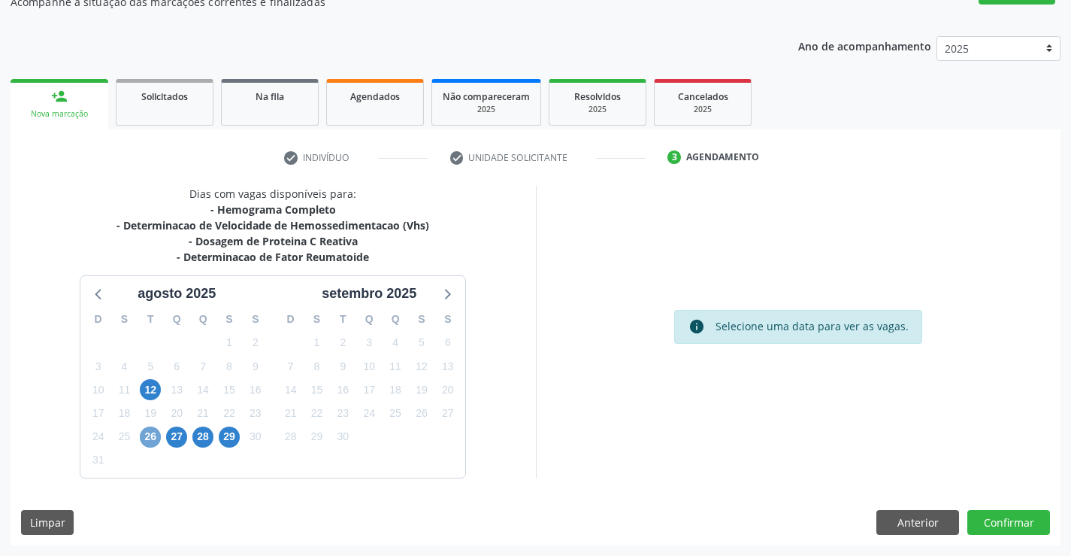
click at [147, 436] on span "26" at bounding box center [150, 436] width 21 height 21
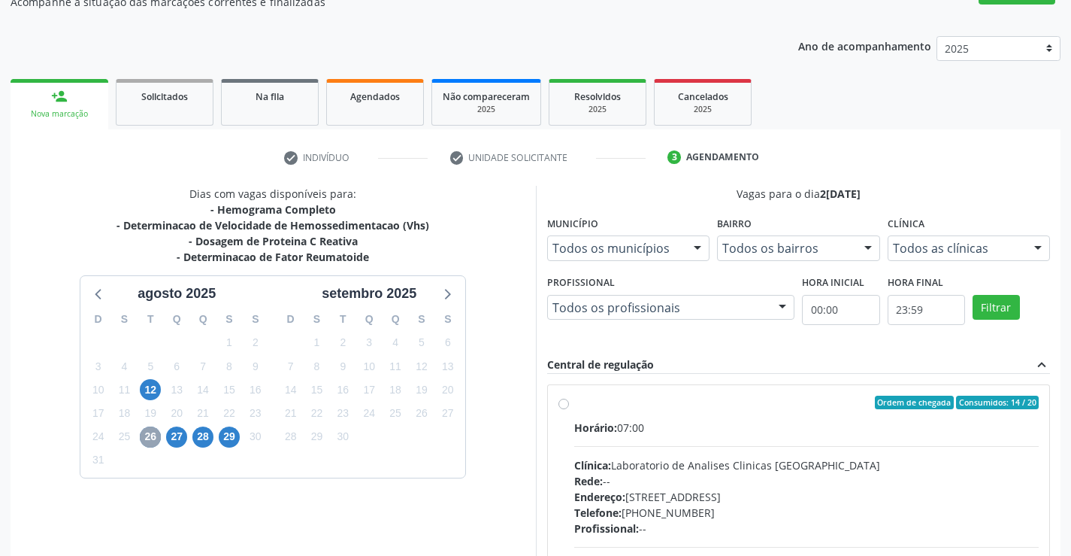
scroll to position [316, 0]
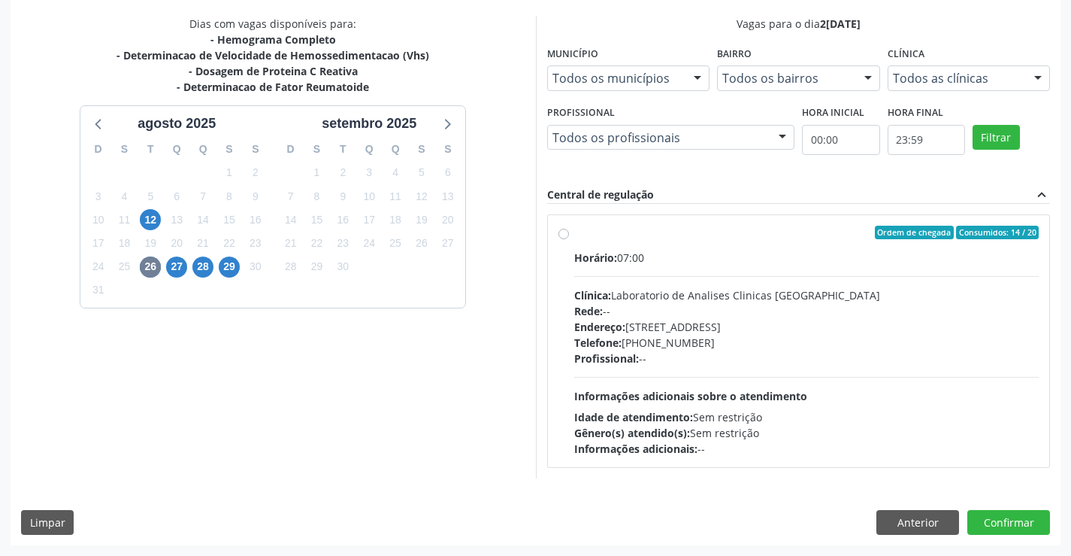
click at [574, 235] on label "Ordem de chegada Consumidos: 14 / 20 Horário: 07:00 Clínica: Laboratorio de Ana…" at bounding box center [806, 341] width 465 height 231
click at [563, 235] on input "Ordem de chegada Consumidos: 14 / 20 Horário: 07:00 Clínica: Laboratorio de Ana…" at bounding box center [564, 233] width 11 height 14
radio input "true"
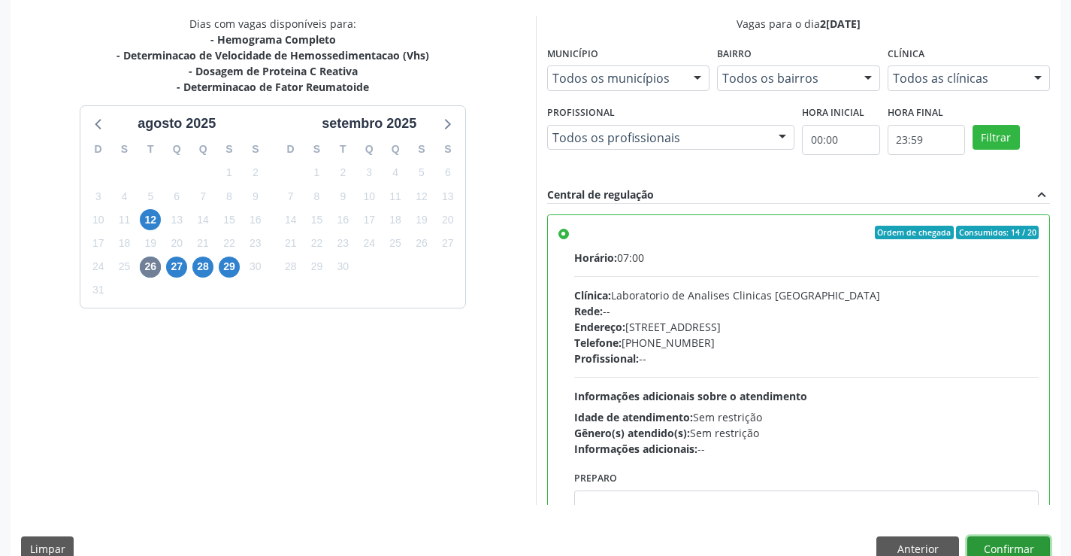
click at [1009, 542] on button "Confirmar" at bounding box center [1009, 549] width 83 height 26
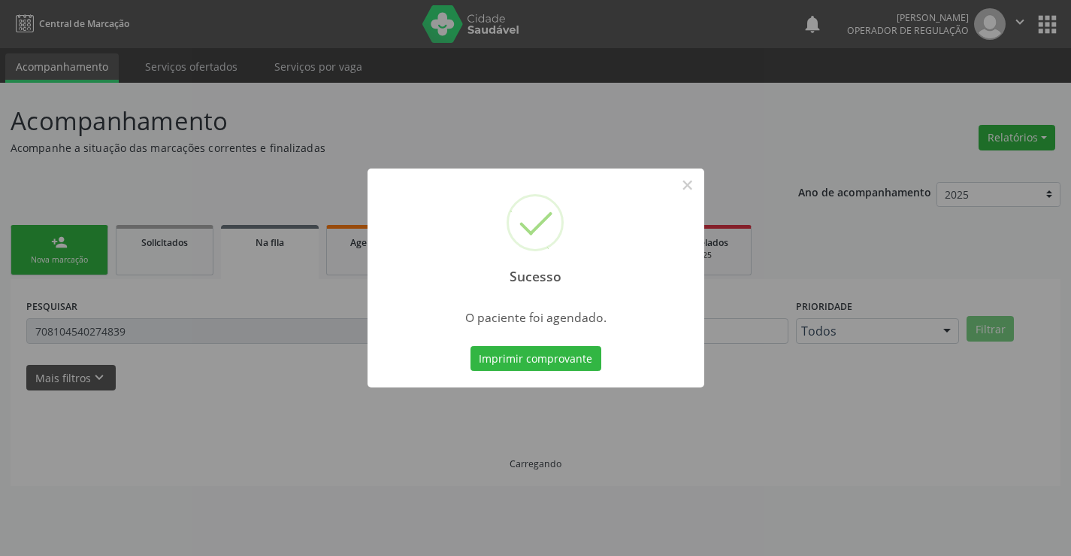
scroll to position [0, 0]
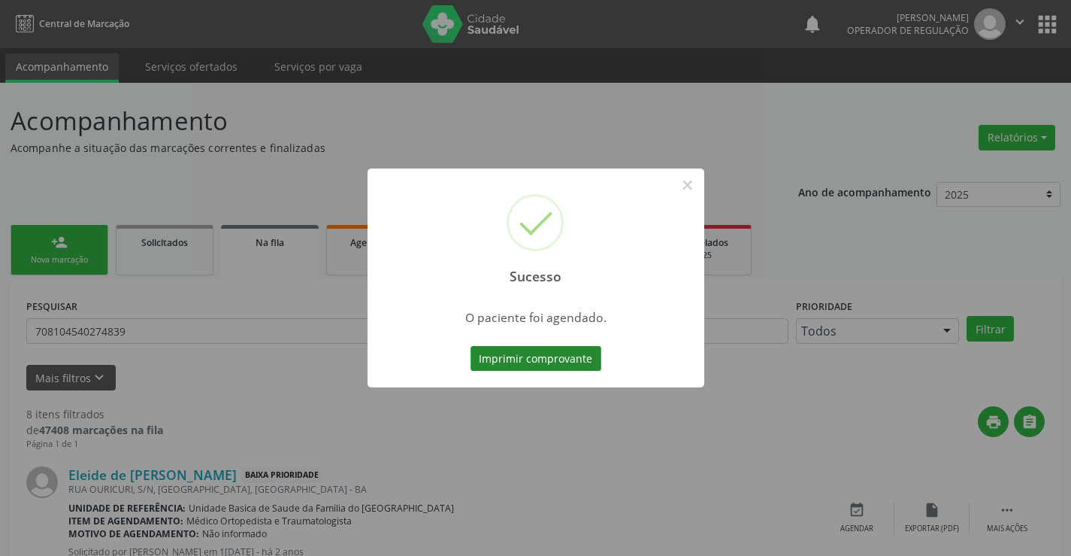
click at [520, 352] on button "Imprimir comprovante" at bounding box center [536, 359] width 131 height 26
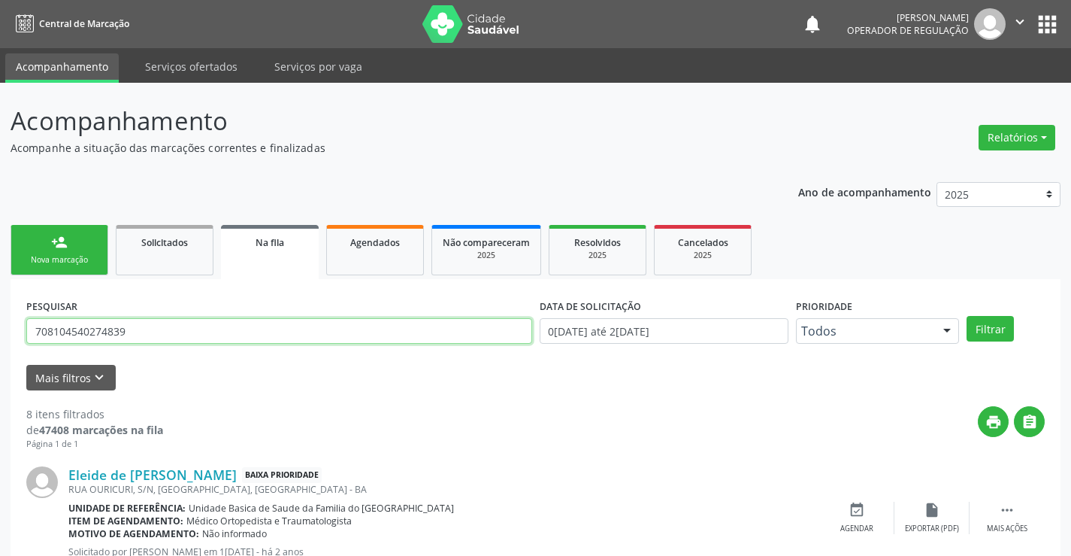
click at [144, 332] on input "708104540274839" at bounding box center [279, 331] width 506 height 26
type input "7"
type input "706001310795340"
click at [967, 316] on button "Filtrar" at bounding box center [990, 329] width 47 height 26
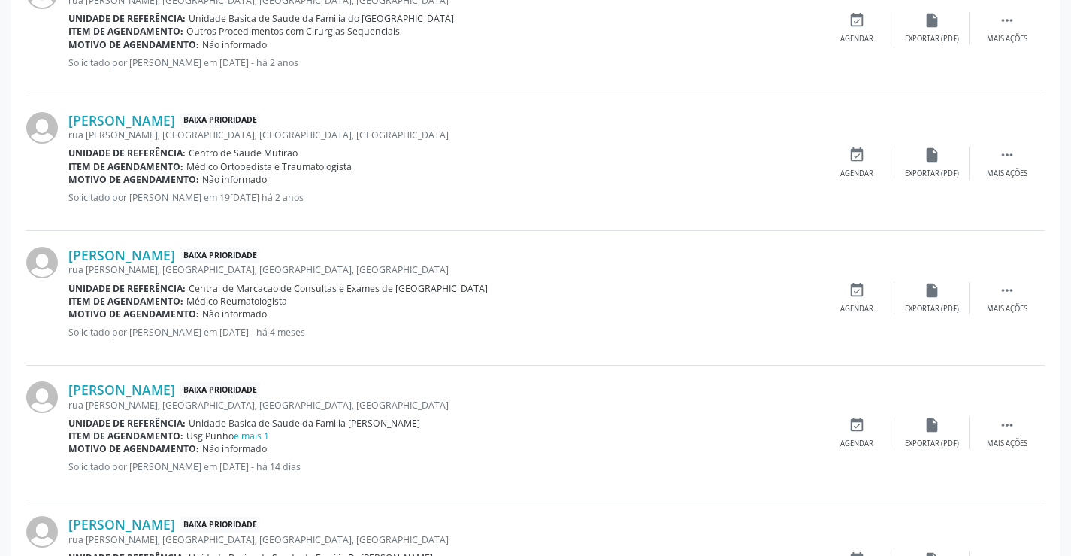
scroll to position [998, 0]
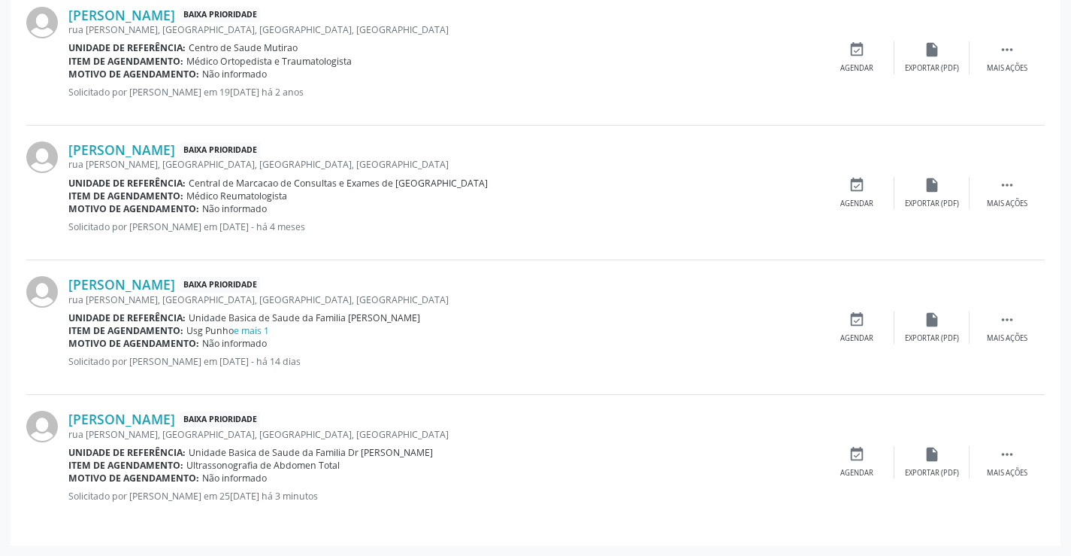
click at [662, 450] on div "Unidade de referência: Unidade Basica de Saude da Familia Dr [PERSON_NAME]" at bounding box center [443, 452] width 751 height 13
click at [256, 332] on link "e mais 1" at bounding box center [251, 330] width 35 height 13
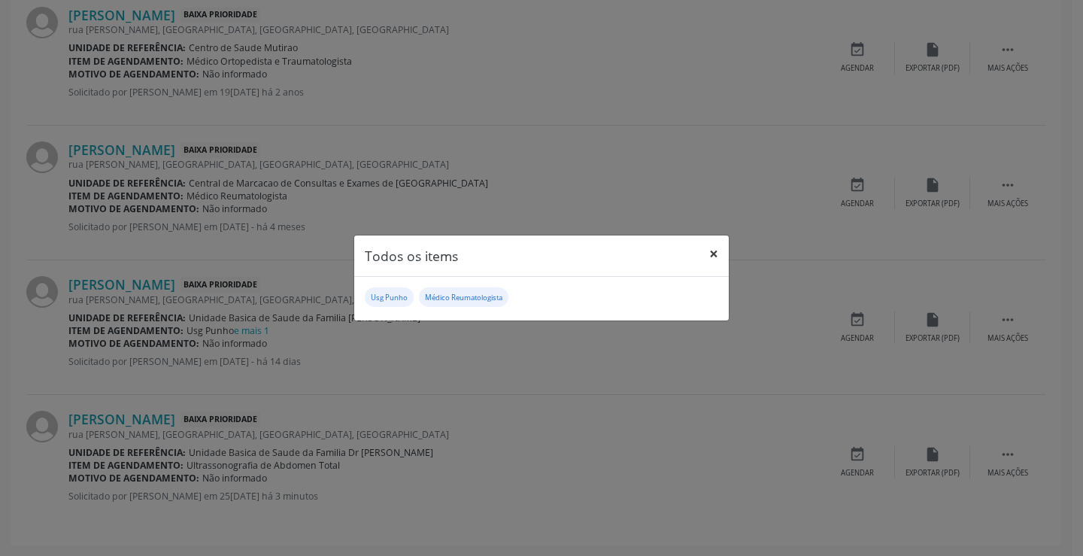
click at [711, 248] on button "×" at bounding box center [713, 253] width 30 height 37
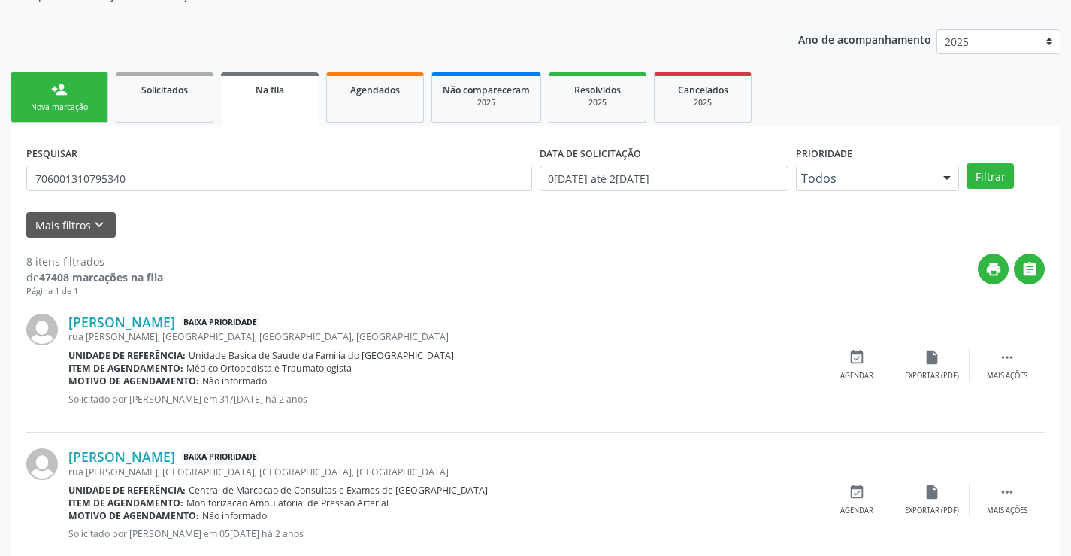
scroll to position [0, 0]
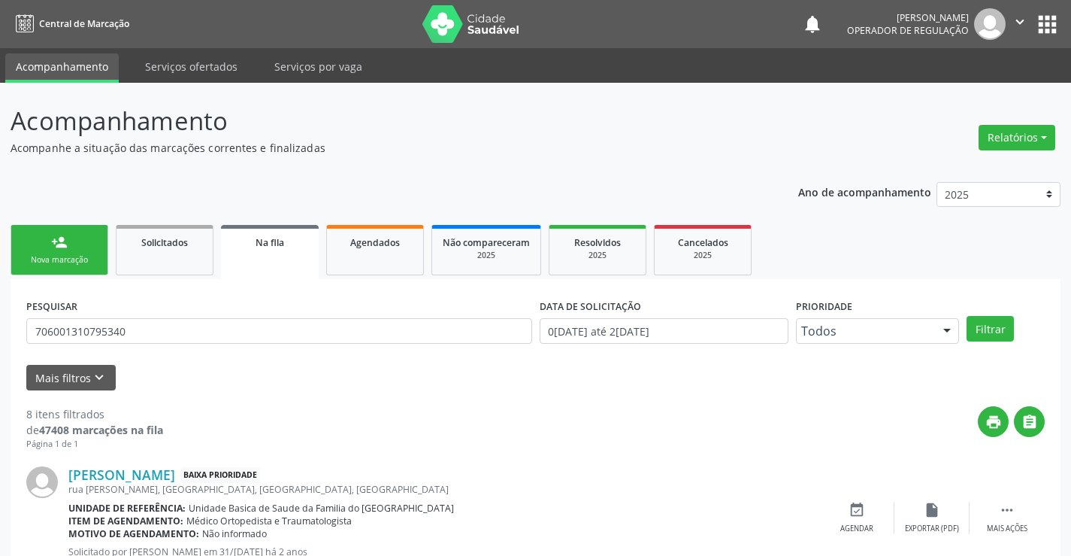
click at [77, 245] on link "person_add Nova marcação" at bounding box center [60, 250] width 98 height 50
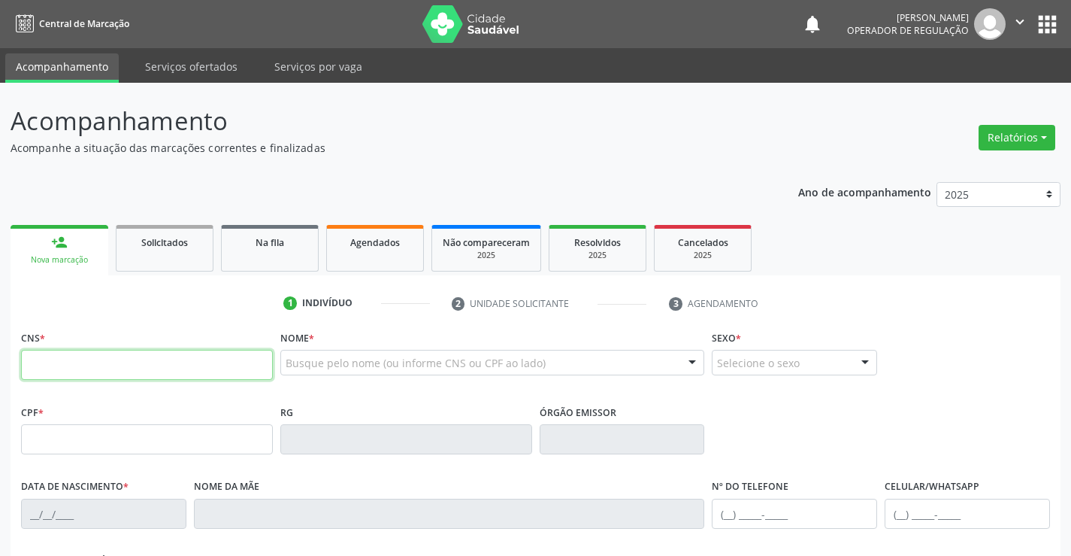
click at [77, 369] on input "text" at bounding box center [147, 365] width 252 height 30
type input "706 5083 6570 0491"
type input "2130045936"
type input "[DATE]"
type input "[PHONE_NUMBER]"
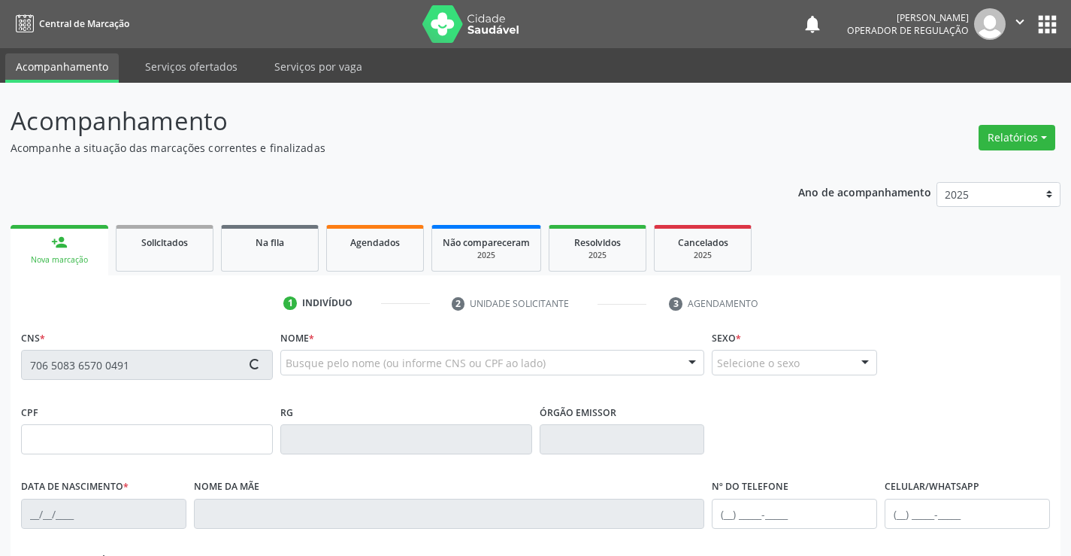
type input "20"
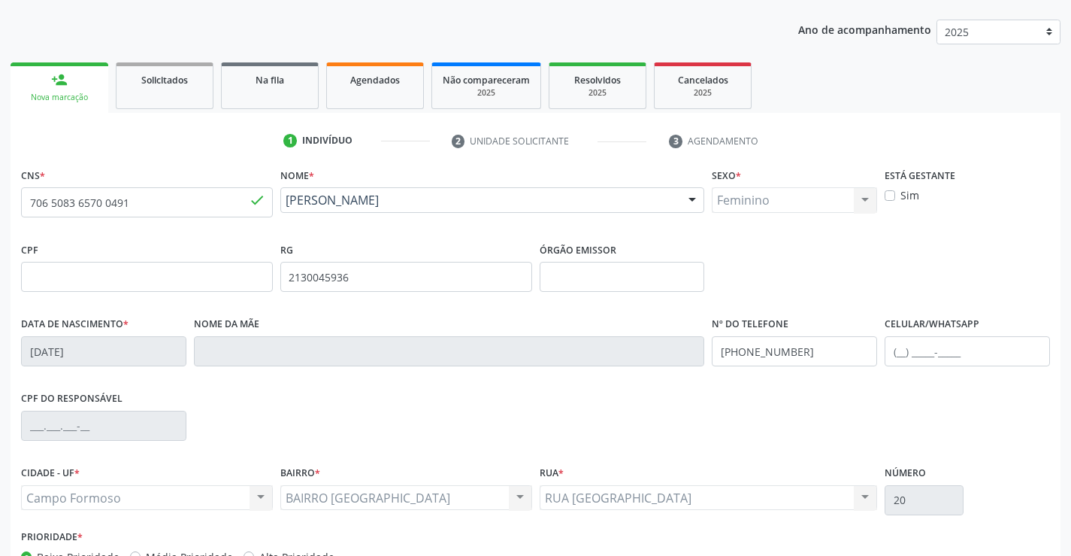
scroll to position [259, 0]
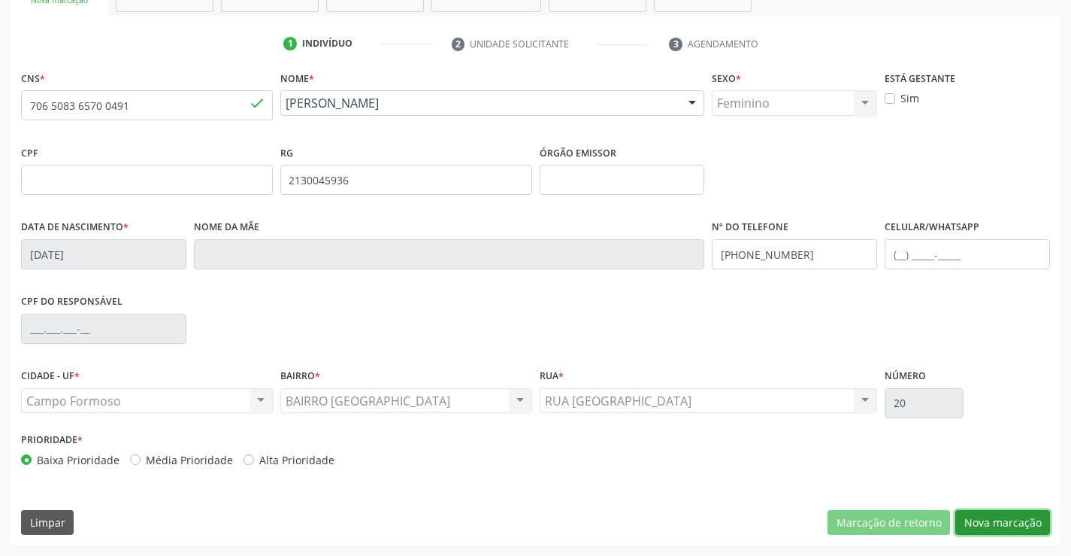
click at [984, 527] on button "Nova marcação" at bounding box center [1002, 523] width 95 height 26
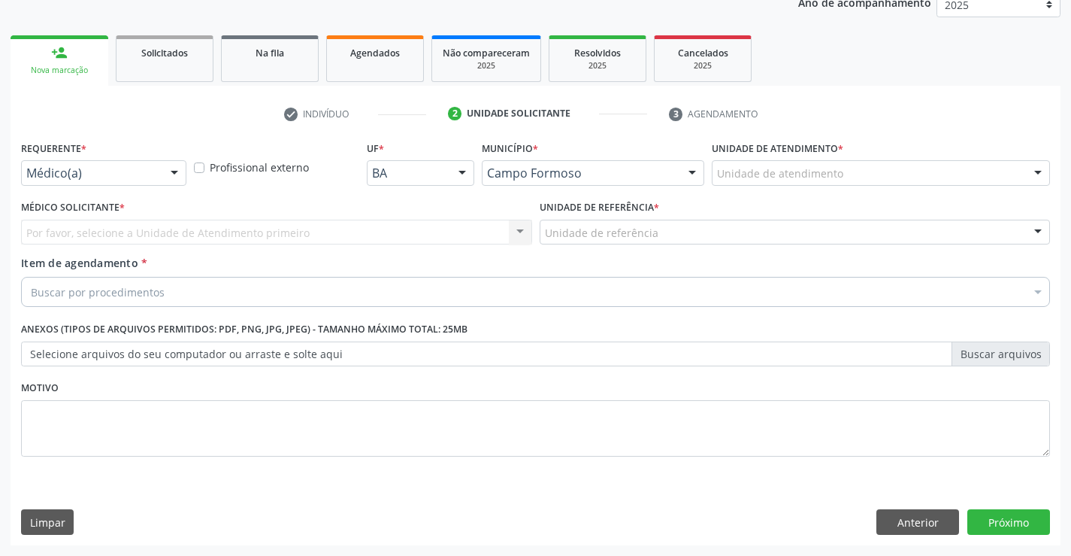
scroll to position [189, 0]
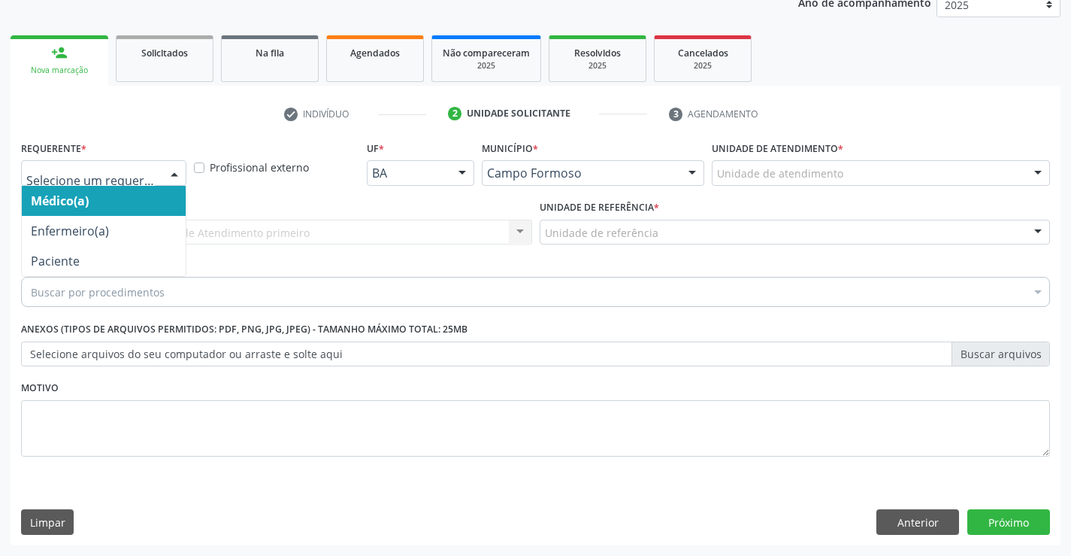
click at [174, 168] on div at bounding box center [174, 174] width 23 height 26
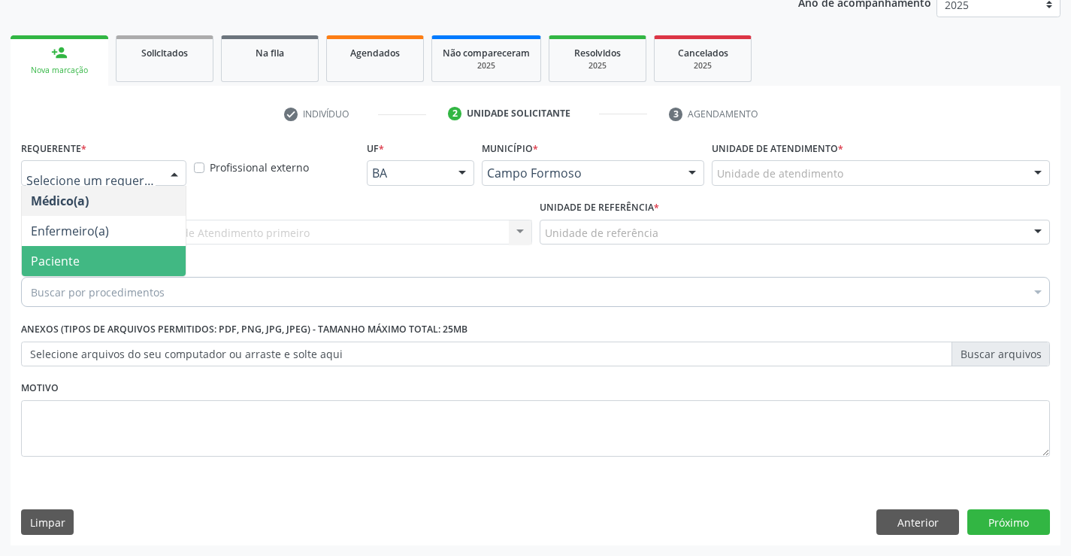
click at [57, 265] on span "Paciente" at bounding box center [55, 261] width 49 height 17
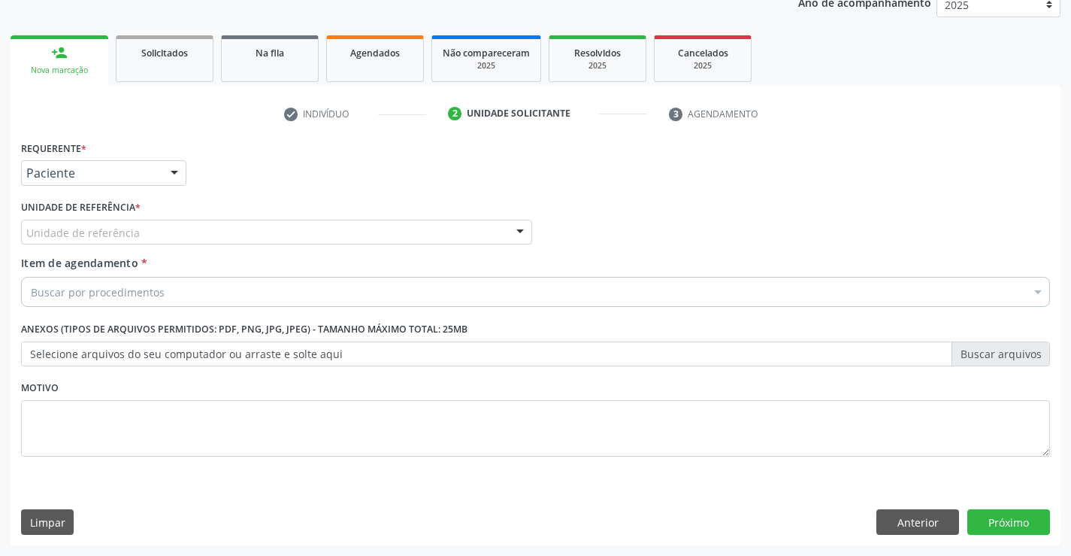
drag, startPoint x: 516, startPoint y: 230, endPoint x: 434, endPoint y: 244, distance: 83.1
click at [515, 230] on div at bounding box center [520, 233] width 23 height 26
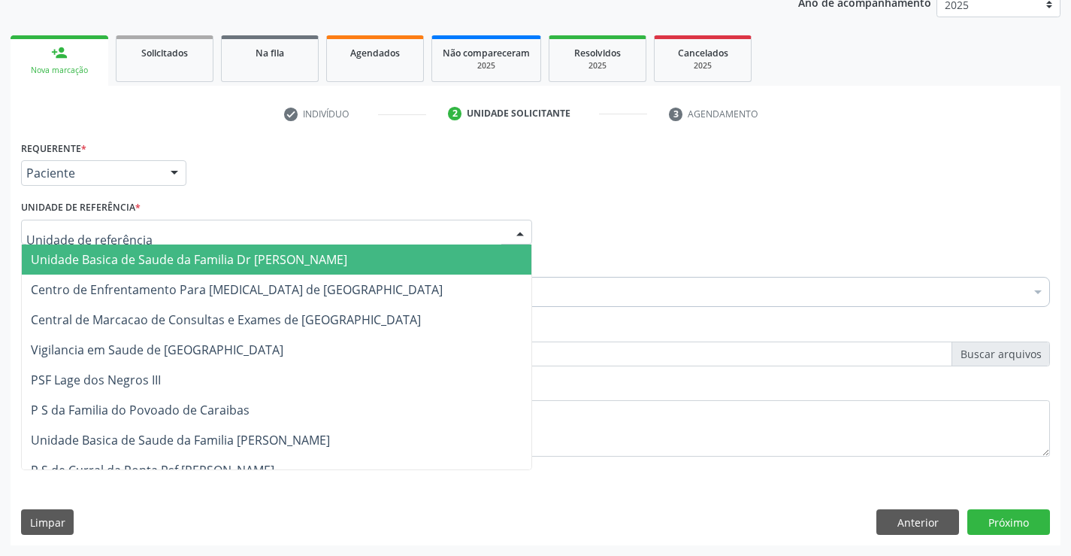
click at [380, 265] on span "Unidade Basica de Saude da Familia Dr [PERSON_NAME]" at bounding box center [277, 259] width 510 height 30
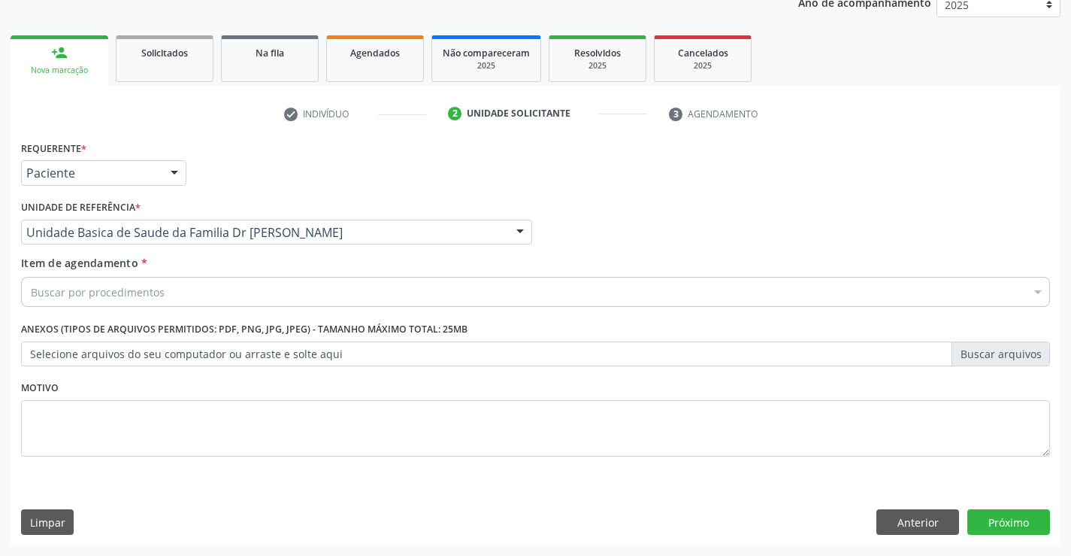
click at [352, 289] on div "Buscar por procedimentos" at bounding box center [535, 292] width 1029 height 30
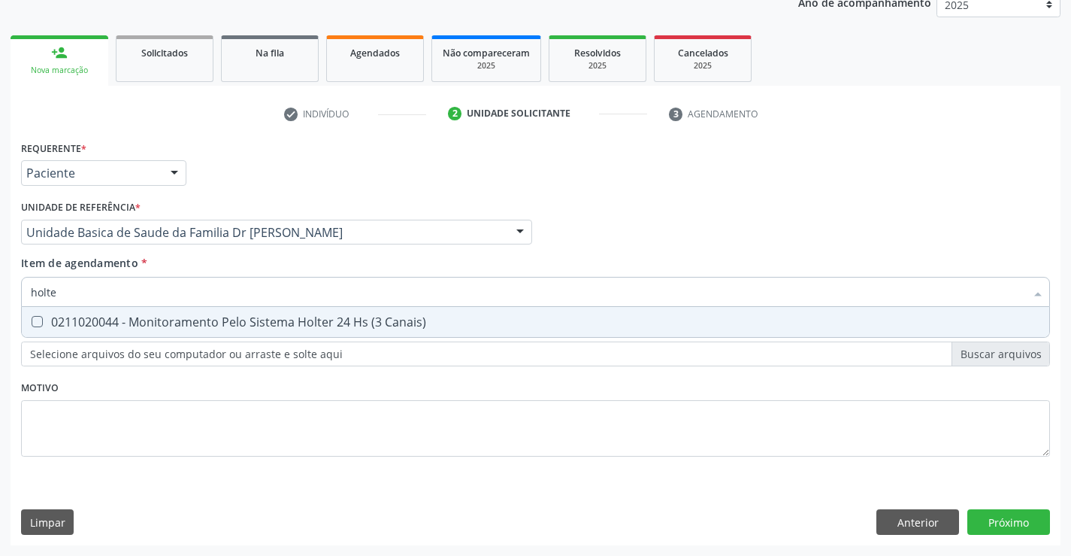
type input "holter"
click at [321, 318] on div "0211020044 - Monitoramento Pelo Sistema Holter 24 Hs (3 Canais)" at bounding box center [536, 322] width 1010 height 12
checkbox Canais\) "true"
type input "holter"
click at [232, 429] on div "Requerente * Paciente Médico(a) Enfermeiro(a) Paciente Nenhum resultado encontr…" at bounding box center [535, 307] width 1029 height 341
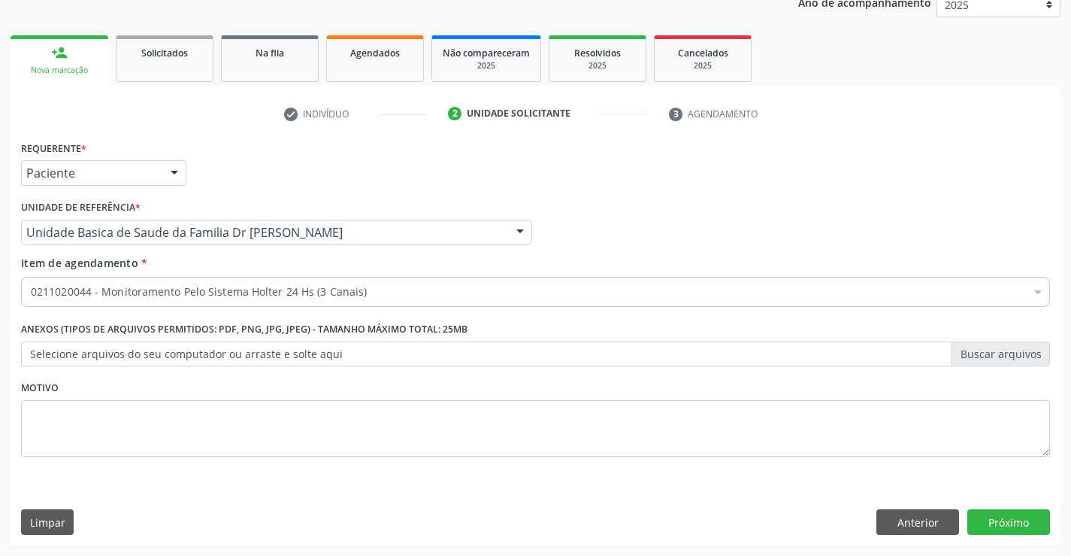
click at [235, 360] on label "Selecione arquivos do seu computador ou arraste e solte aqui" at bounding box center [535, 354] width 1029 height 26
click at [235, 360] on input "Selecione arquivos do seu computador ou arraste e solte aqui" at bounding box center [535, 354] width 1029 height 26
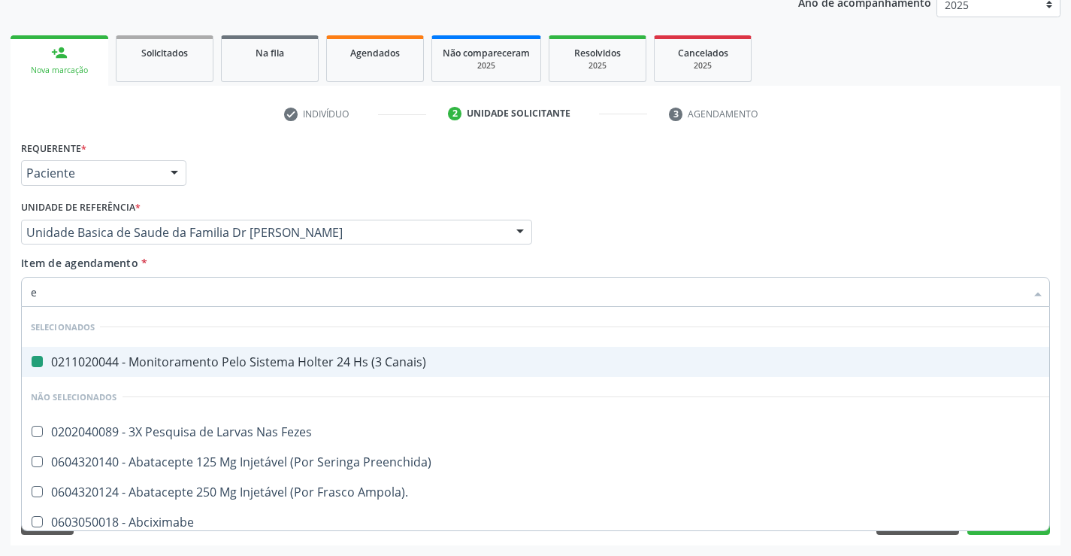
type input "ec"
checkbox Canais\) "false"
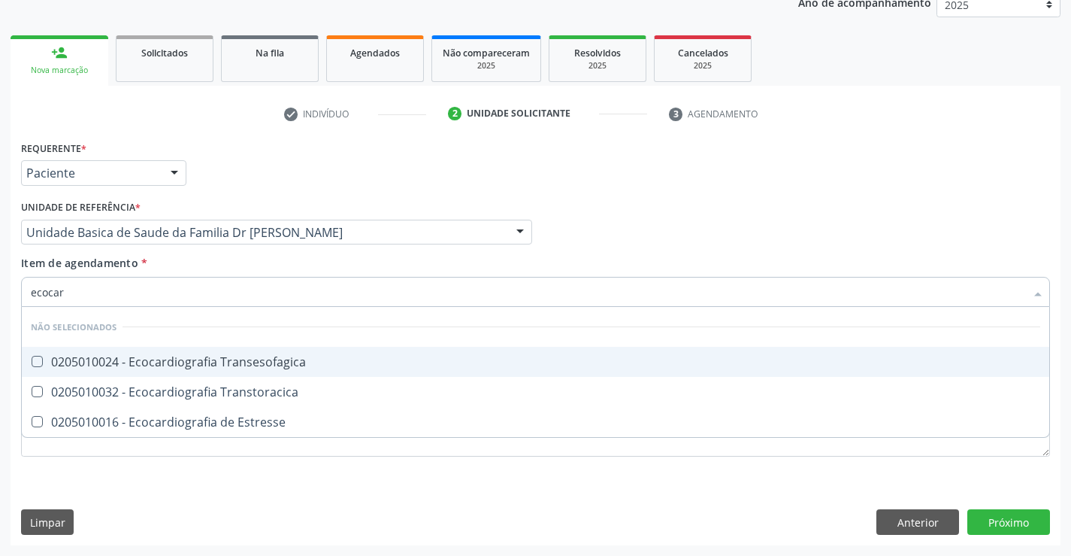
type input "ecocard"
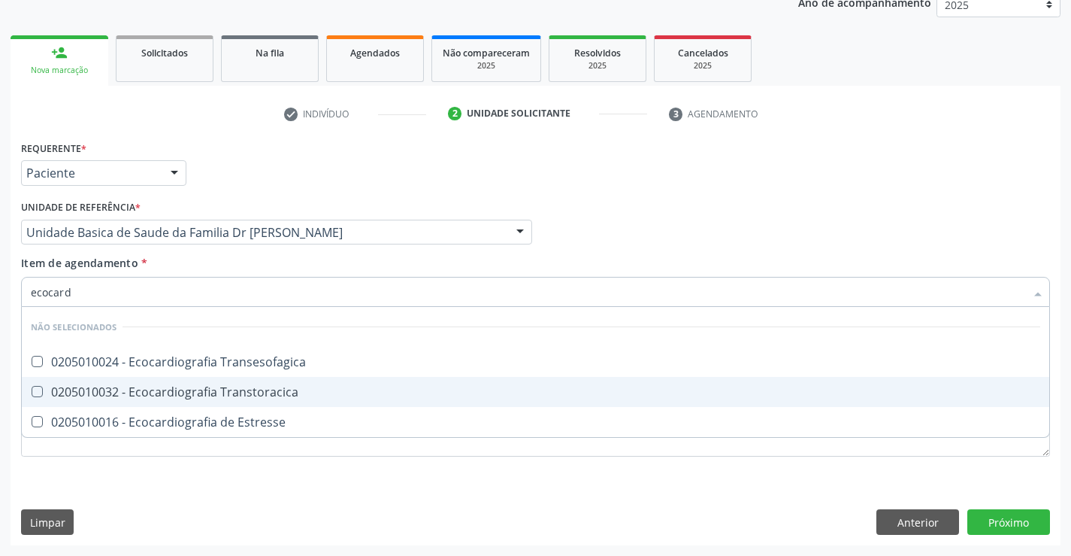
click at [218, 389] on div "0205010032 - Ecocardiografia Transtoracica" at bounding box center [536, 392] width 1010 height 12
checkbox Transtoracica "true"
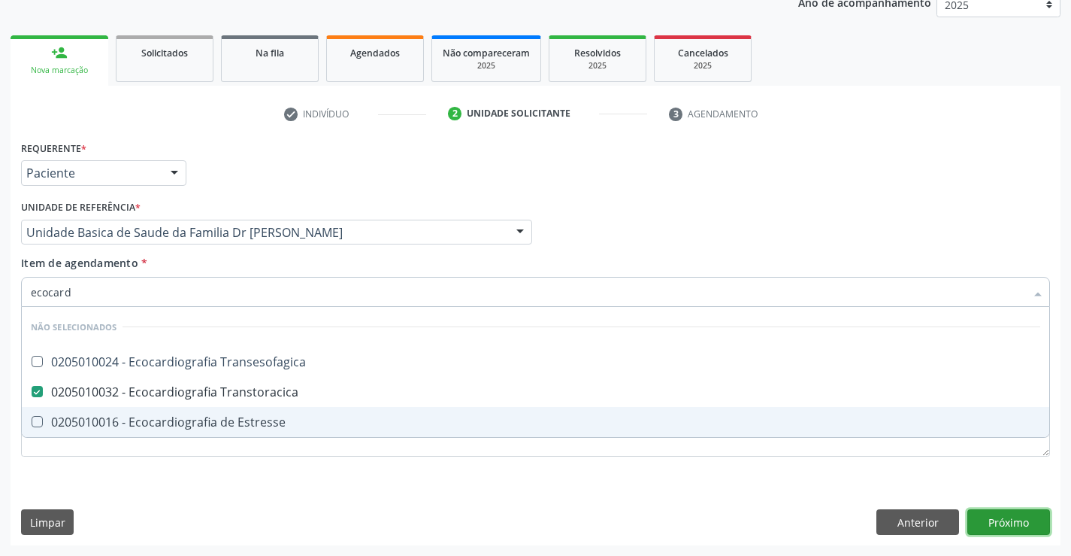
click at [987, 531] on button "Próximo" at bounding box center [1009, 522] width 83 height 26
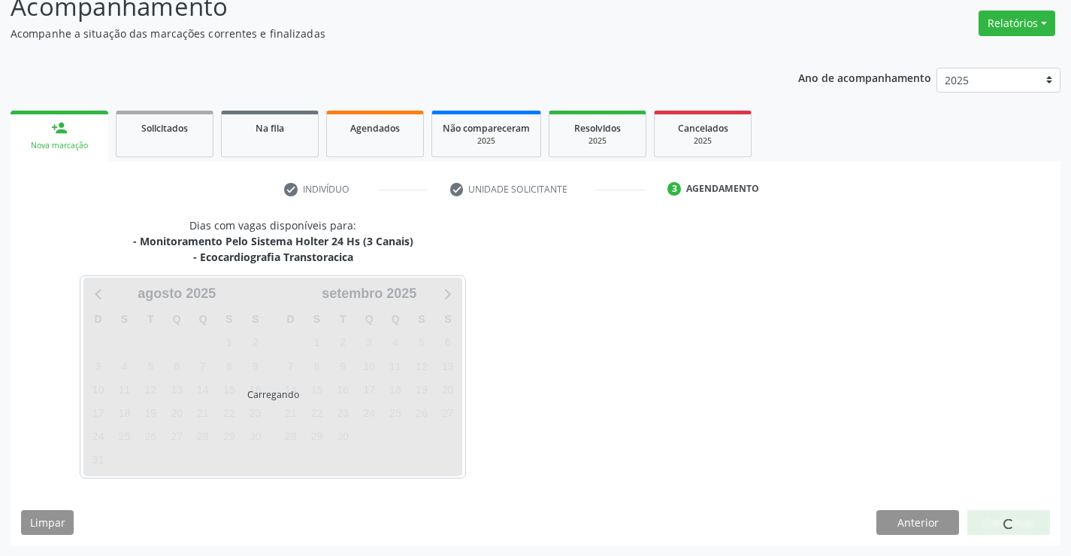
scroll to position [159, 0]
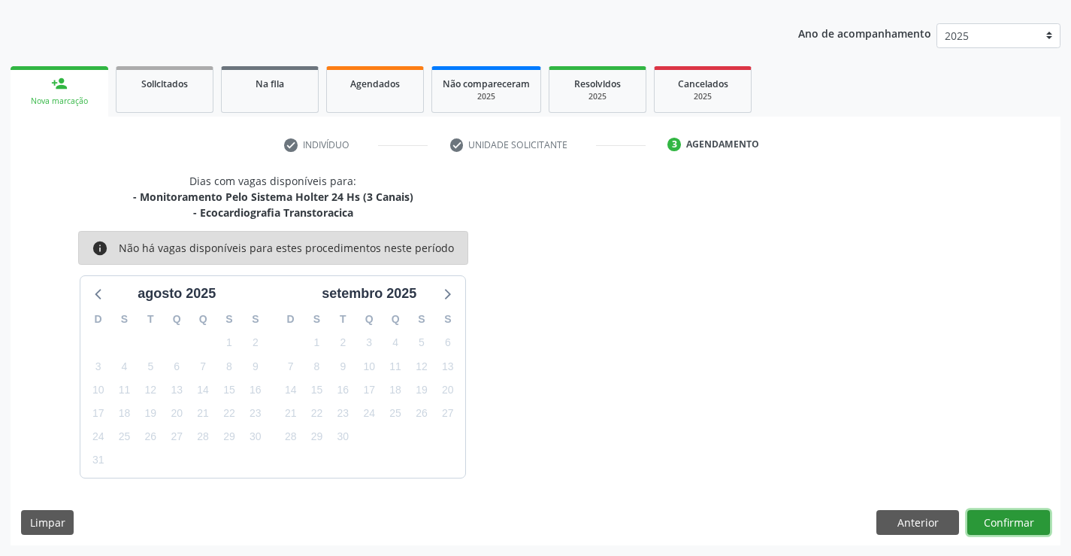
click at [981, 516] on button "Confirmar" at bounding box center [1009, 523] width 83 height 26
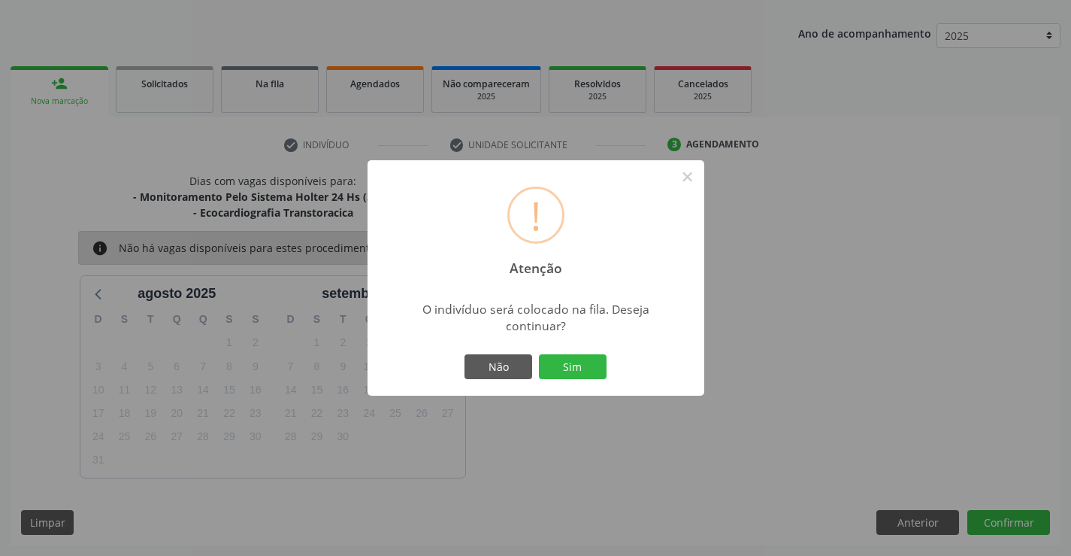
click at [553, 353] on div "Não Sim" at bounding box center [536, 367] width 149 height 32
click at [560, 356] on button "Sim" at bounding box center [573, 367] width 68 height 26
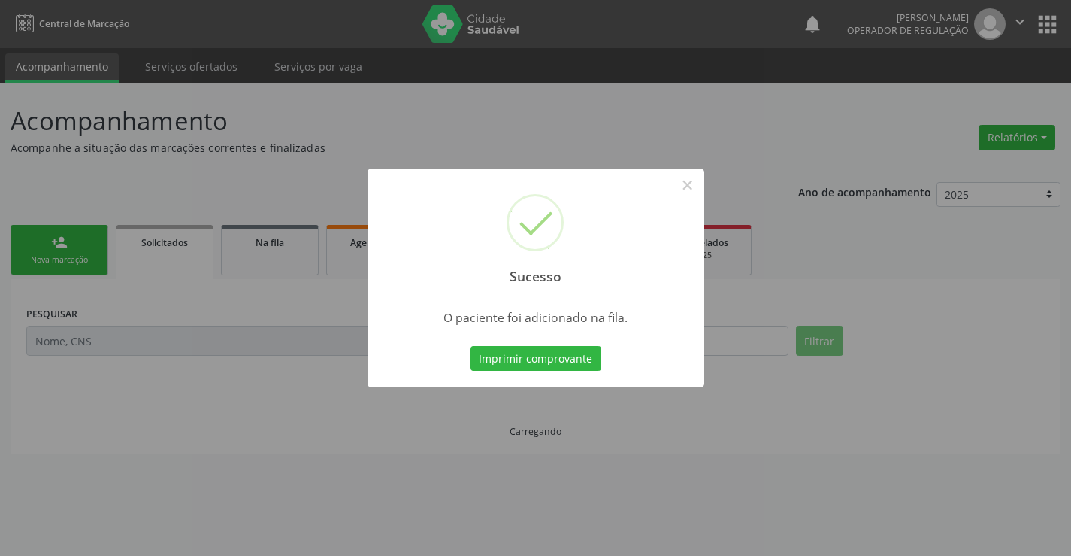
scroll to position [0, 0]
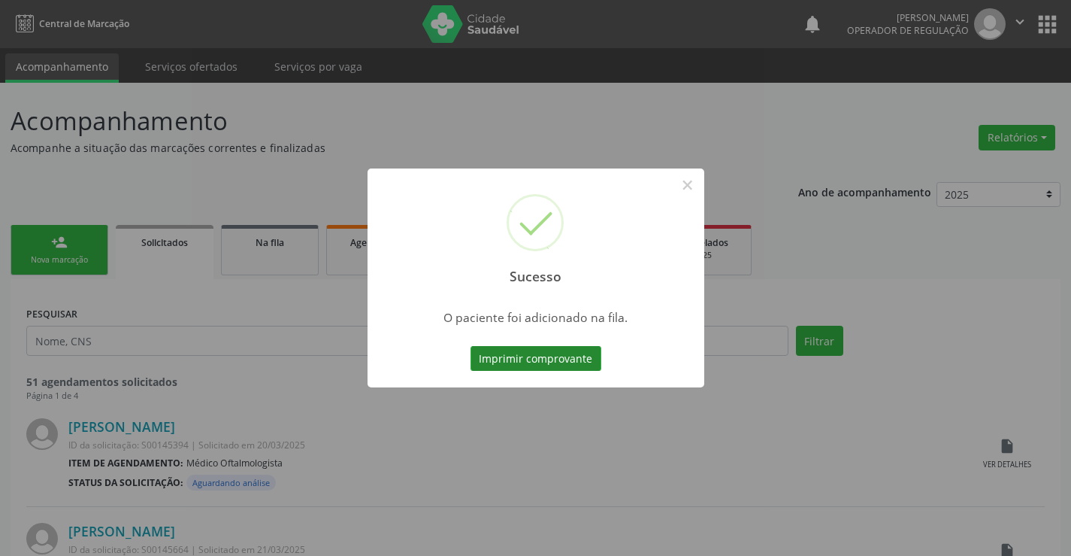
click at [595, 361] on button "Imprimir comprovante" at bounding box center [536, 359] width 131 height 26
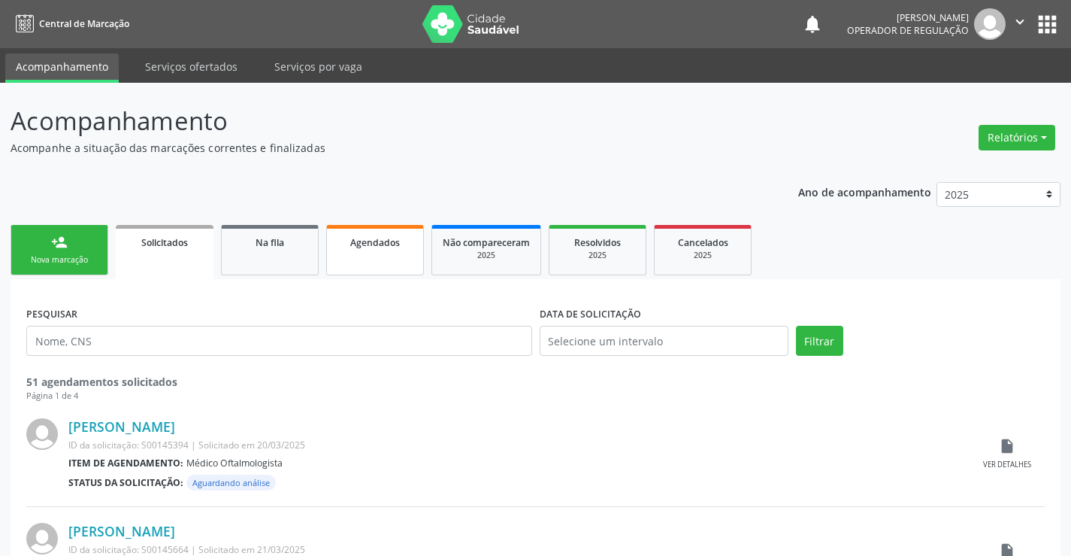
click at [368, 248] on span "Agendados" at bounding box center [375, 242] width 50 height 13
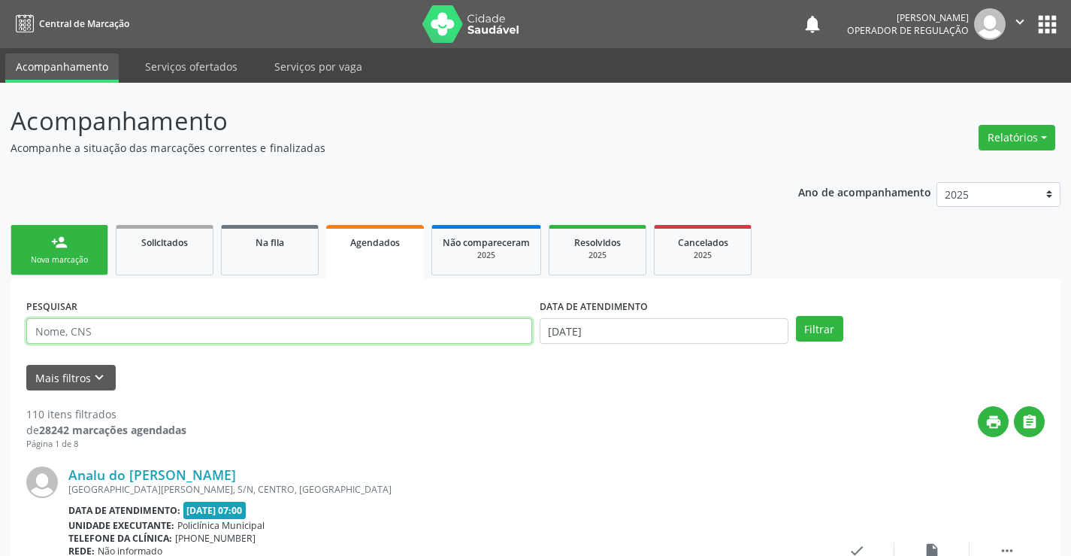
click at [70, 341] on input "text" at bounding box center [279, 331] width 506 height 26
type input "709606689634070"
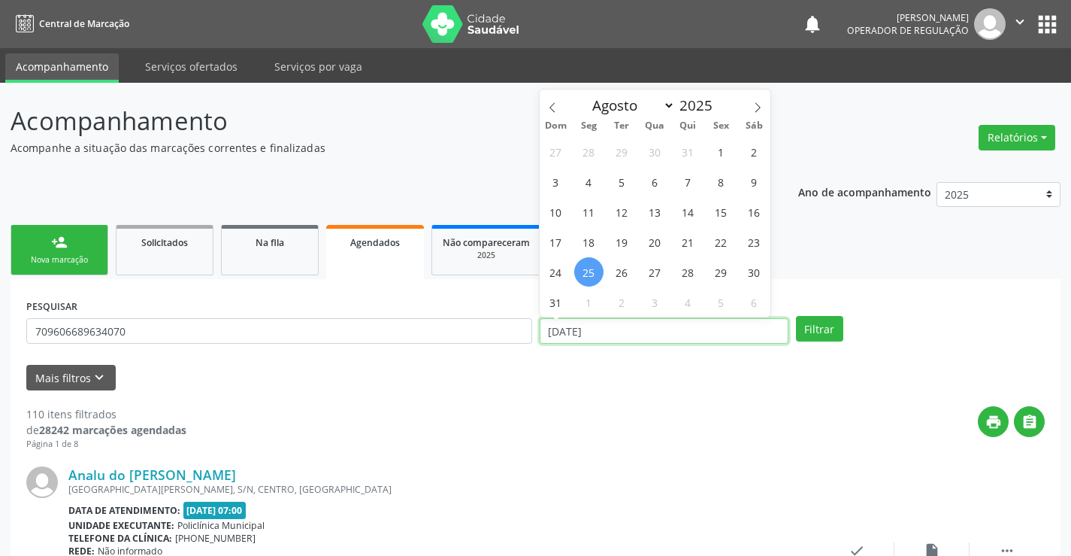
click at [598, 332] on input "[DATE]" at bounding box center [664, 331] width 249 height 26
click at [596, 245] on span "18" at bounding box center [588, 241] width 29 height 29
type input "[DATE]"
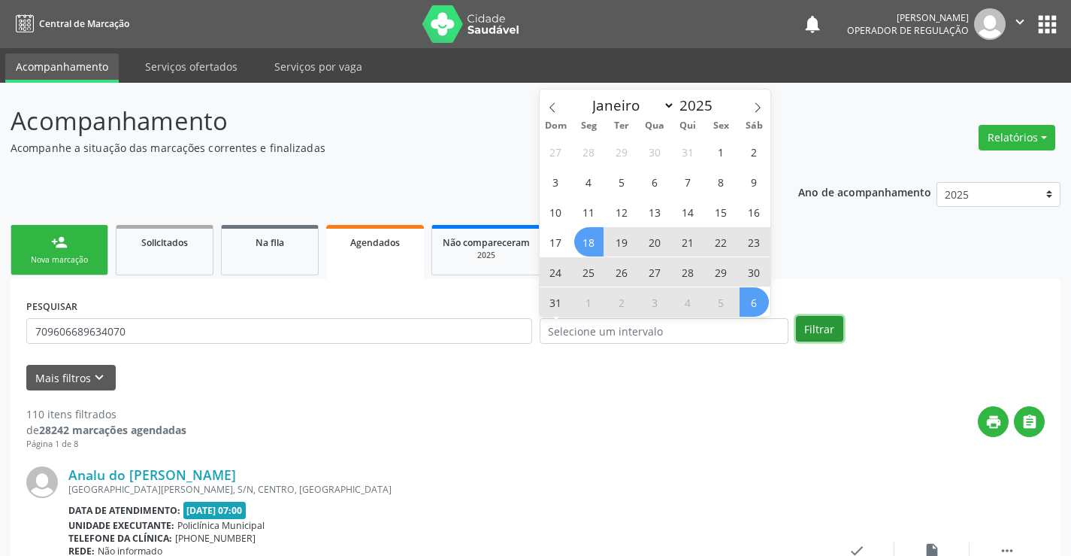
click at [823, 327] on button "Filtrar" at bounding box center [819, 329] width 47 height 26
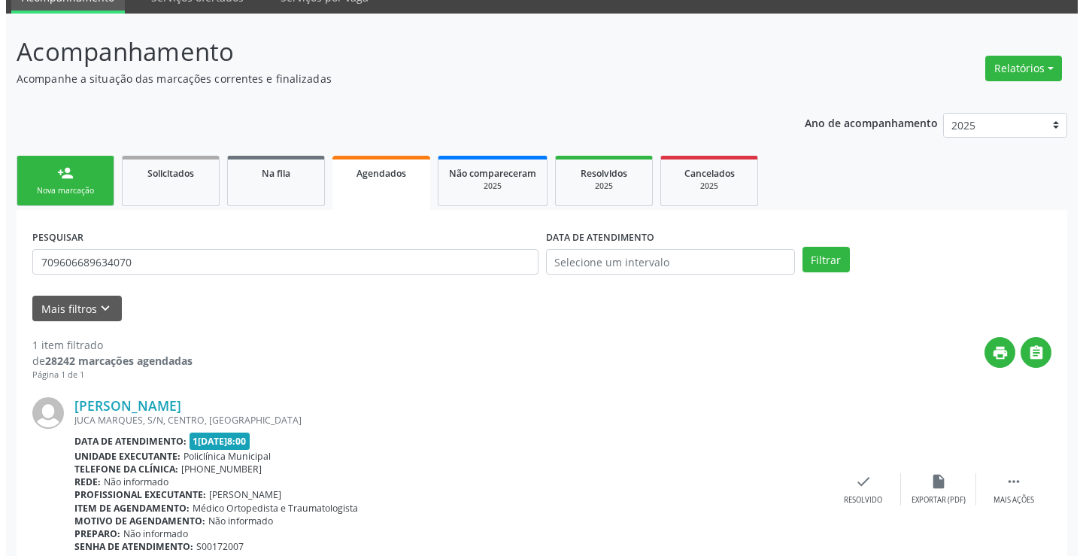
scroll to position [137, 0]
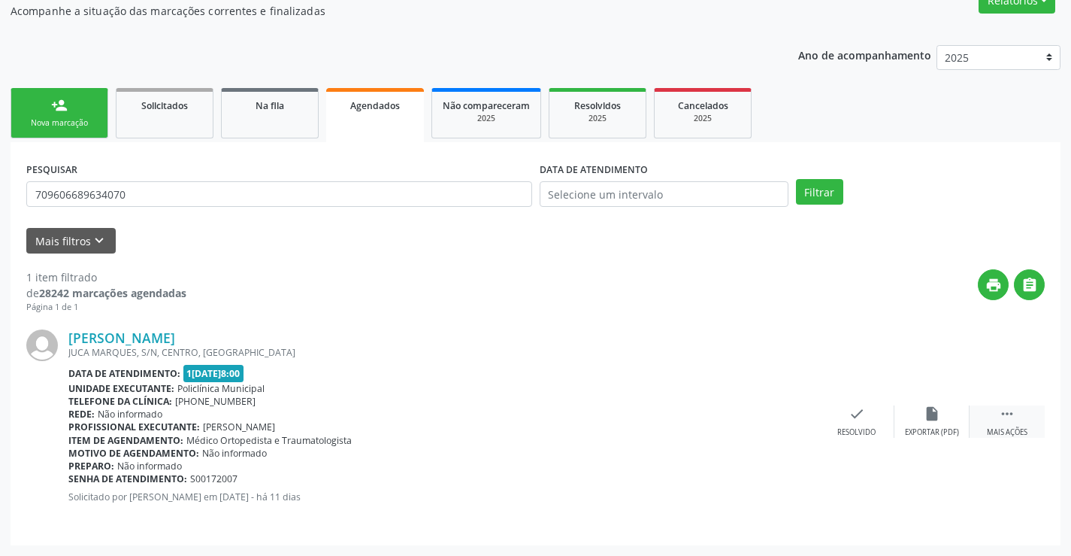
click at [1003, 418] on icon "" at bounding box center [1007, 413] width 17 height 17
click at [783, 420] on icon "cancel" at bounding box center [782, 413] width 17 height 17
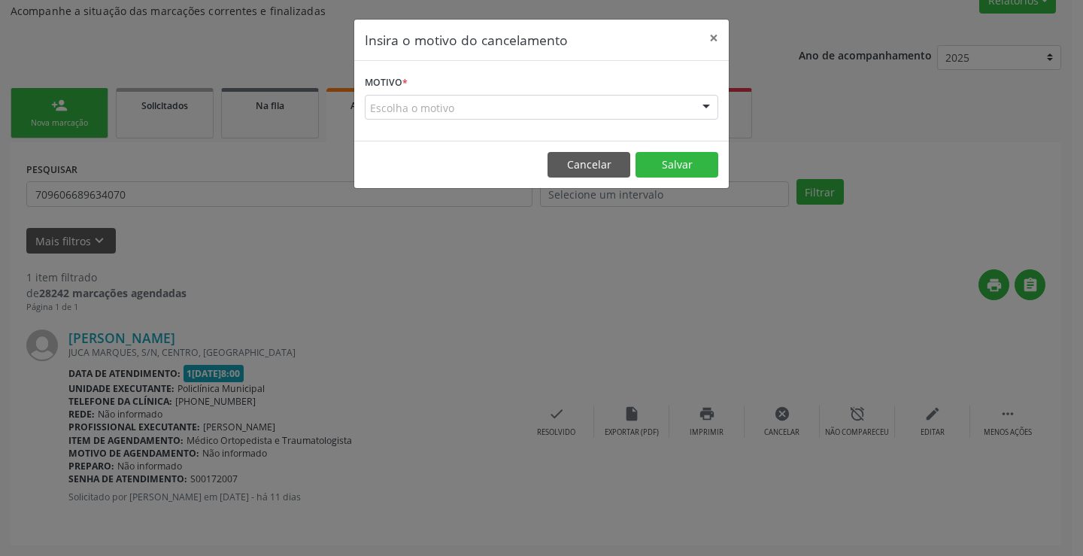
click at [710, 104] on div at bounding box center [706, 108] width 23 height 26
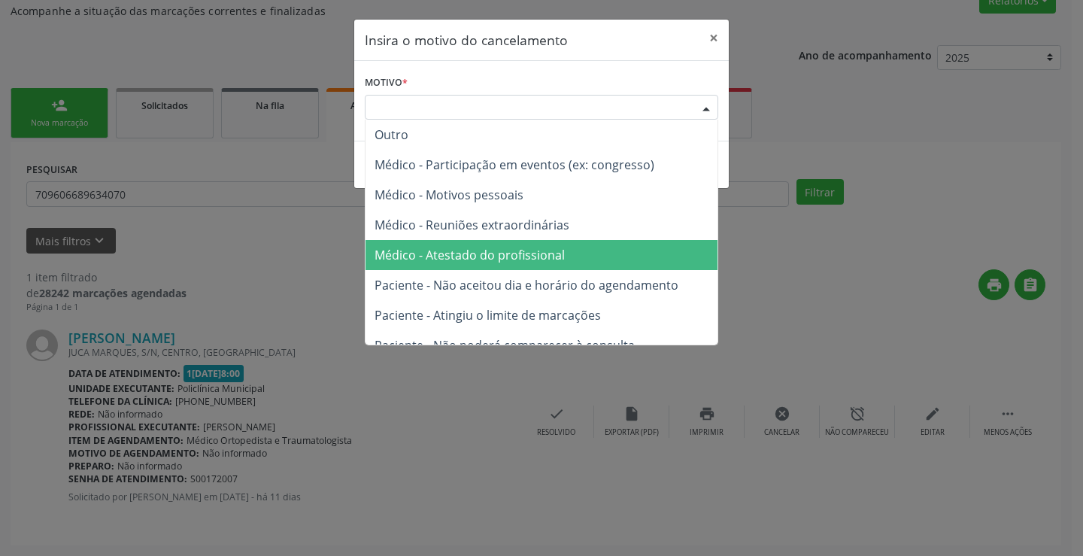
click at [520, 264] on span "Médico - Atestado do profissional" at bounding box center [541, 255] width 352 height 30
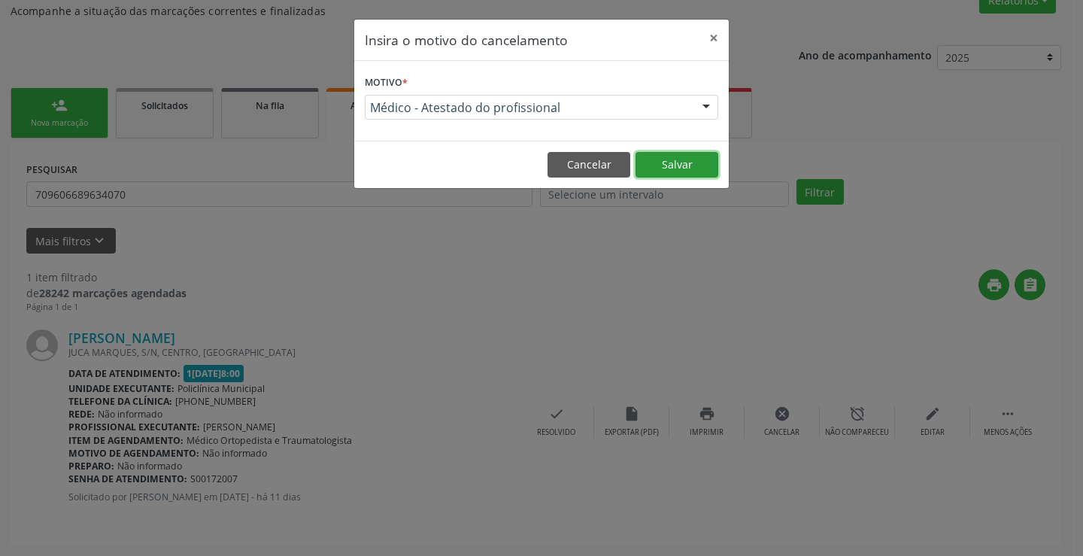
click at [653, 165] on button "Salvar" at bounding box center [676, 165] width 83 height 26
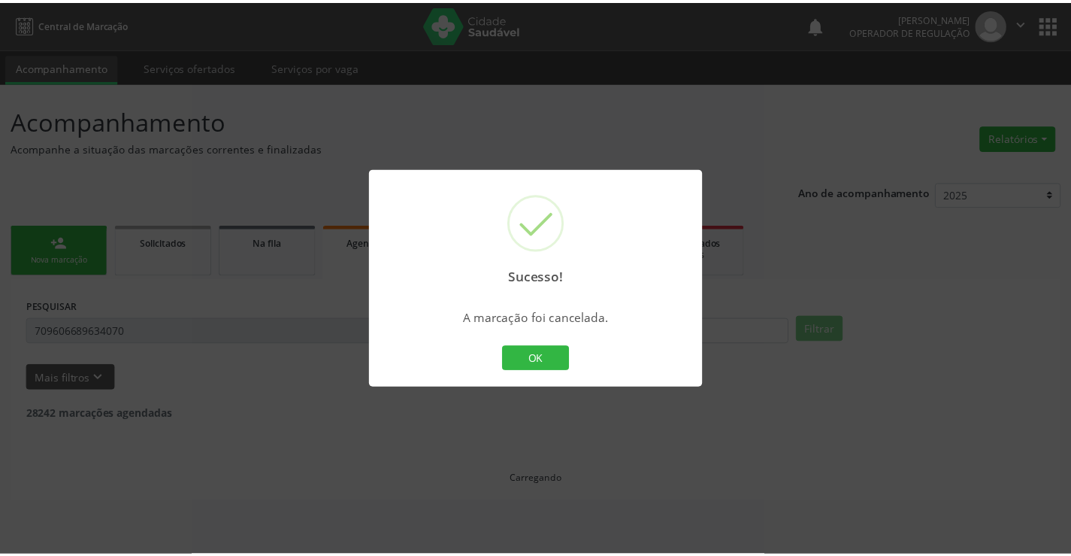
scroll to position [0, 0]
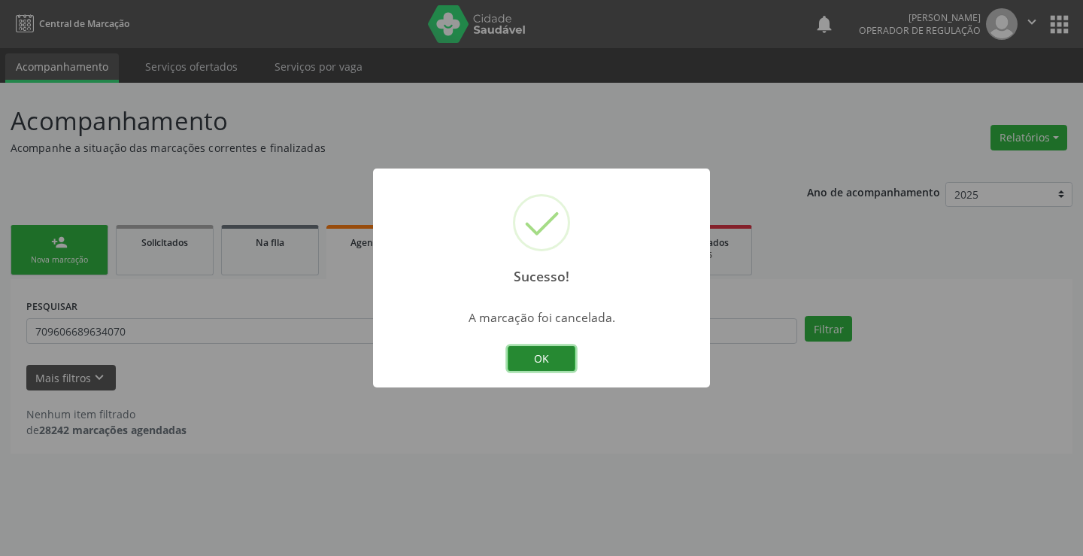
click at [528, 359] on button "OK" at bounding box center [541, 359] width 68 height 26
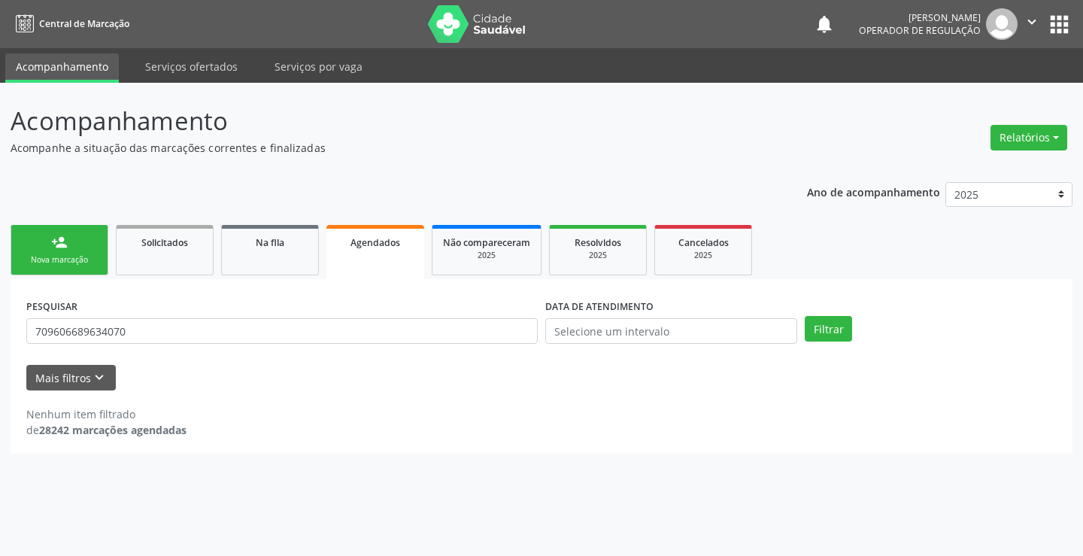
click at [52, 247] on div "person_add" at bounding box center [59, 242] width 17 height 17
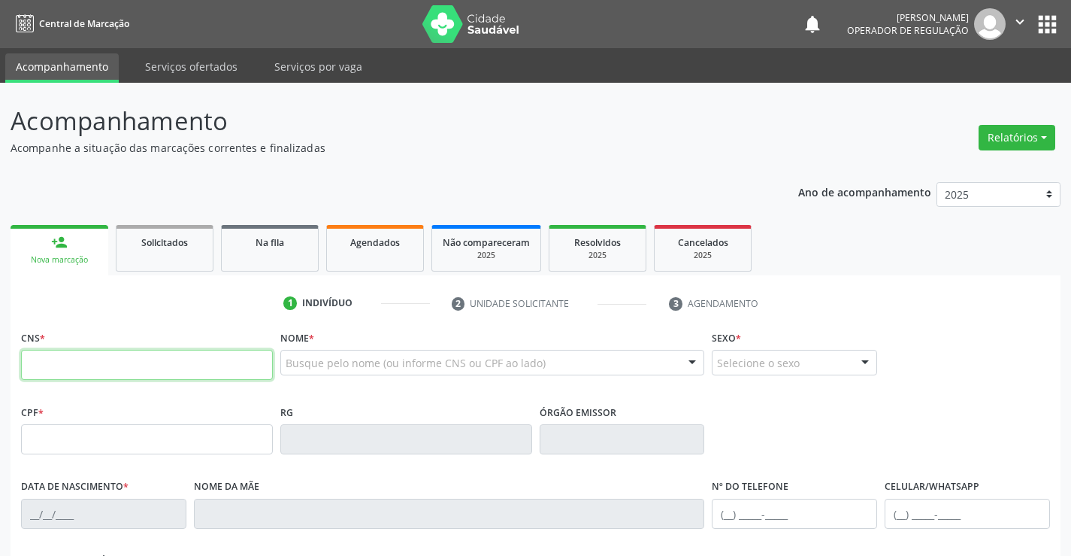
click at [85, 373] on input "text" at bounding box center [147, 365] width 252 height 30
type input "703 2036 8595 4196"
type input "164164622"
type input "[DATE]"
type input "S/N"
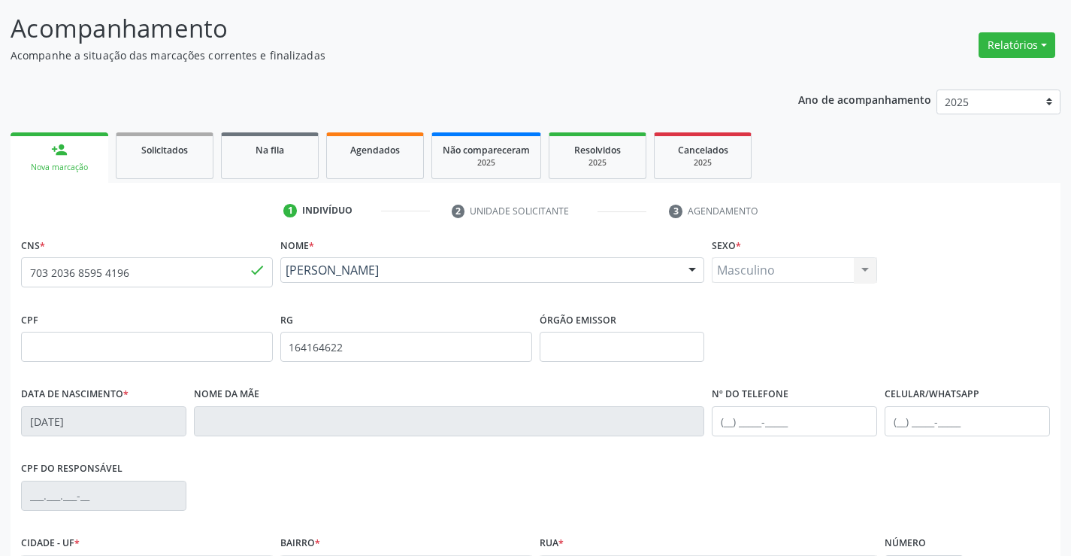
scroll to position [259, 0]
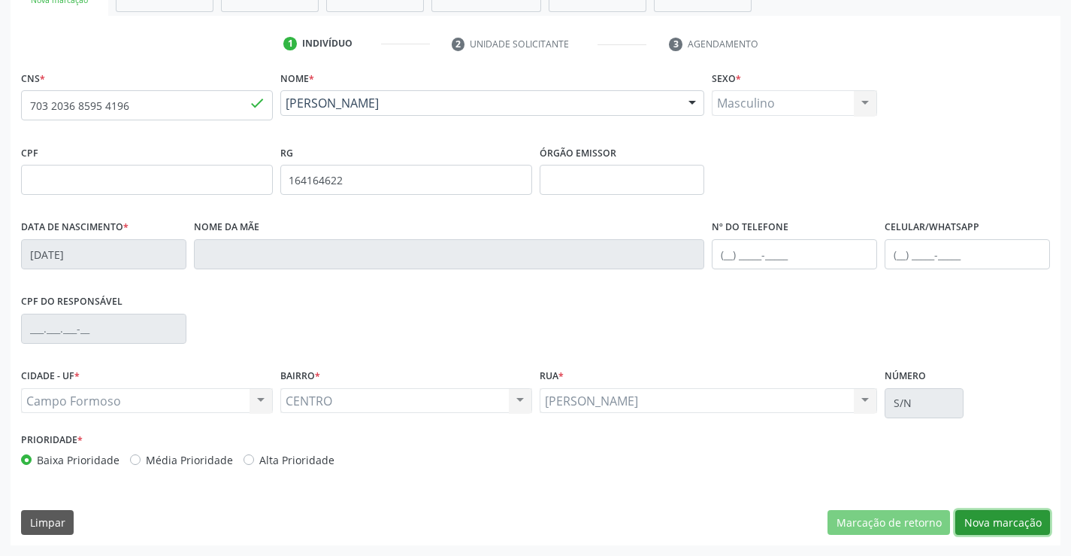
click at [992, 522] on button "Nova marcação" at bounding box center [1002, 523] width 95 height 26
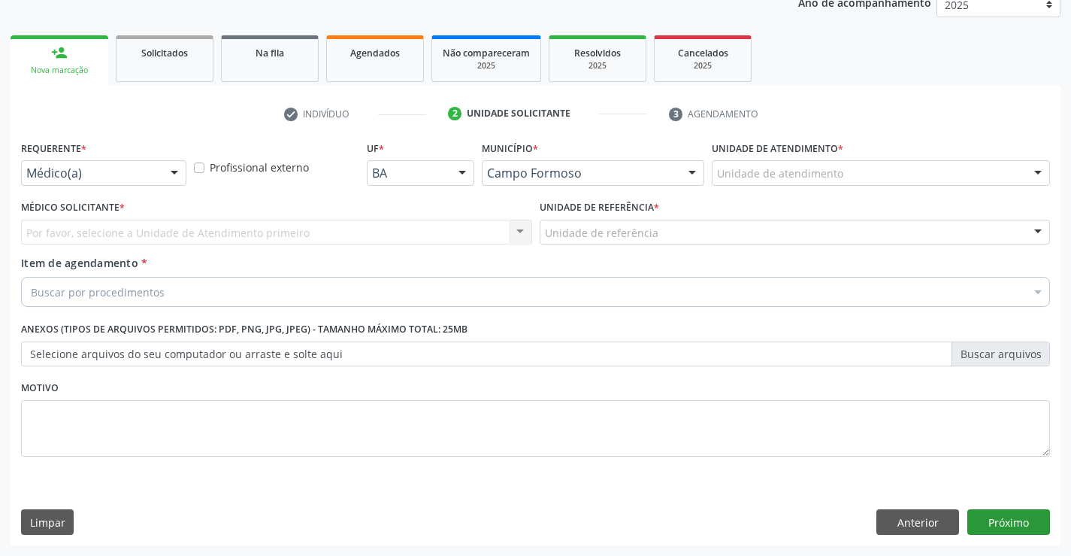
scroll to position [189, 0]
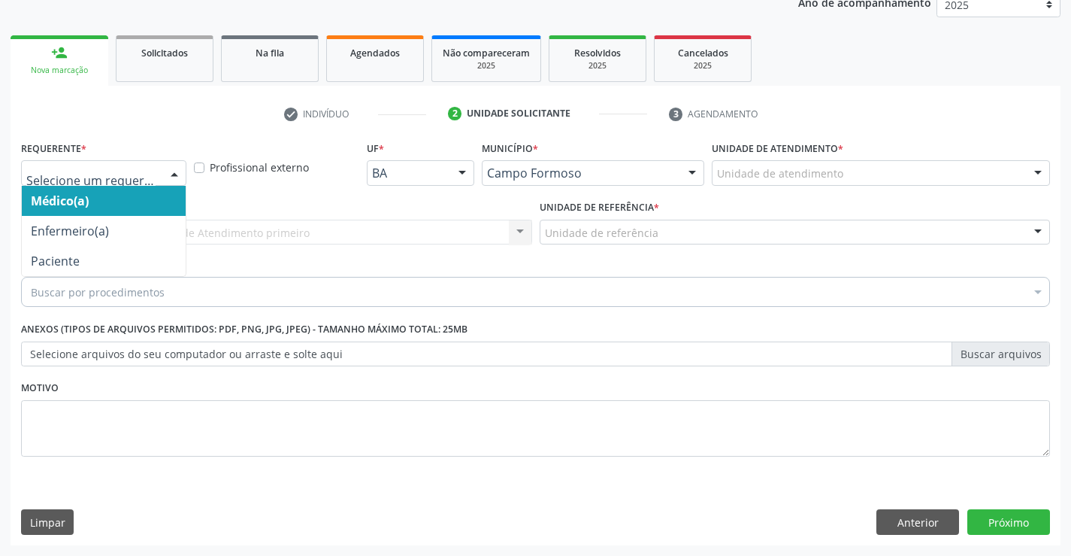
click at [163, 166] on div at bounding box center [174, 174] width 23 height 26
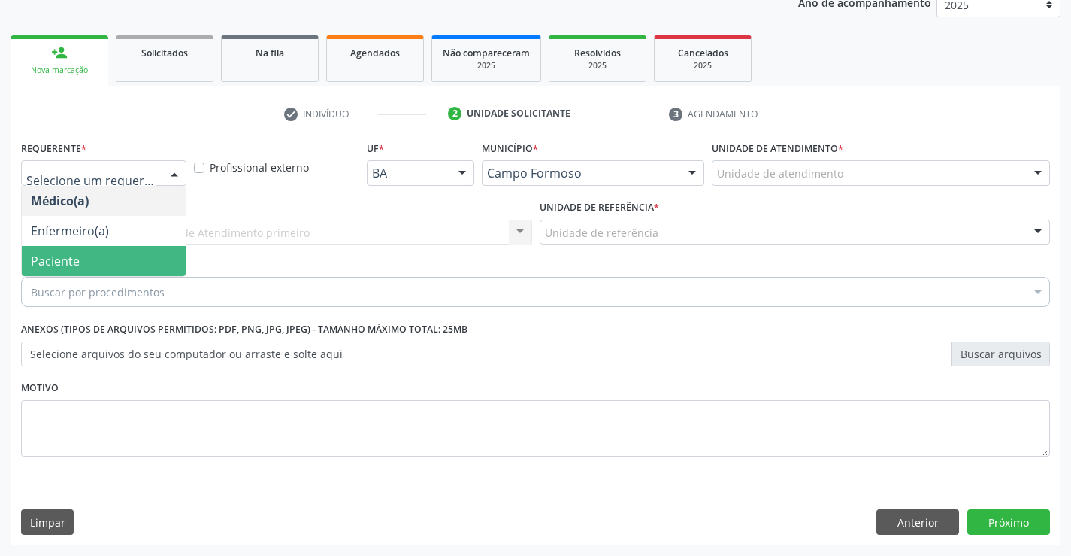
click at [63, 266] on span "Paciente" at bounding box center [55, 261] width 49 height 17
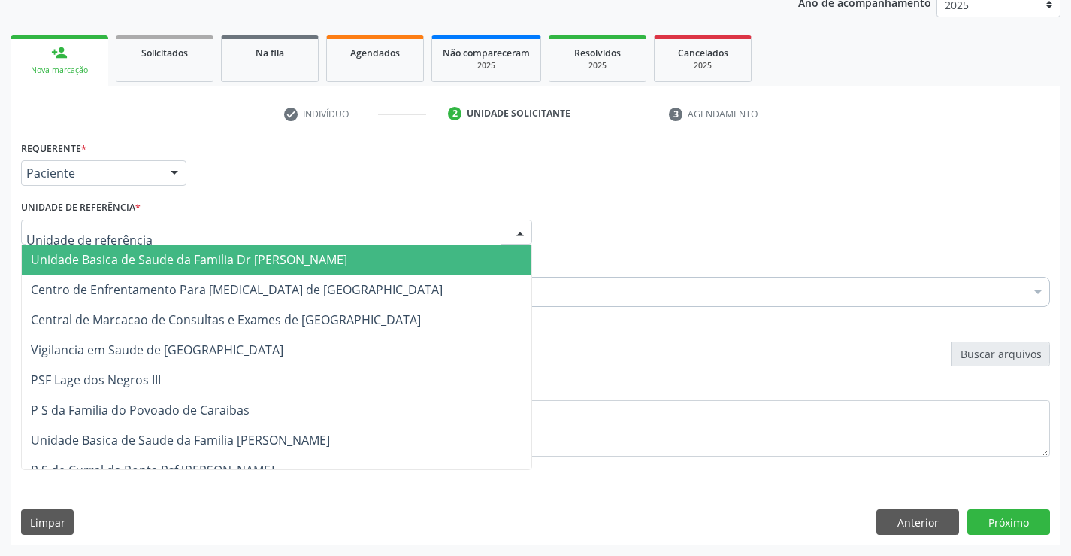
click at [520, 224] on div at bounding box center [520, 233] width 23 height 26
click at [316, 263] on span "Unidade Basica de Saude da Familia Dr [PERSON_NAME]" at bounding box center [189, 259] width 316 height 17
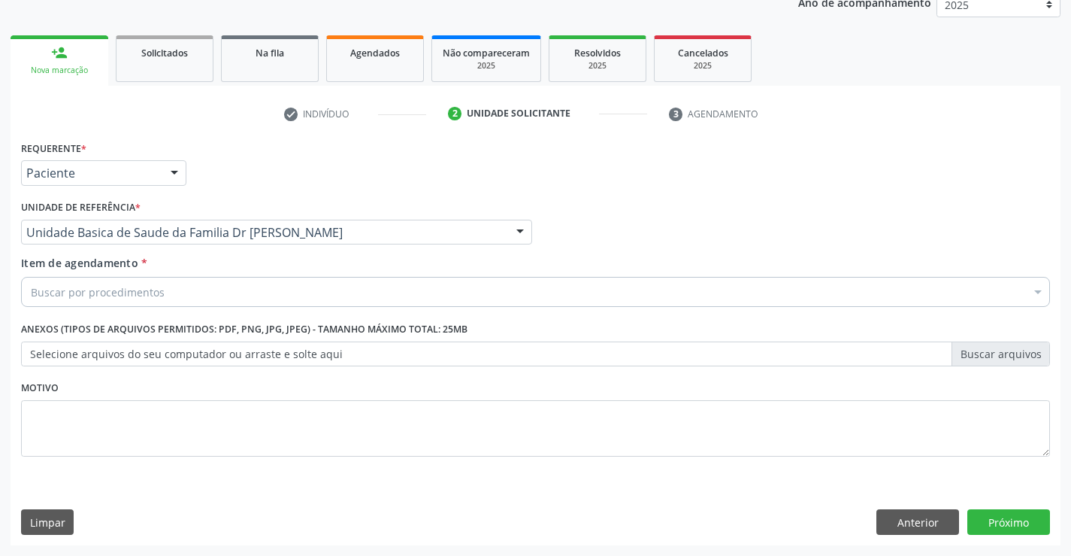
click at [256, 286] on div "Buscar por procedimentos" at bounding box center [535, 292] width 1029 height 30
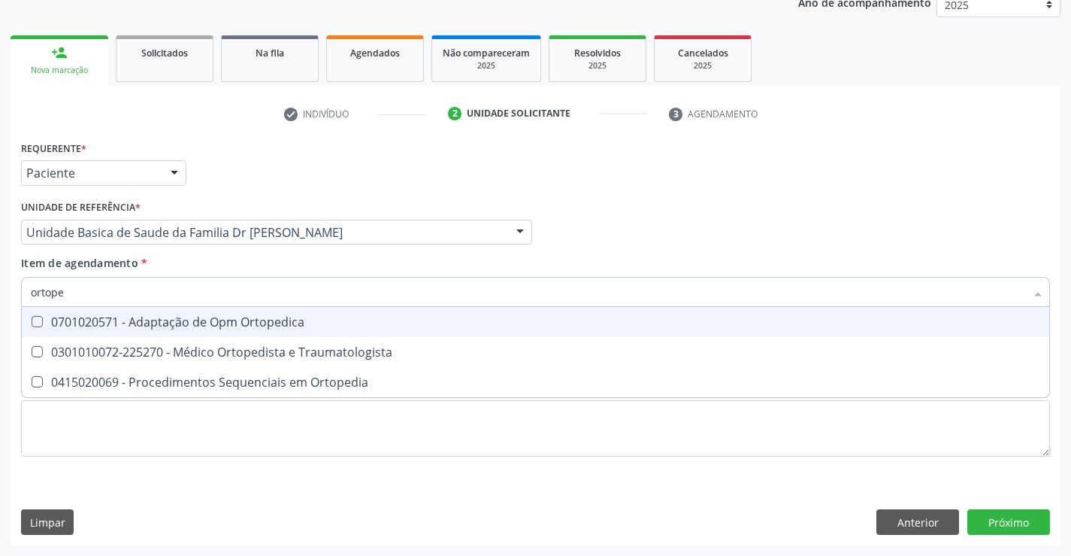
type input "ortoped"
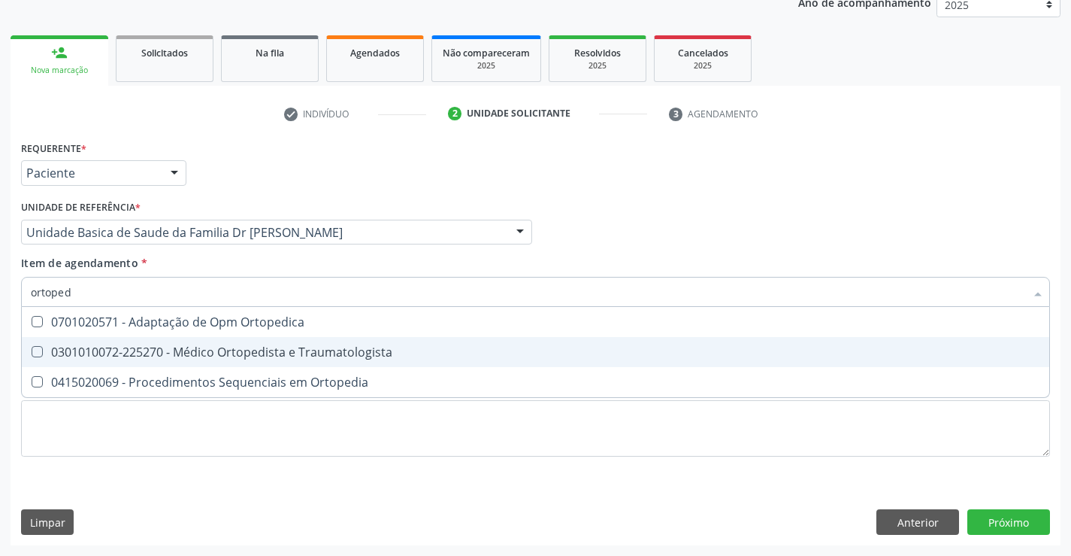
click at [168, 351] on div "0301010072-225270 - Médico Ortopedista e Traumatologista" at bounding box center [536, 352] width 1010 height 12
checkbox Traumatologista "true"
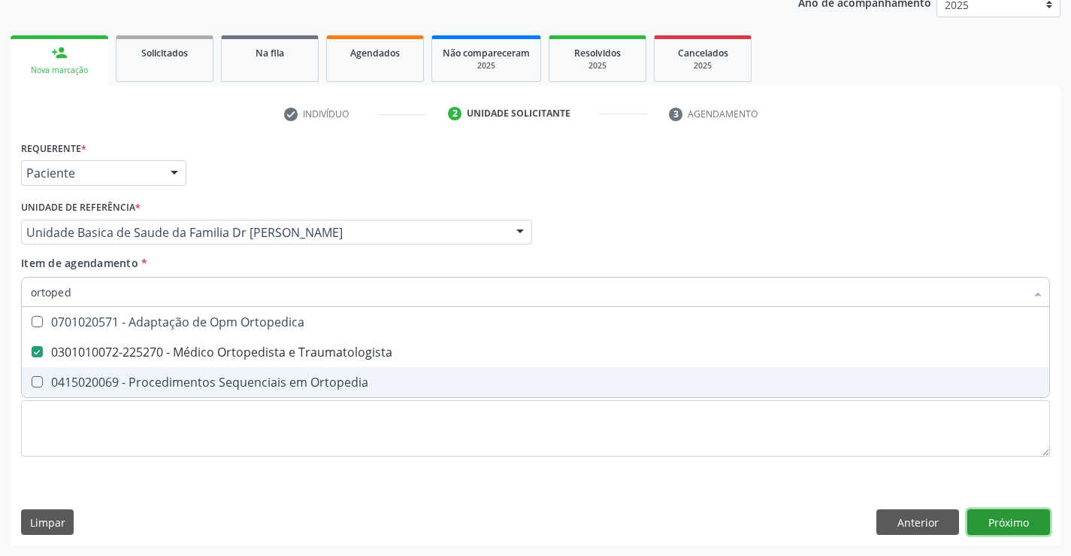
click at [998, 530] on div "Requerente * Paciente Médico(a) Enfermeiro(a) Paciente Nenhum resultado encontr…" at bounding box center [536, 341] width 1050 height 408
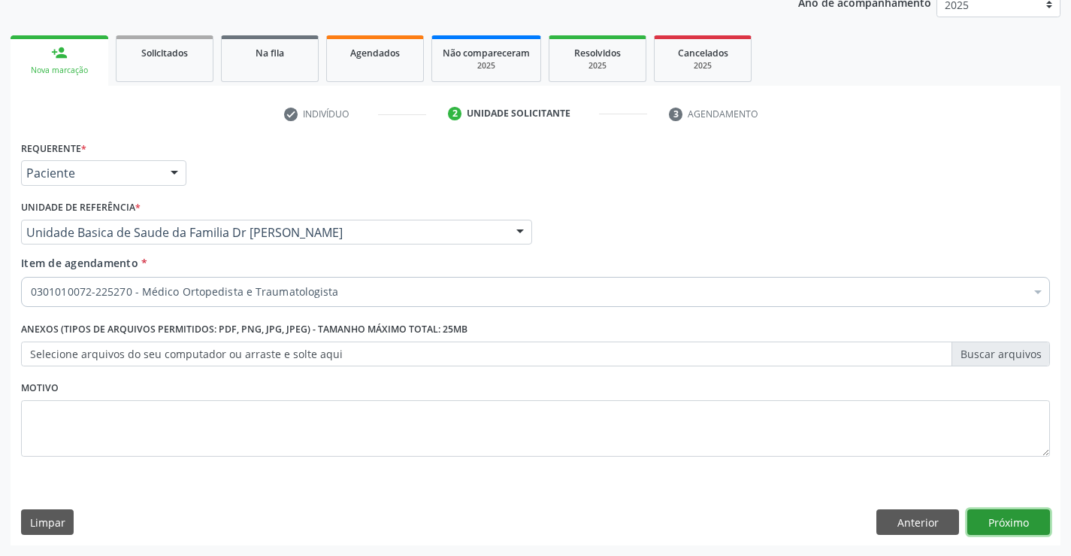
click at [998, 530] on button "Próximo" at bounding box center [1009, 522] width 83 height 26
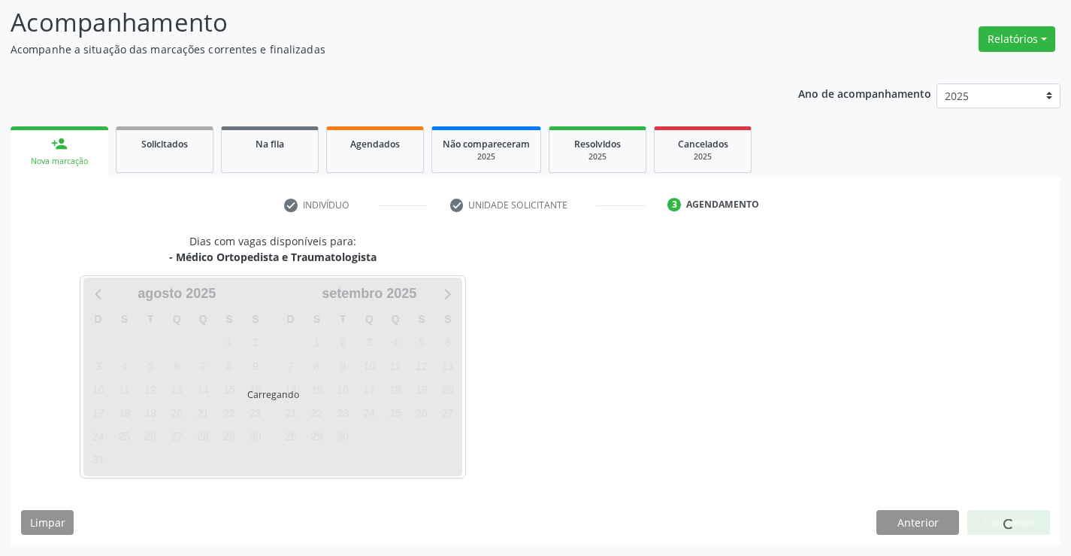
scroll to position [98, 0]
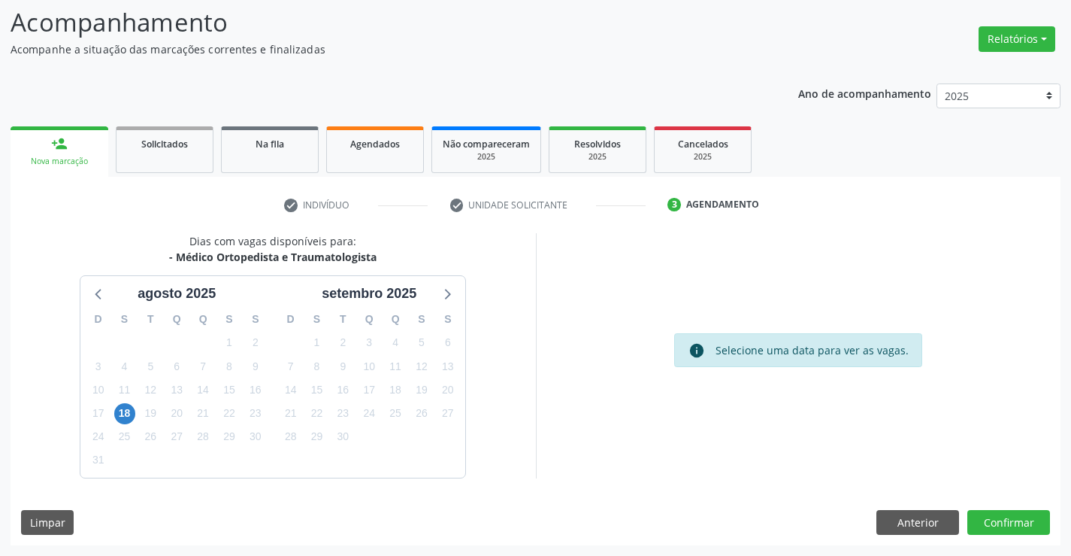
click at [135, 409] on div "18" at bounding box center [124, 412] width 26 height 23
click at [122, 415] on span "18" at bounding box center [124, 413] width 21 height 21
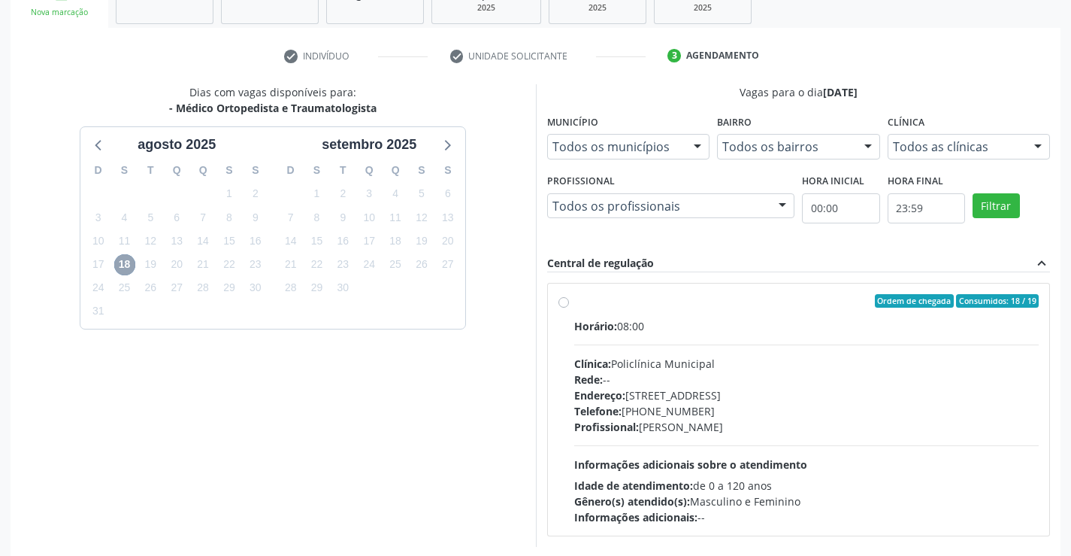
scroll to position [316, 0]
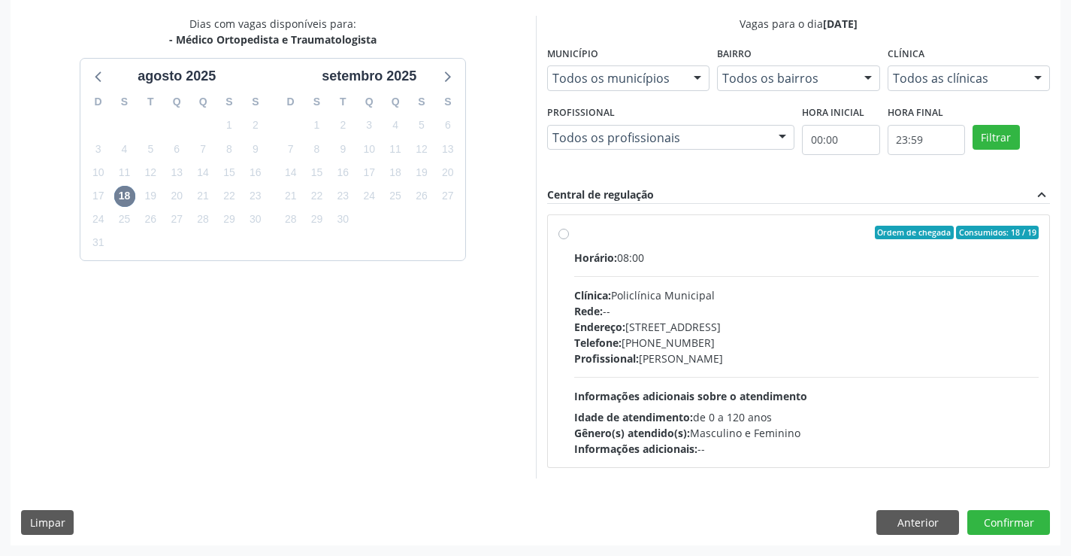
click at [574, 238] on label "Ordem de chegada Consumidos: 18 / 19 Horário: 08:00 Clínica: Policlínica Munici…" at bounding box center [806, 341] width 465 height 231
click at [561, 238] on input "Ordem de chegada Consumidos: 18 / 19 Horário: 08:00 Clínica: Policlínica Munici…" at bounding box center [564, 233] width 11 height 14
radio input "true"
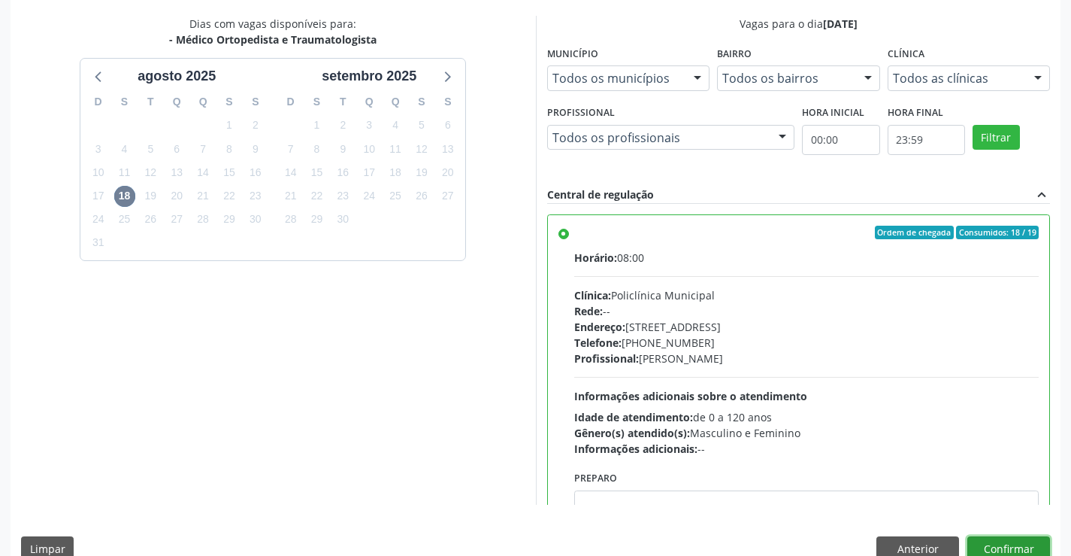
click at [977, 539] on button "Confirmar" at bounding box center [1009, 549] width 83 height 26
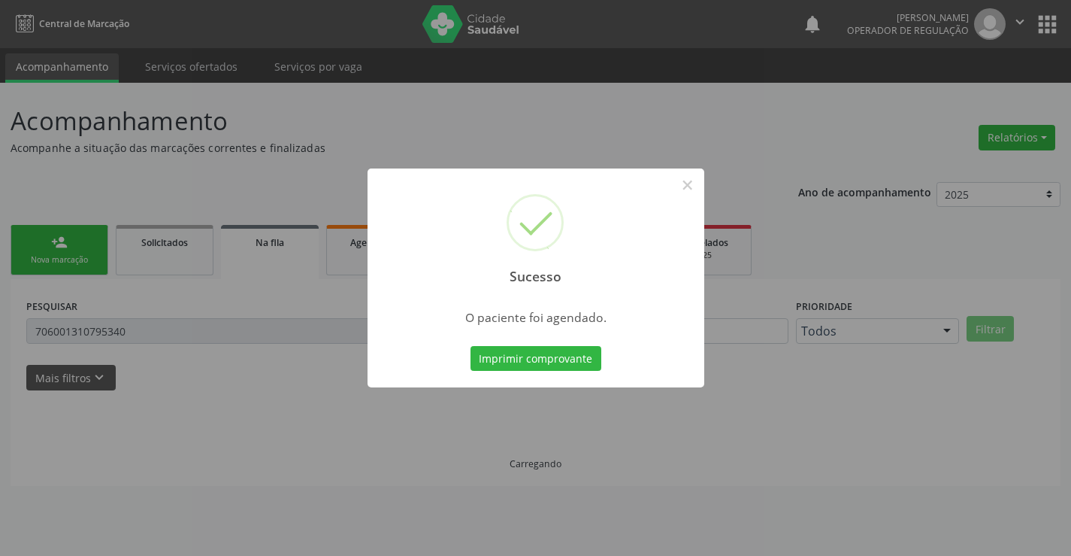
scroll to position [0, 0]
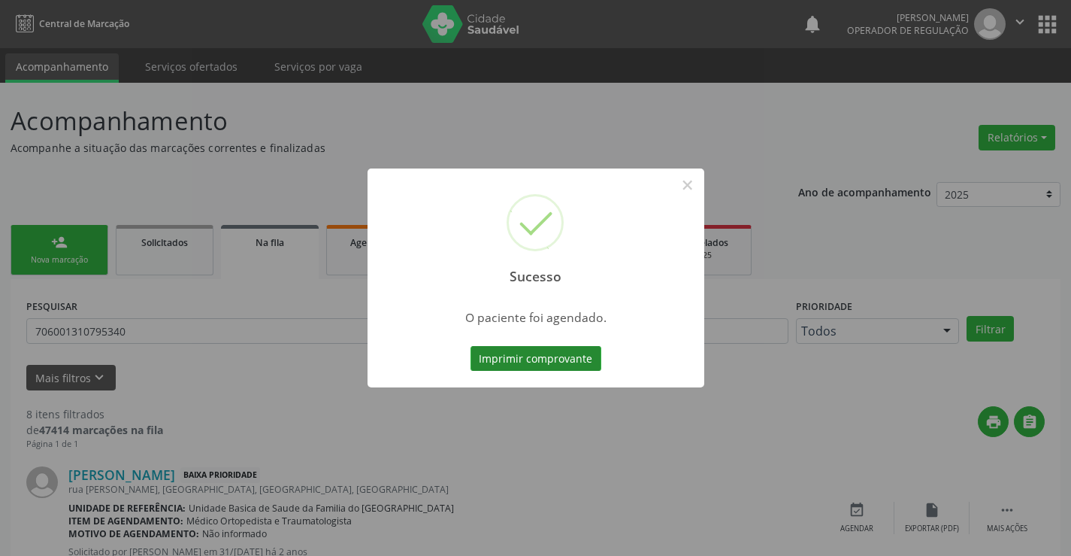
click at [478, 361] on button "Imprimir comprovante" at bounding box center [536, 359] width 131 height 26
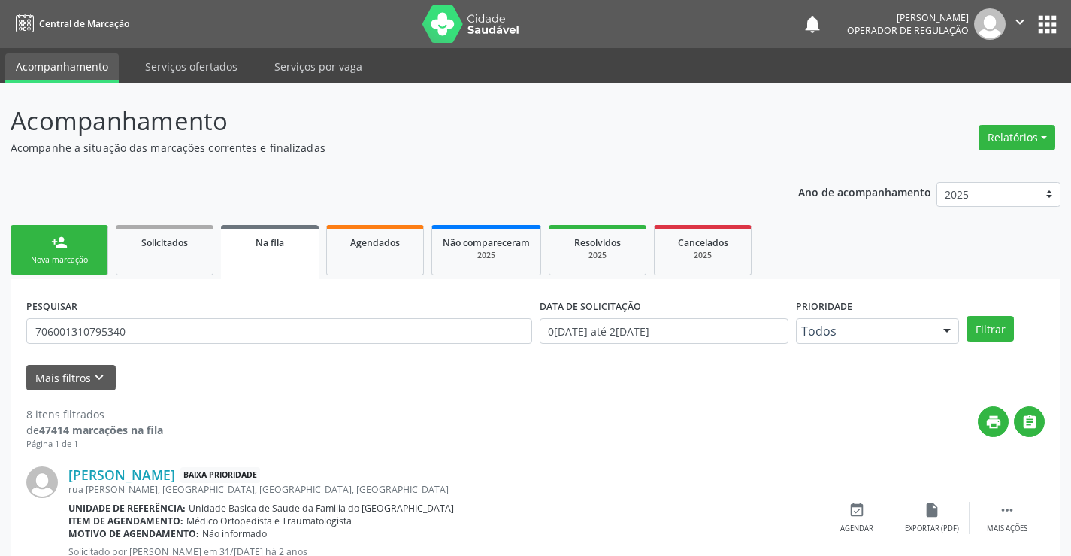
click at [59, 269] on link "person_add Nova marcação" at bounding box center [60, 250] width 98 height 50
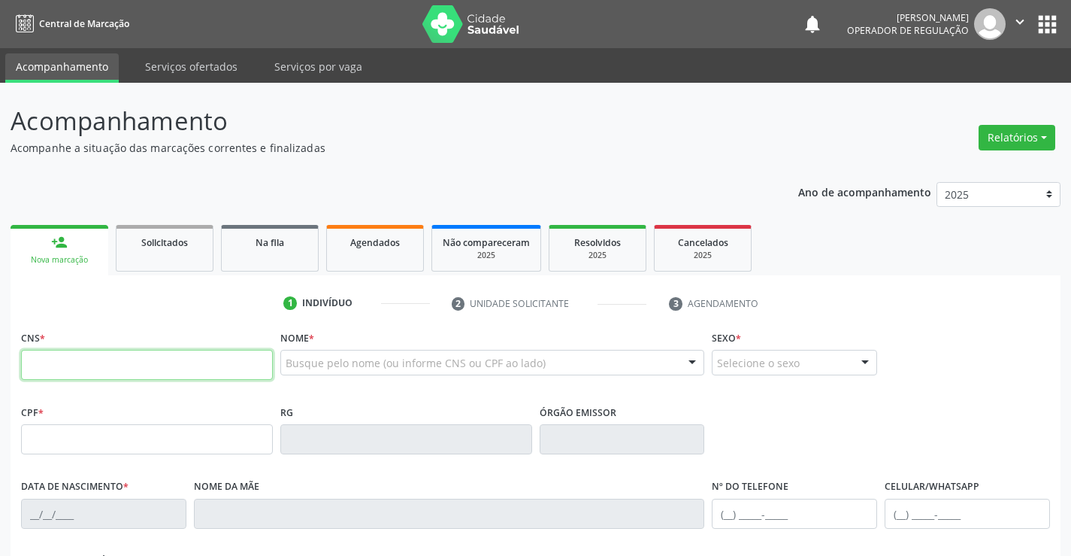
click at [62, 373] on input "text" at bounding box center [147, 365] width 252 height 30
type input "700 5025 7085 9958"
type input "2100761510"
type input "[DATE]"
type input "[PHONE_NUMBER]"
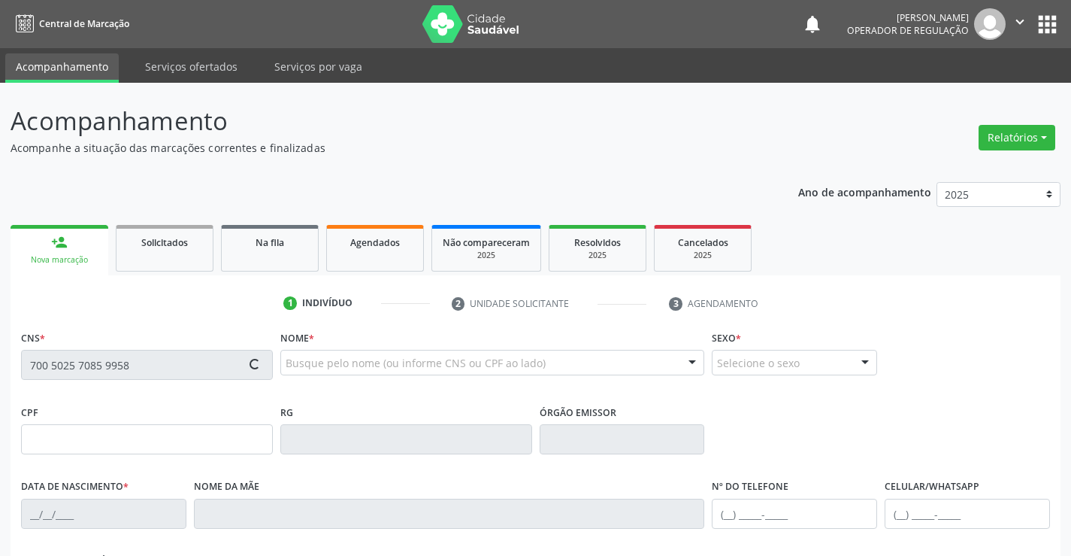
type input "[PHONE_NUMBER]"
type input "861.422.945-30"
type input "S/N"
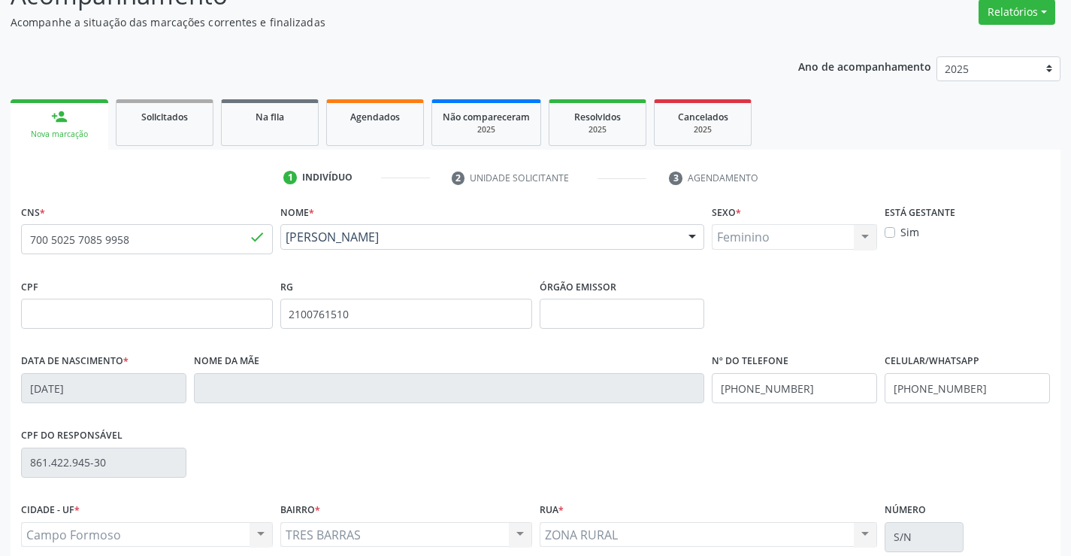
scroll to position [259, 0]
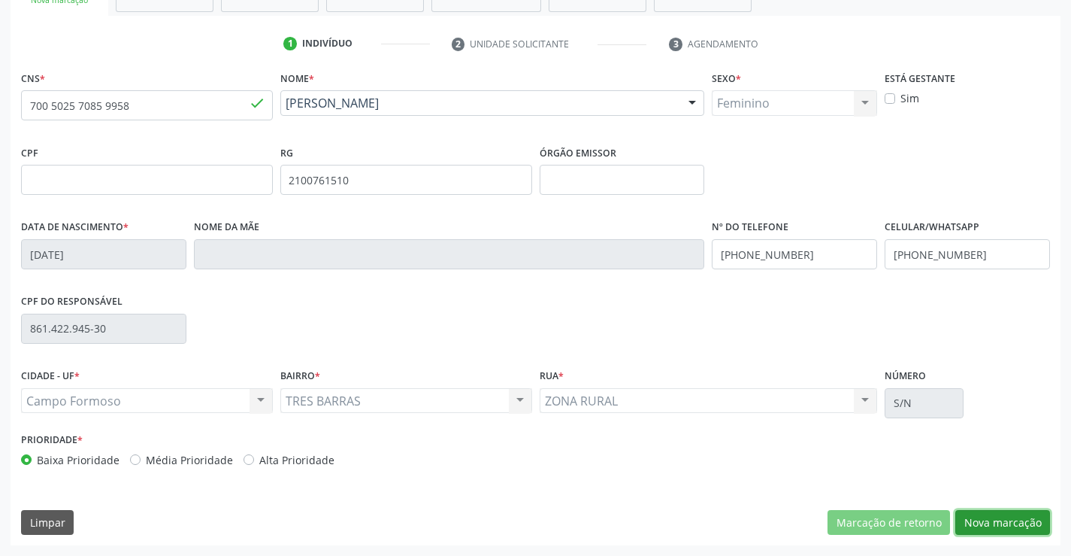
click at [992, 527] on button "Nova marcação" at bounding box center [1002, 523] width 95 height 26
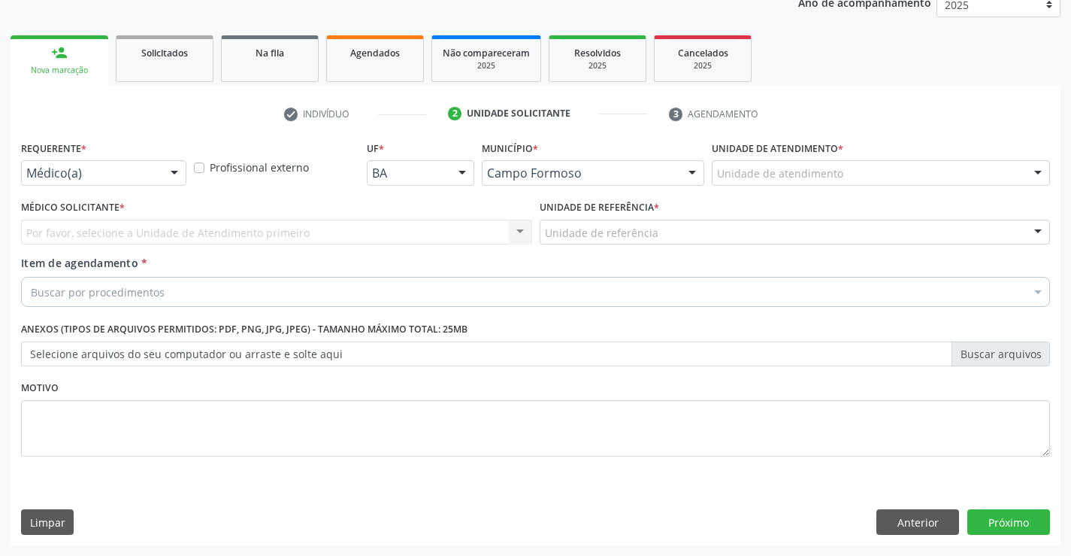
click at [174, 171] on div at bounding box center [174, 174] width 23 height 26
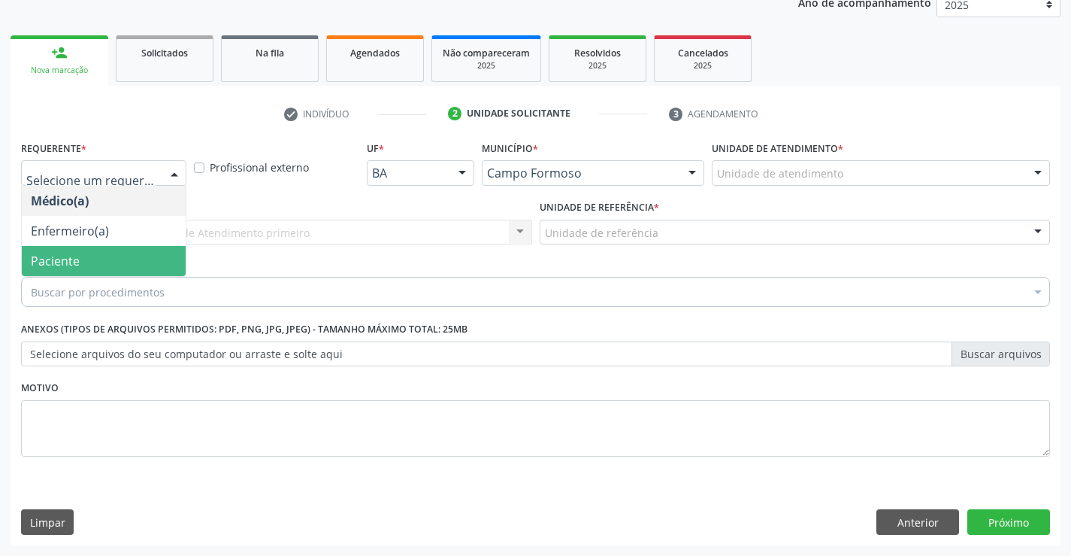
click at [75, 261] on span "Paciente" at bounding box center [55, 261] width 49 height 17
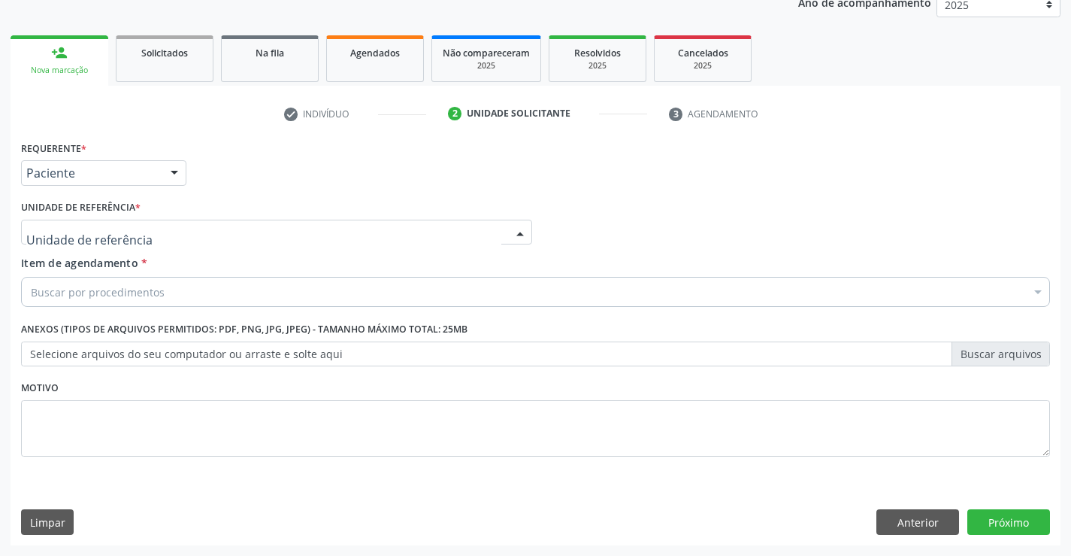
click at [512, 223] on div at bounding box center [520, 233] width 23 height 26
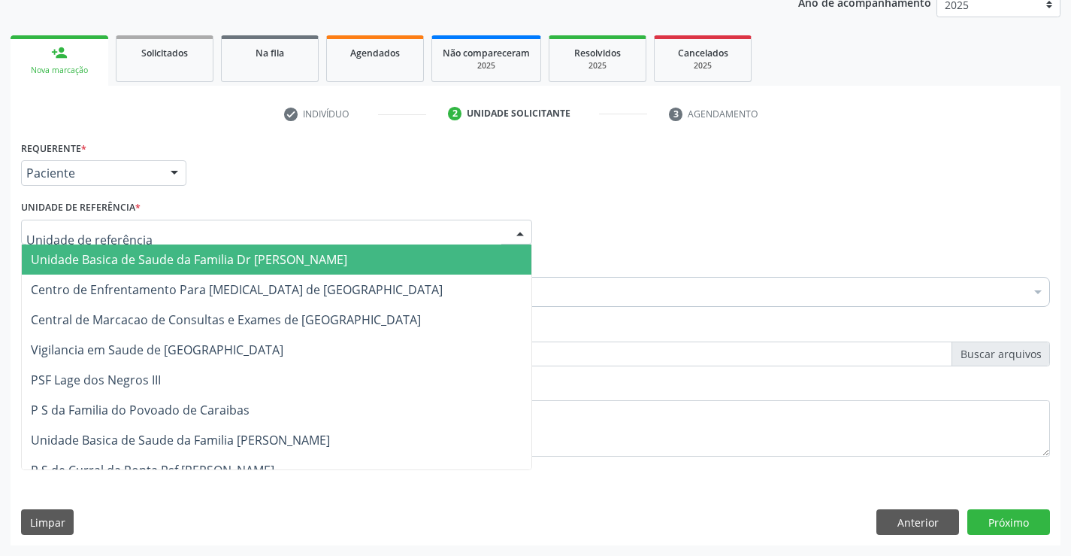
click at [387, 267] on span "Unidade Basica de Saude da Familia Dr [PERSON_NAME]" at bounding box center [277, 259] width 510 height 30
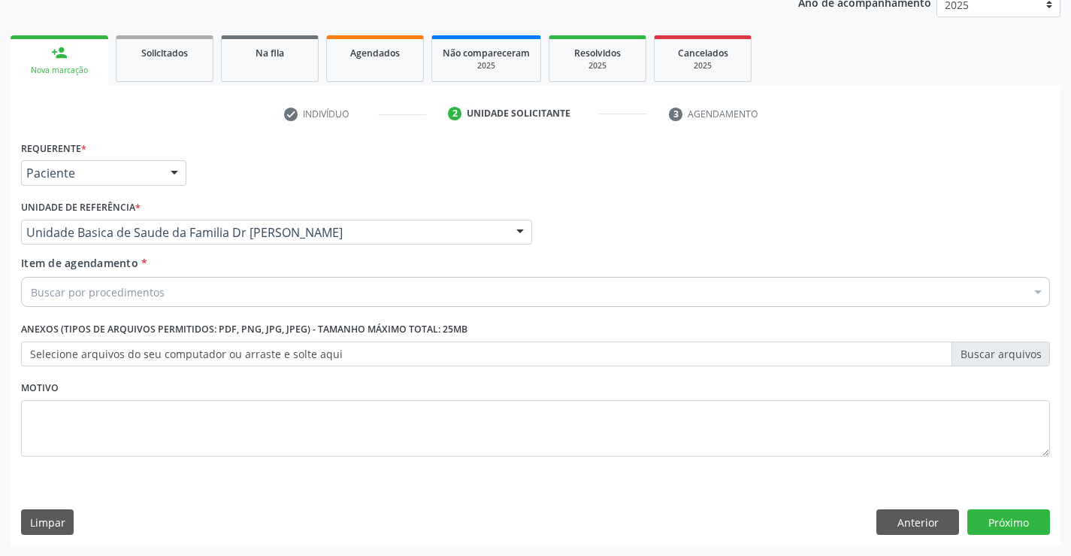
click at [319, 288] on div "Buscar por procedimentos" at bounding box center [535, 292] width 1029 height 30
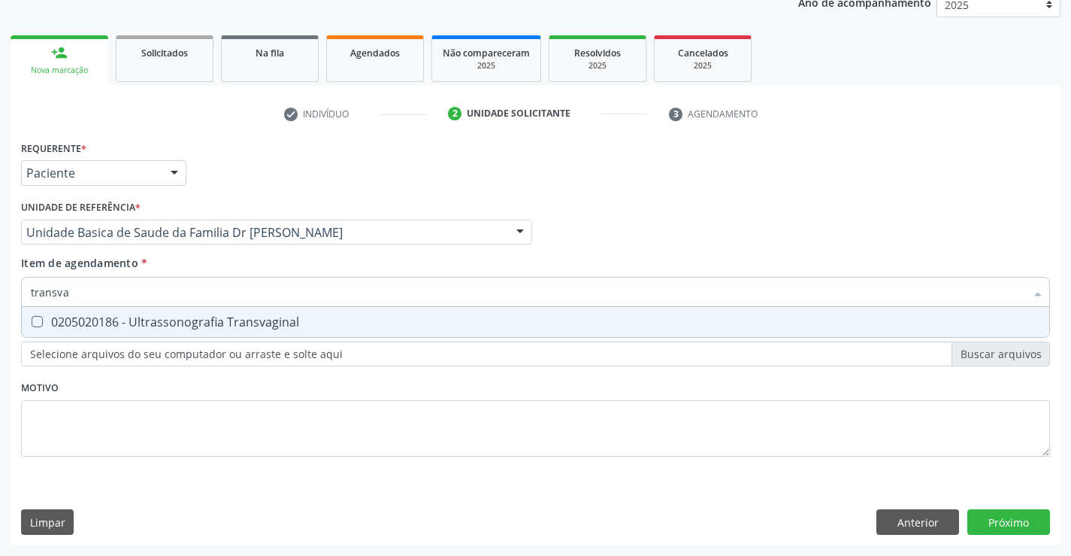
type input "transvag"
click at [246, 323] on div "0205020186 - Ultrassonografia Transvaginal" at bounding box center [536, 322] width 1010 height 12
checkbox Transvaginal "true"
click at [979, 523] on div "Requerente * Paciente Médico(a) Enfermeiro(a) Paciente Nenhum resultado encontr…" at bounding box center [536, 341] width 1050 height 408
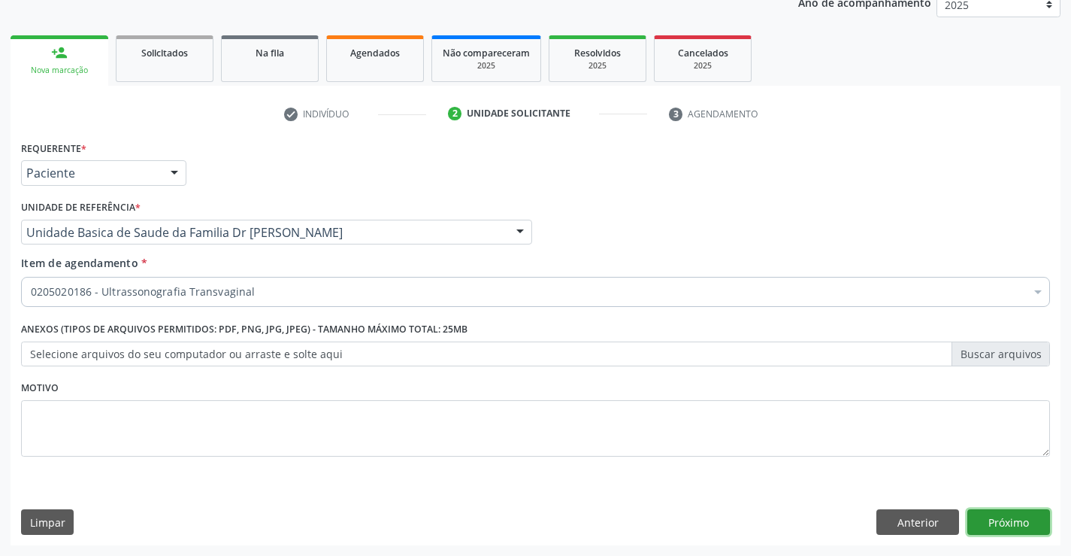
click at [1016, 531] on button "Próximo" at bounding box center [1009, 522] width 83 height 26
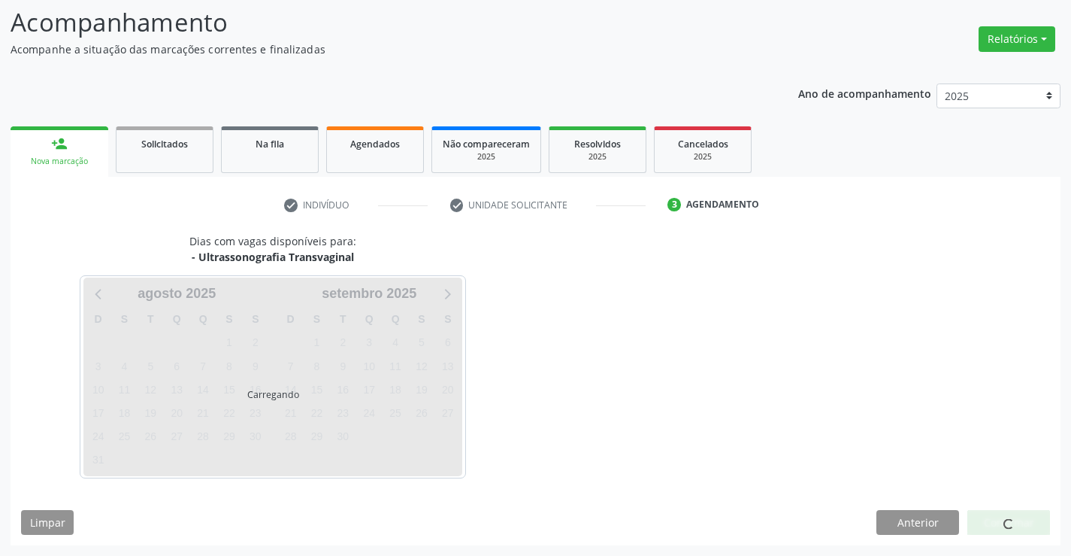
scroll to position [98, 0]
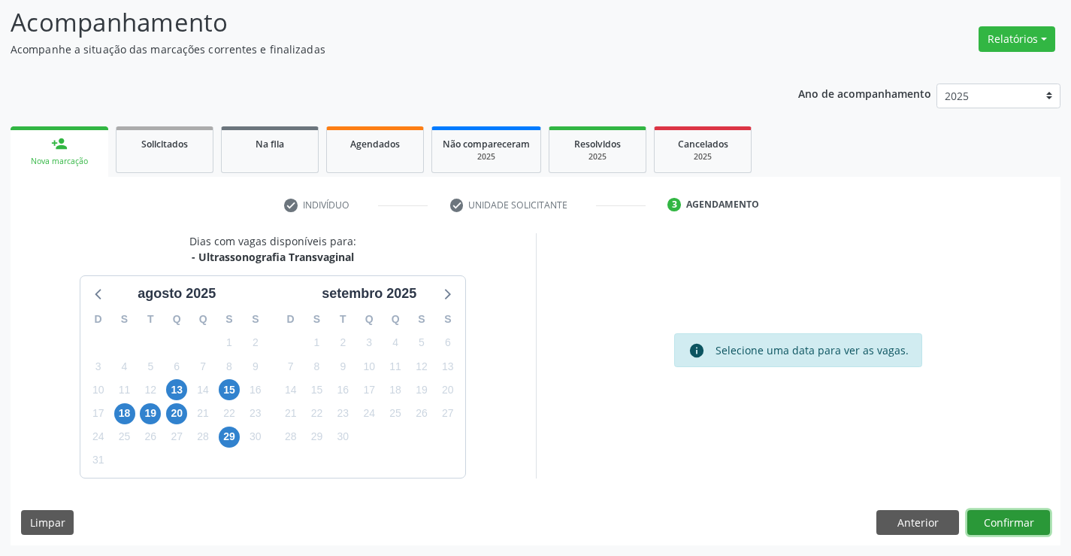
click at [992, 530] on button "Confirmar" at bounding box center [1009, 523] width 83 height 26
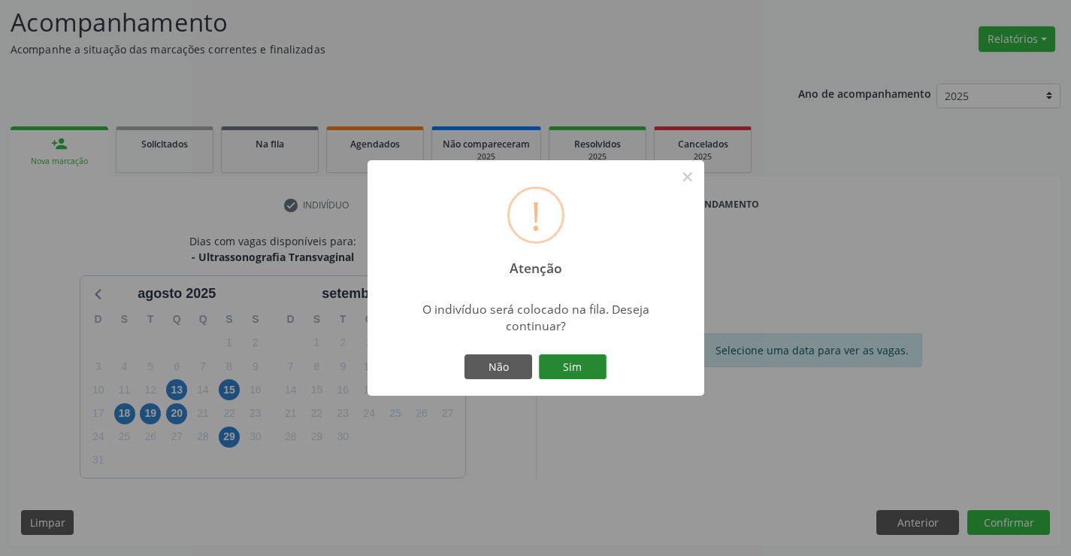
click at [550, 368] on button "Sim" at bounding box center [573, 367] width 68 height 26
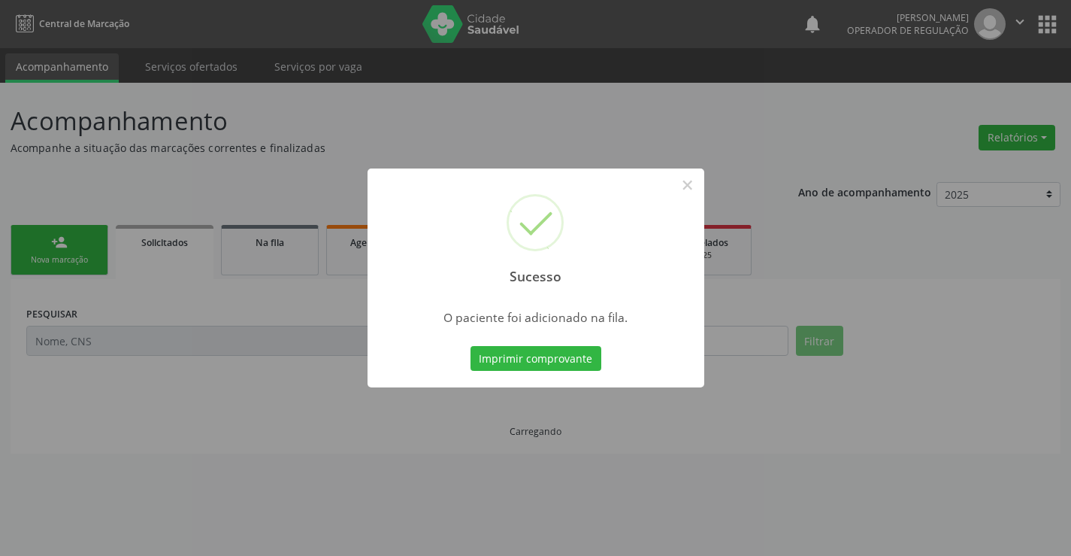
scroll to position [0, 0]
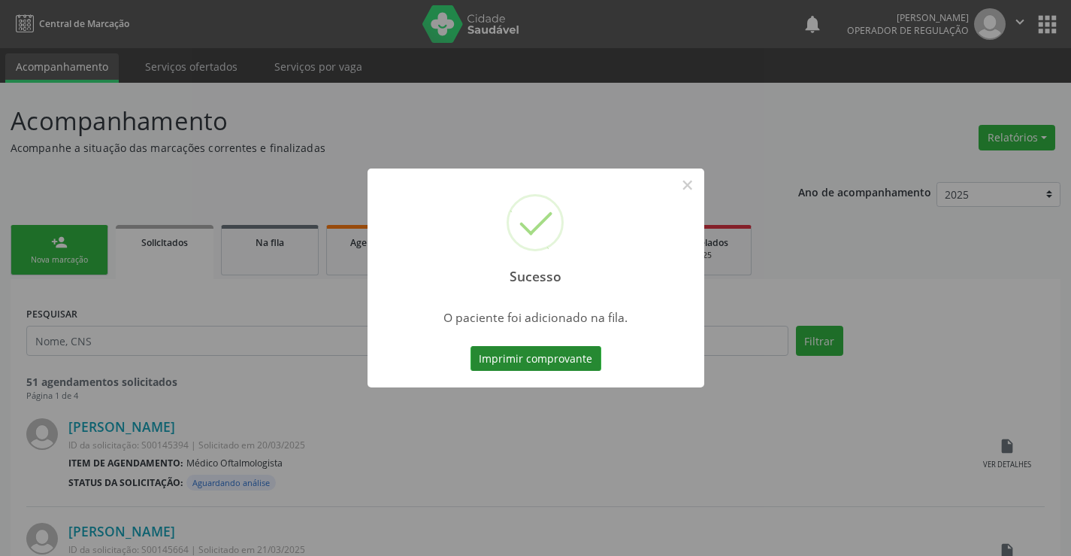
click at [523, 353] on button "Imprimir comprovante" at bounding box center [536, 359] width 131 height 26
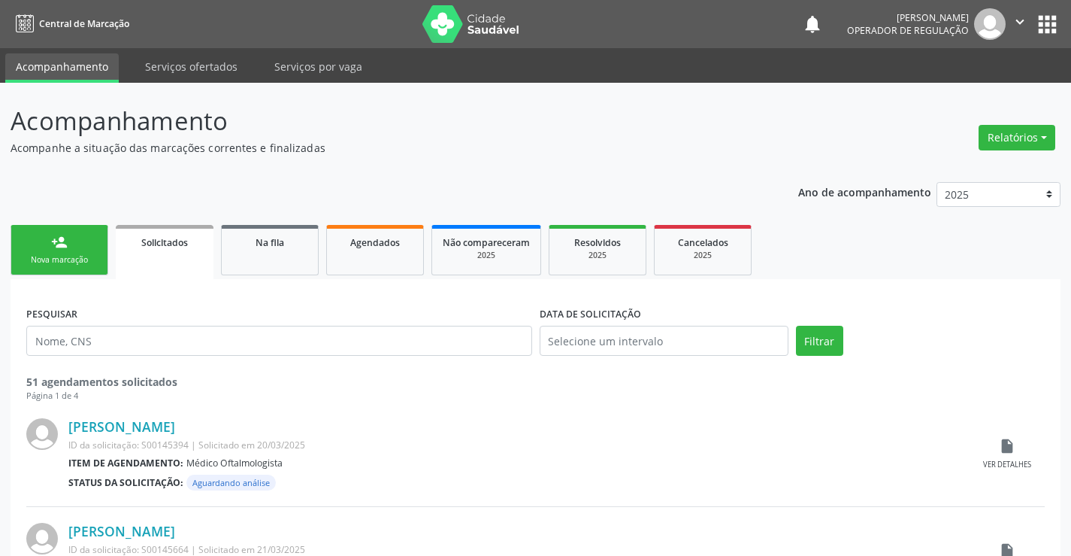
click at [1014, 19] on icon "" at bounding box center [1020, 22] width 17 height 17
click at [955, 94] on link "Sair" at bounding box center [982, 91] width 104 height 21
